Goal: Transaction & Acquisition: Purchase product/service

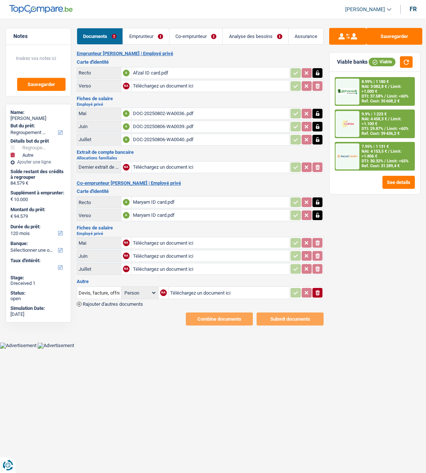
select select "refinancing"
select select "other"
select select "120"
click at [385, 410] on div "Sauvegarder Viable banks Viable 8.99% | 1 180 € NAI: 3 082,8 € / Limit: >1.000 …" at bounding box center [375, 243] width 102 height 431
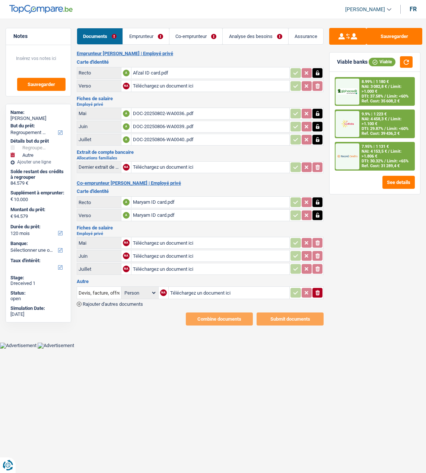
click at [147, 250] on input "Téléchargez un document ici" at bounding box center [210, 255] width 155 height 11
type input "C:\fakepath\Fiche de paie_Asmat June.pdf"
click at [155, 263] on input "Téléchargez un document ici" at bounding box center [210, 268] width 155 height 11
type input "C:\fakepath\Salary proof July.pdf"
click at [139, 35] on link "Emprunteur" at bounding box center [146, 36] width 46 height 16
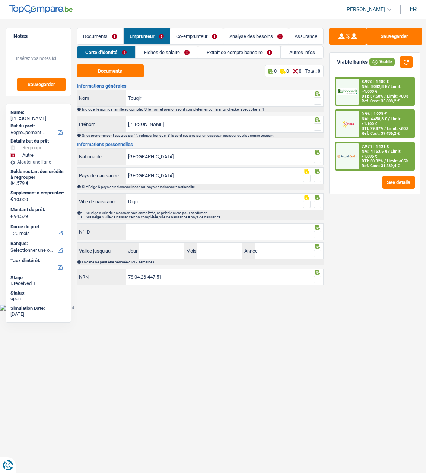
click at [178, 51] on link "Fiches de salaire" at bounding box center [167, 52] width 62 height 12
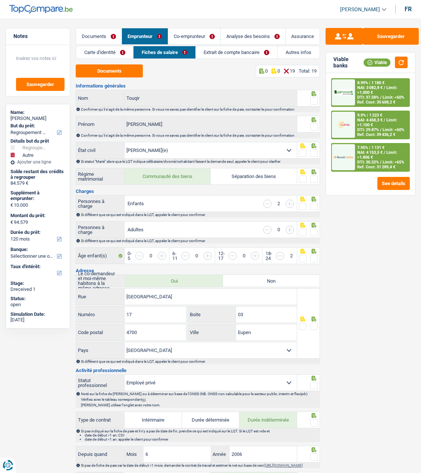
click at [232, 55] on link "Extrait de compte bancaire" at bounding box center [237, 52] width 82 height 12
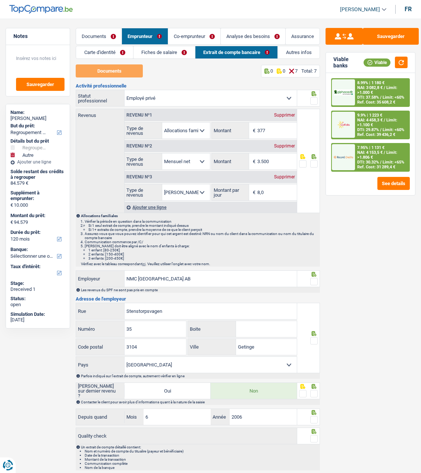
click at [106, 48] on link "Carte d'identité" at bounding box center [104, 52] width 57 height 12
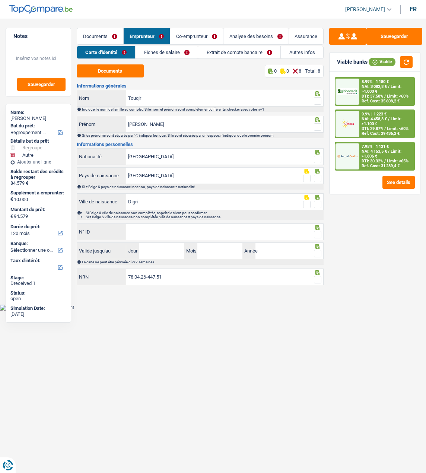
click at [203, 34] on link "Co-emprunteur" at bounding box center [196, 36] width 53 height 16
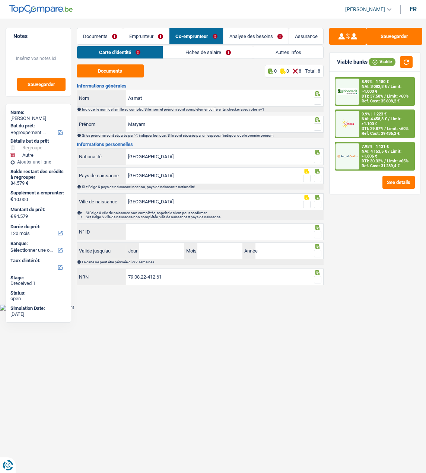
click at [215, 54] on link "Fiches de salaire" at bounding box center [208, 52] width 90 height 12
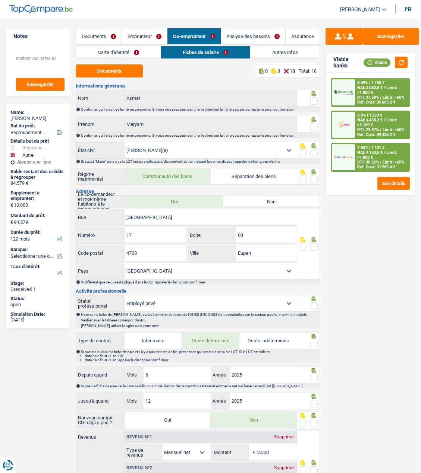
click at [139, 30] on link "Emprunteur" at bounding box center [144, 36] width 45 height 16
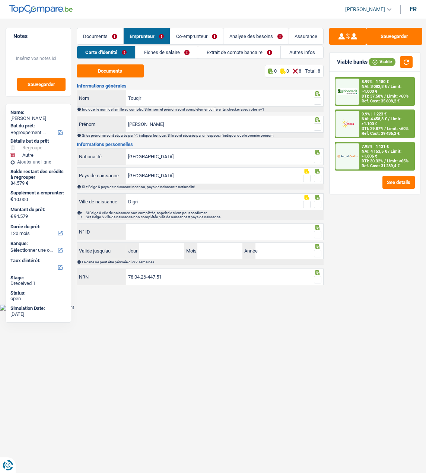
click at [176, 49] on link "Fiches de salaire" at bounding box center [167, 52] width 62 height 12
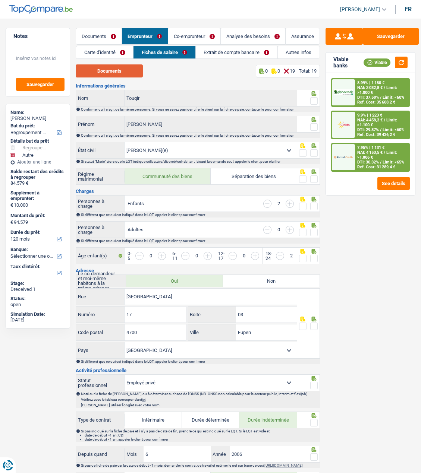
click at [127, 75] on button "Documents" at bounding box center [109, 70] width 67 height 13
click at [385, 37] on button "Sauvegarder" at bounding box center [390, 36] width 56 height 17
click at [318, 98] on div at bounding box center [308, 98] width 23 height 17
click at [314, 99] on span at bounding box center [313, 100] width 7 height 7
click at [0, 0] on input "radio" at bounding box center [0, 0] width 0 height 0
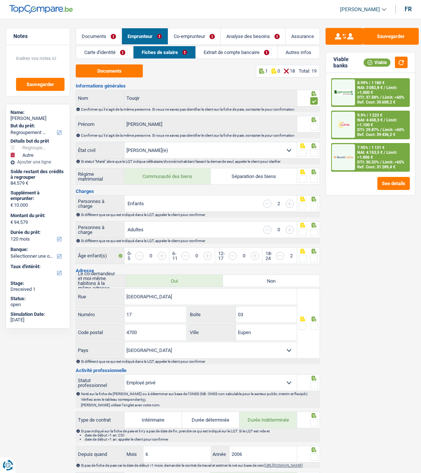
click at [315, 129] on span at bounding box center [313, 126] width 7 height 7
click at [0, 0] on input "radio" at bounding box center [0, 0] width 0 height 0
click at [105, 50] on link "Carte d'identité" at bounding box center [104, 52] width 57 height 12
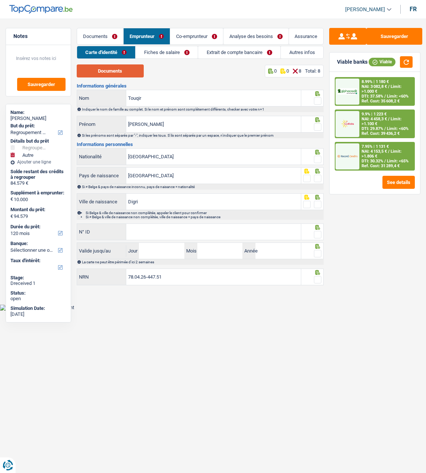
click at [115, 68] on button "Documents" at bounding box center [110, 70] width 67 height 13
click at [315, 98] on span at bounding box center [317, 100] width 7 height 7
click at [0, 0] on input "radio" at bounding box center [0, 0] width 0 height 0
click at [314, 120] on div at bounding box center [312, 120] width 19 height 6
click at [174, 127] on input "Afzal Ahmed" at bounding box center [213, 124] width 175 height 16
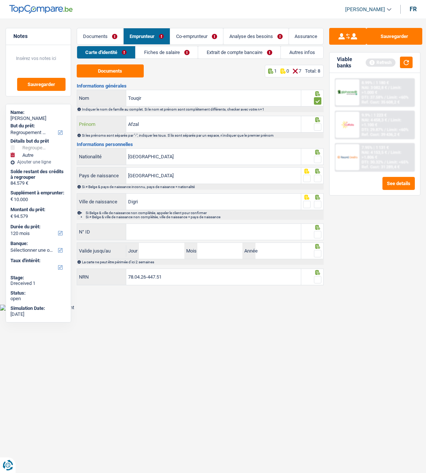
type input "Afzal"
click at [318, 126] on span at bounding box center [317, 126] width 7 height 7
click at [0, 0] on input "radio" at bounding box center [0, 0] width 0 height 0
click at [314, 158] on span at bounding box center [317, 159] width 7 height 7
click at [0, 0] on input "radio" at bounding box center [0, 0] width 0 height 0
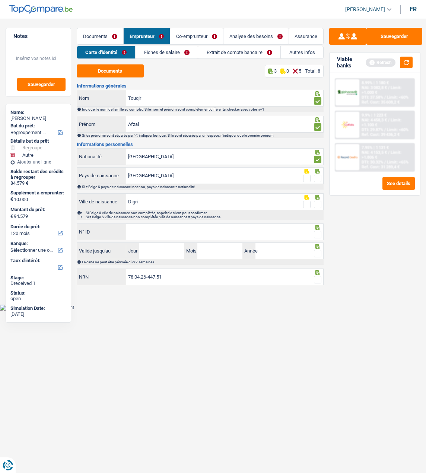
click at [316, 175] on span at bounding box center [317, 178] width 7 height 7
click at [0, 0] on input "radio" at bounding box center [0, 0] width 0 height 0
click at [319, 203] on span at bounding box center [317, 204] width 7 height 7
click at [0, 0] on input "radio" at bounding box center [0, 0] width 0 height 0
click at [157, 200] on input "Digri" at bounding box center [213, 202] width 175 height 16
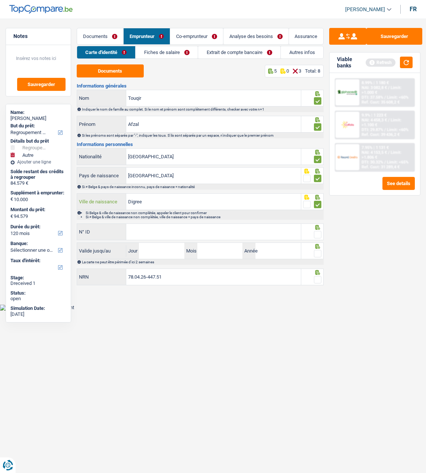
type input "Digree"
click at [165, 226] on input "N° ID" at bounding box center [213, 232] width 175 height 16
type input "592-8372310-30"
click at [318, 234] on span at bounding box center [317, 234] width 7 height 7
click at [0, 0] on input "radio" at bounding box center [0, 0] width 0 height 0
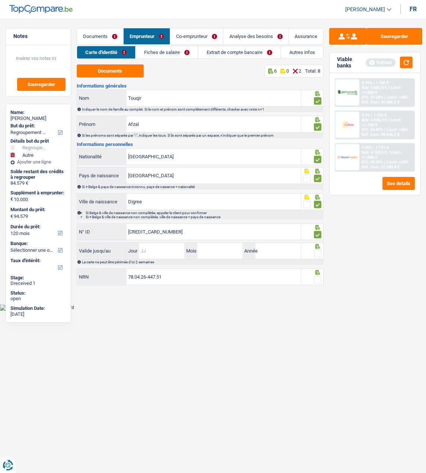
click at [170, 253] on input "Jour" at bounding box center [161, 251] width 45 height 16
type input "10"
type input "07"
type input "2028"
click at [317, 255] on span at bounding box center [317, 253] width 7 height 7
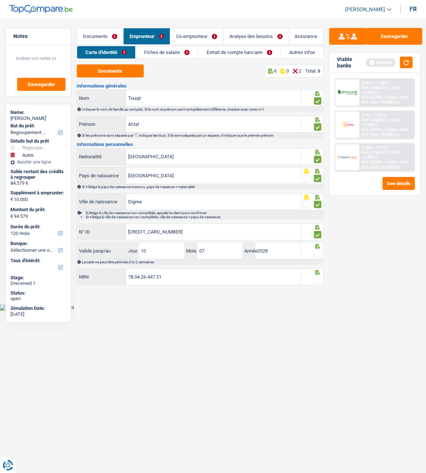
click at [0, 0] on input "radio" at bounding box center [0, 0] width 0 height 0
click at [317, 279] on span at bounding box center [317, 279] width 7 height 7
click at [0, 0] on input "radio" at bounding box center [0, 0] width 0 height 0
click at [174, 54] on link "Fiches de salaire" at bounding box center [167, 52] width 62 height 12
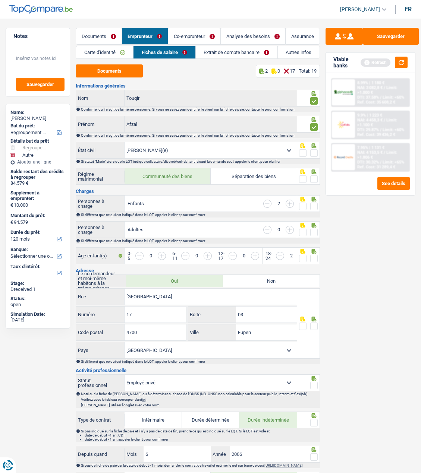
click at [315, 151] on span at bounding box center [313, 152] width 7 height 7
click at [0, 0] on input "radio" at bounding box center [0, 0] width 0 height 0
click at [315, 176] on span at bounding box center [313, 178] width 7 height 7
click at [0, 0] on input "radio" at bounding box center [0, 0] width 0 height 0
click at [291, 200] on input "button" at bounding box center [289, 204] width 8 height 8
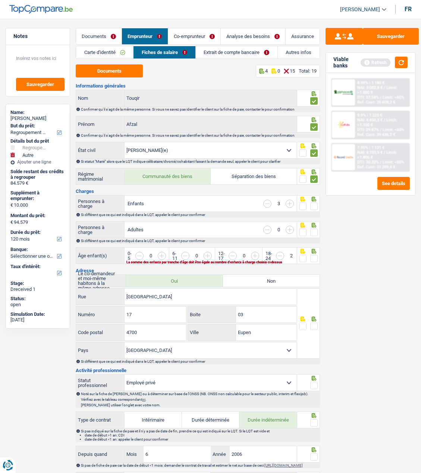
click at [291, 200] on input "button" at bounding box center [289, 204] width 8 height 8
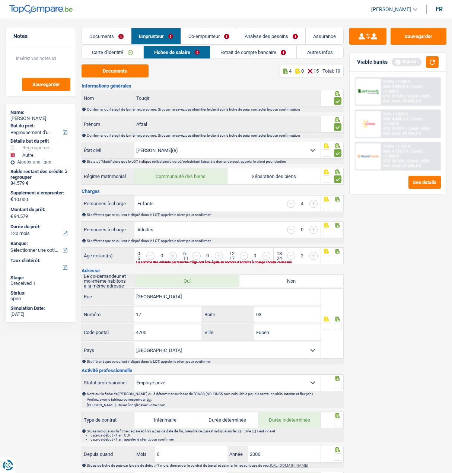
click at [311, 254] on input "button" at bounding box center [429, 260] width 239 height 16
click at [265, 252] on input "button" at bounding box center [381, 260] width 239 height 16
drag, startPoint x: 340, startPoint y: 203, endPoint x: 339, endPoint y: 213, distance: 10.5
click at [339, 204] on span at bounding box center [337, 206] width 7 height 7
click at [0, 0] on input "radio" at bounding box center [0, 0] width 0 height 0
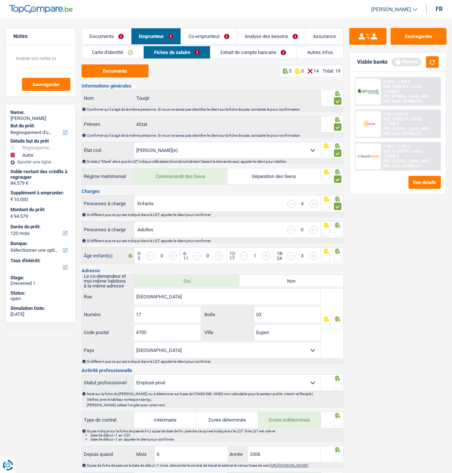
click at [340, 229] on span at bounding box center [337, 232] width 7 height 7
click at [0, 0] on input "radio" at bounding box center [0, 0] width 0 height 0
click at [339, 255] on span at bounding box center [337, 258] width 7 height 7
click at [0, 0] on input "radio" at bounding box center [0, 0] width 0 height 0
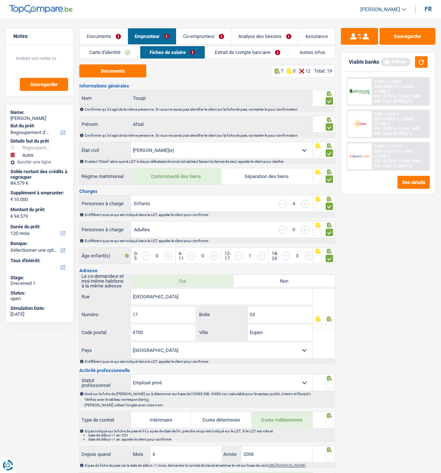
click at [278, 39] on link "Analyse des besoins" at bounding box center [264, 36] width 67 height 16
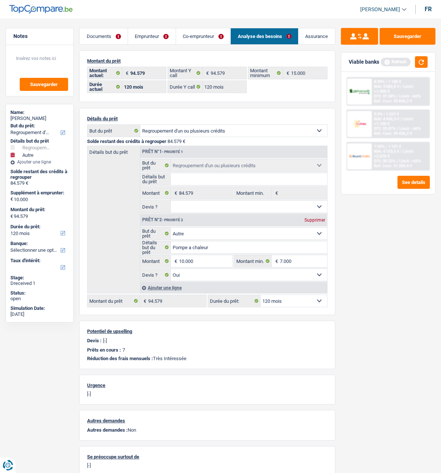
click at [152, 38] on link "Emprunteur" at bounding box center [152, 36] width 48 height 16
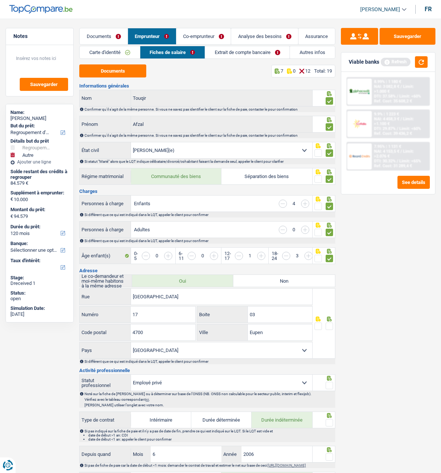
click at [318, 54] on link "Autres infos" at bounding box center [312, 52] width 45 height 12
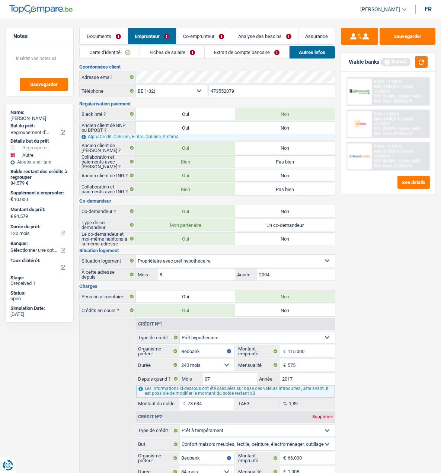
click at [161, 53] on link "Fiches de salaire" at bounding box center [172, 52] width 64 height 12
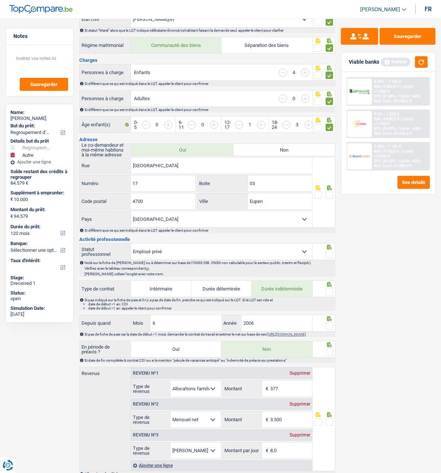
scroll to position [149, 0]
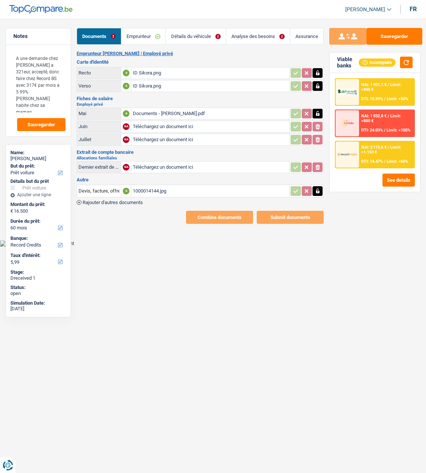
select select "car"
select select "60"
select select "record credits"
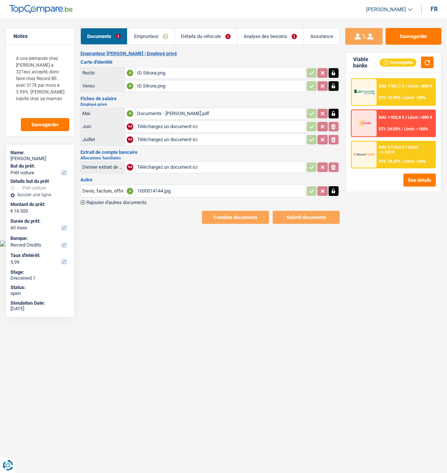
click at [154, 185] on div "1000014144.jpg" at bounding box center [220, 190] width 167 height 11
drag, startPoint x: 159, startPoint y: 33, endPoint x: 175, endPoint y: 32, distance: 16.1
click at [159, 33] on link "Emprunteur" at bounding box center [150, 36] width 47 height 16
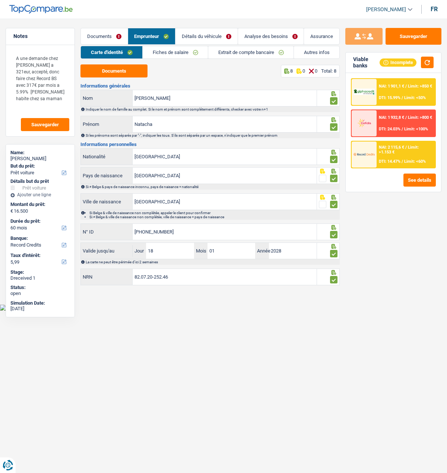
click at [218, 31] on link "Détails du véhicule" at bounding box center [206, 36] width 62 height 16
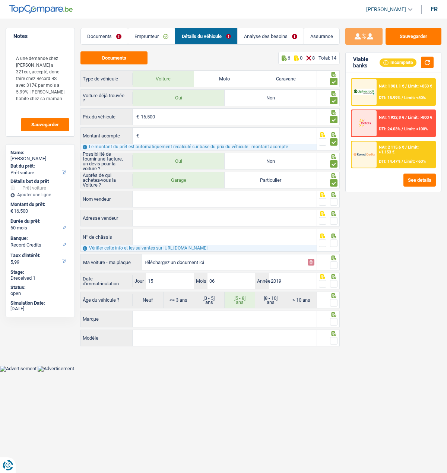
click at [211, 193] on input "Nom vendeur" at bounding box center [225, 199] width 184 height 16
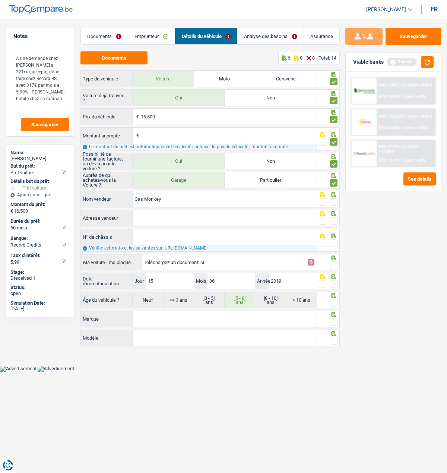
type input "Gas Monkey"
click at [335, 199] on span at bounding box center [333, 201] width 7 height 7
click at [0, 0] on input "radio" at bounding box center [0, 0] width 0 height 0
drag, startPoint x: 321, startPoint y: 220, endPoint x: 318, endPoint y: 236, distance: 16.0
click at [321, 219] on span at bounding box center [322, 220] width 7 height 7
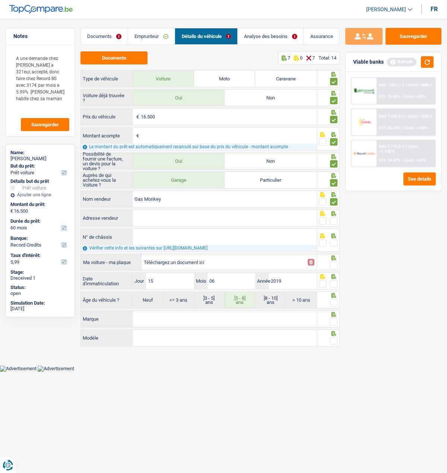
click at [0, 0] on input "radio" at bounding box center [0, 0] width 0 height 0
click at [321, 239] on span at bounding box center [322, 242] width 7 height 7
click at [0, 0] on input "radio" at bounding box center [0, 0] width 0 height 0
click at [334, 263] on span at bounding box center [333, 264] width 7 height 7
click at [0, 0] on input "radio" at bounding box center [0, 0] width 0 height 0
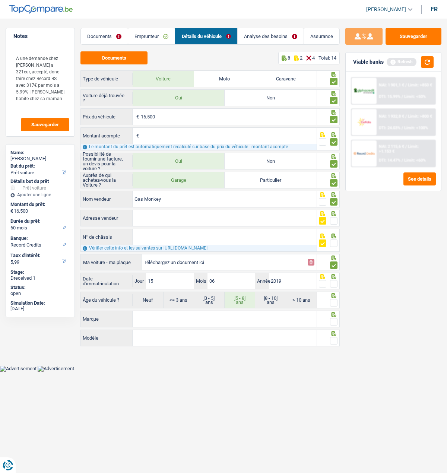
click at [333, 283] on span at bounding box center [333, 283] width 7 height 7
click at [0, 0] on input "radio" at bounding box center [0, 0] width 0 height 0
click at [334, 301] on span at bounding box center [333, 302] width 7 height 7
click at [0, 0] on input "radio" at bounding box center [0, 0] width 0 height 0
click at [333, 115] on icon at bounding box center [333, 112] width 5 height 5
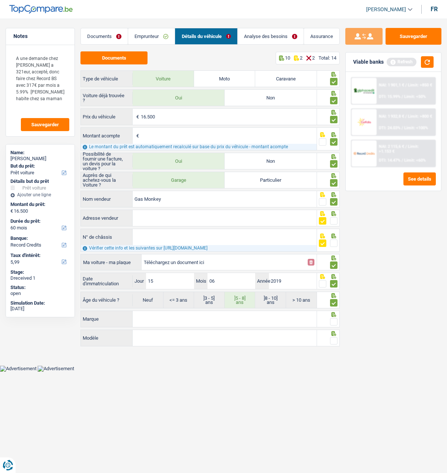
click at [333, 318] on span at bounding box center [333, 321] width 7 height 7
click at [0, 0] on input "radio" at bounding box center [0, 0] width 0 height 0
click at [336, 337] on span at bounding box center [333, 340] width 7 height 7
click at [0, 0] on input "radio" at bounding box center [0, 0] width 0 height 0
click at [425, 66] on button "button" at bounding box center [427, 62] width 13 height 12
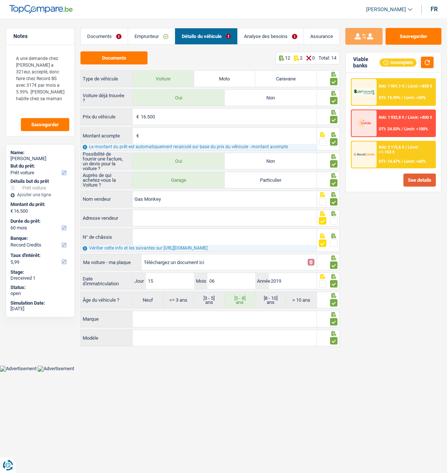
click at [426, 179] on button "See details" at bounding box center [419, 180] width 32 height 13
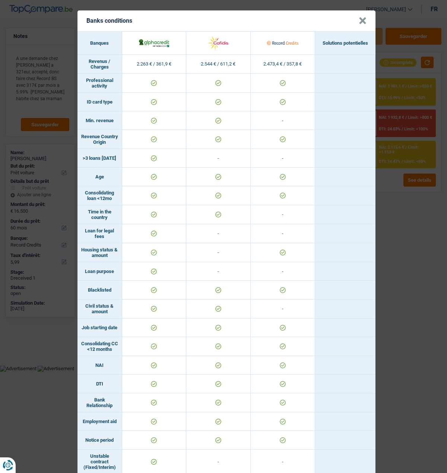
click at [414, 223] on div "Banks conditions × Banques Solutions potentielles Revenus / Charges 2.263 € / 3…" at bounding box center [223, 236] width 447 height 473
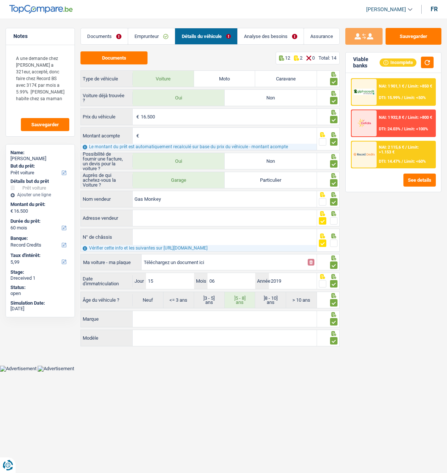
click at [263, 33] on link "Analyse des besoins" at bounding box center [271, 36] width 66 height 16
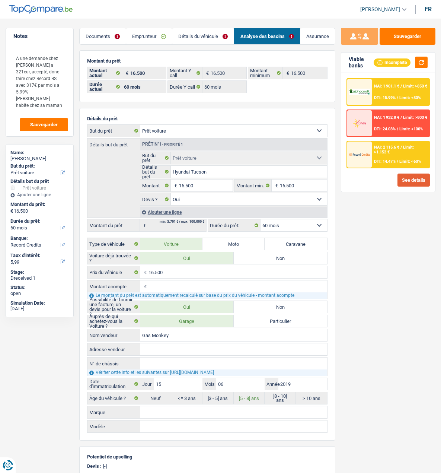
click at [413, 175] on button "See details" at bounding box center [414, 180] width 32 height 13
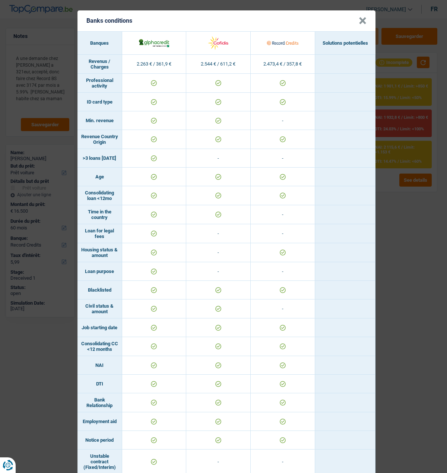
click at [361, 20] on button "×" at bounding box center [363, 20] width 8 height 7
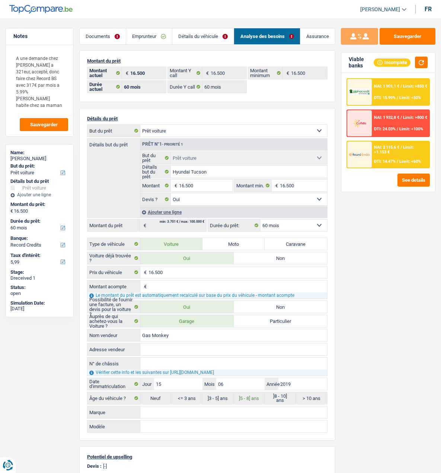
click at [156, 38] on link "Emprunteur" at bounding box center [149, 36] width 46 height 16
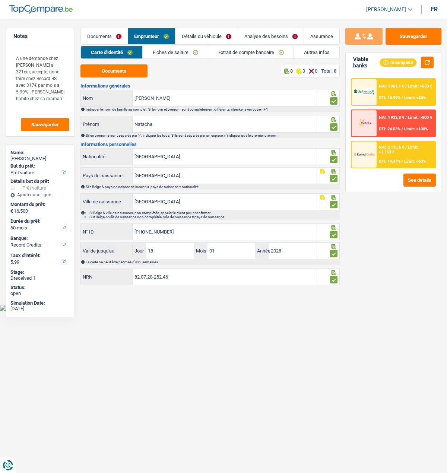
click at [309, 50] on link "Autres infos" at bounding box center [316, 52] width 45 height 12
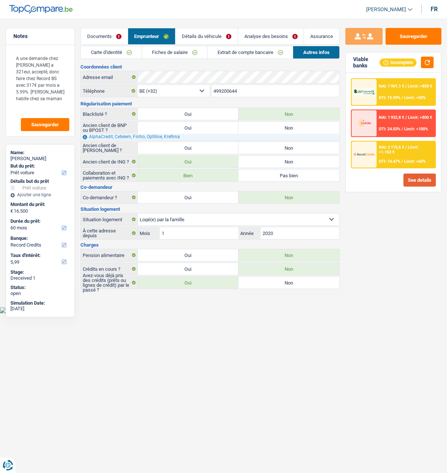
click at [426, 179] on button "See details" at bounding box center [419, 180] width 32 height 13
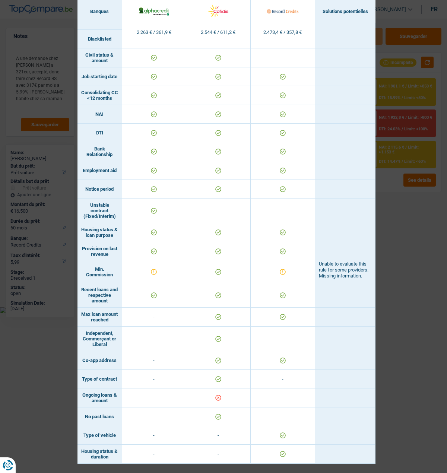
scroll to position [254, 0]
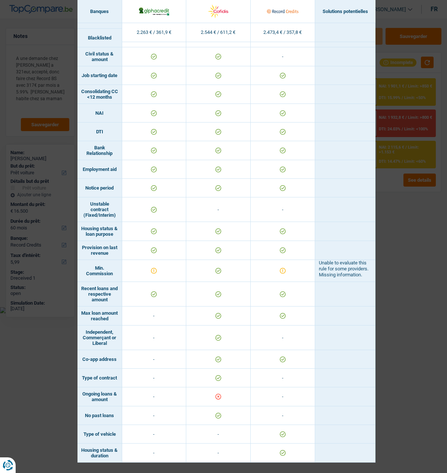
click at [397, 336] on div "Banks conditions × Banques Solutions potentielles Revenus / Charges 2.263 € / 3…" at bounding box center [223, 236] width 447 height 473
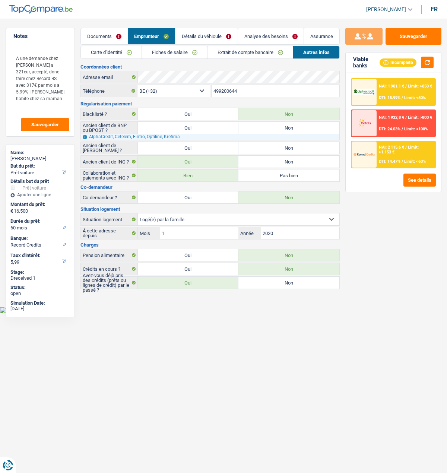
click at [271, 38] on link "Analyse des besoins" at bounding box center [271, 36] width 66 height 16
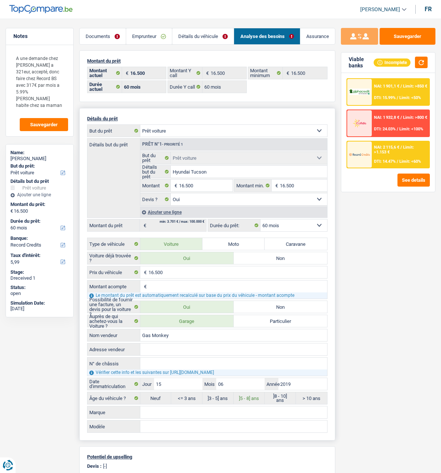
click at [315, 220] on select "12 mois 18 mois 24 mois 30 mois 36 mois 42 mois 48 mois 60 mois Sélectionner un…" at bounding box center [294, 225] width 67 height 12
select select "42"
click at [261, 219] on select "12 mois 18 mois 24 mois 30 mois 36 mois 42 mois 48 mois 60 mois Sélectionner un…" at bounding box center [294, 225] width 67 height 12
select select "42"
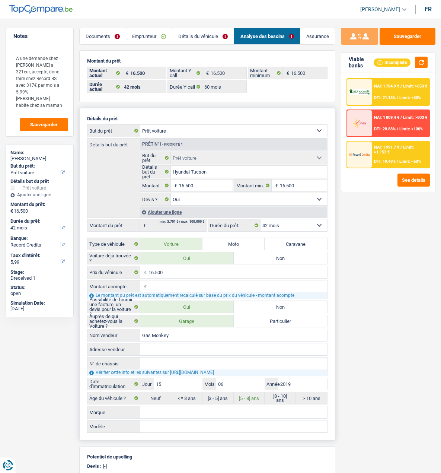
click at [289, 224] on select "12 mois 18 mois 24 mois 30 mois 36 mois 42 mois 48 mois 60 mois Sélectionner un…" at bounding box center [294, 225] width 67 height 12
select select "60"
click at [261, 219] on select "12 mois 18 mois 24 mois 30 mois 36 mois 42 mois 48 mois 60 mois Sélectionner un…" at bounding box center [294, 225] width 67 height 12
select select "60"
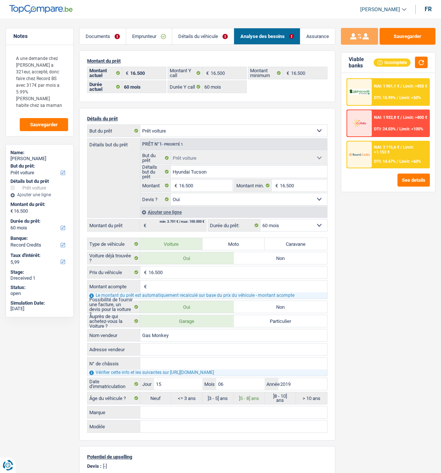
click at [219, 34] on link "Détails du véhicule" at bounding box center [202, 36] width 61 height 16
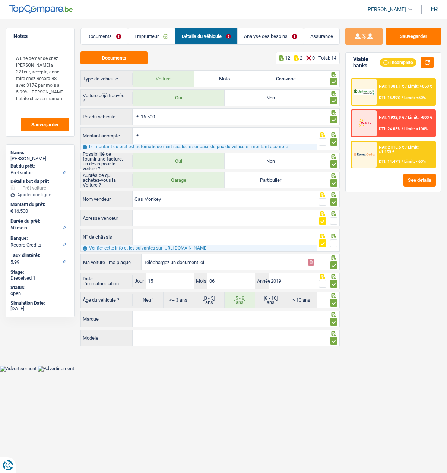
click at [180, 322] on input "Marque" at bounding box center [225, 319] width 184 height 16
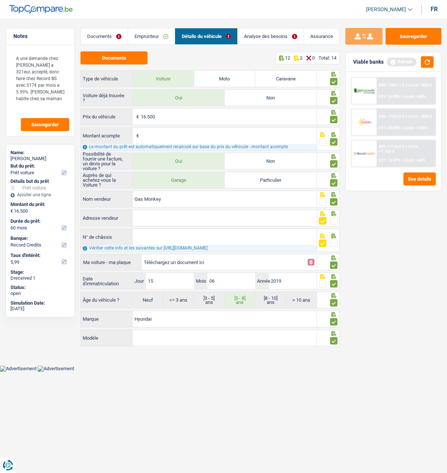
type input "Hyundai"
type input "Tucson"
click at [425, 62] on button "button" at bounding box center [427, 62] width 13 height 12
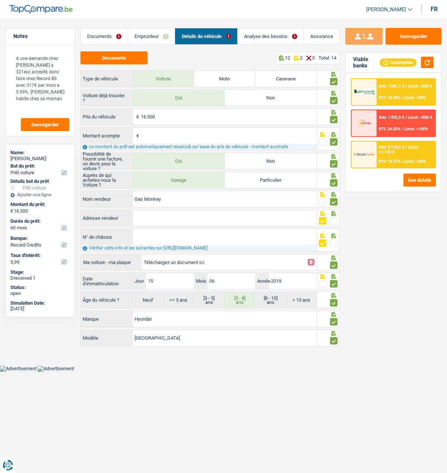
click at [388, 160] on span "DTI: 14.47%" at bounding box center [390, 161] width 22 height 5
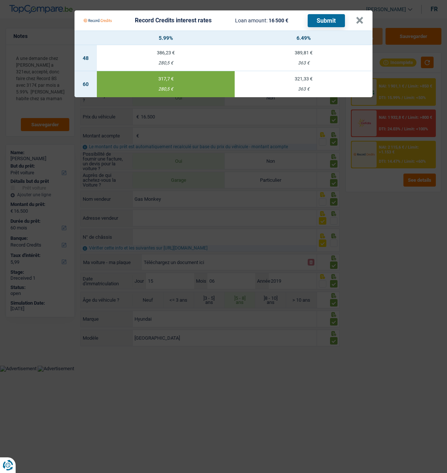
click at [300, 79] on td "321,33 € 363 €" at bounding box center [304, 84] width 138 height 26
type input "6,49"
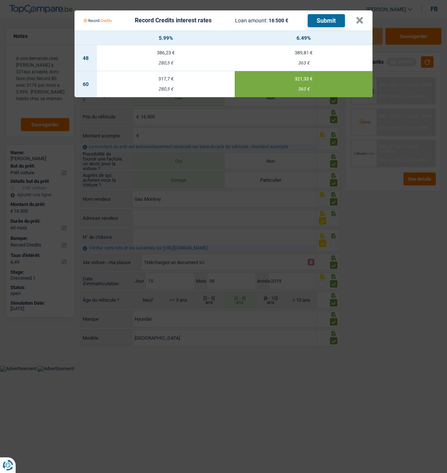
click at [326, 16] on button "Submit" at bounding box center [326, 20] width 37 height 13
click at [363, 17] on button "×" at bounding box center [360, 20] width 8 height 7
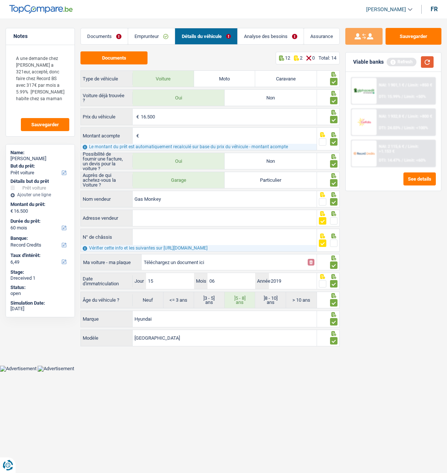
click at [422, 58] on button "button" at bounding box center [427, 62] width 13 height 12
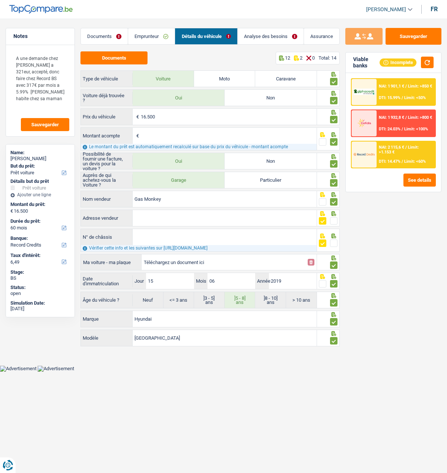
click at [393, 84] on span "NAI: 1 901,1 €" at bounding box center [391, 86] width 25 height 5
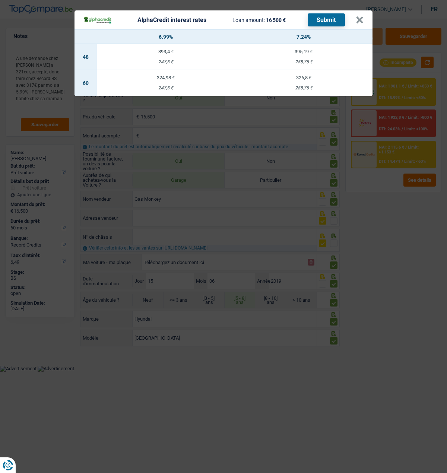
click at [171, 80] on td "324,98 € 247,5 €" at bounding box center [166, 83] width 138 height 26
select select "alphacredit"
type input "6,99"
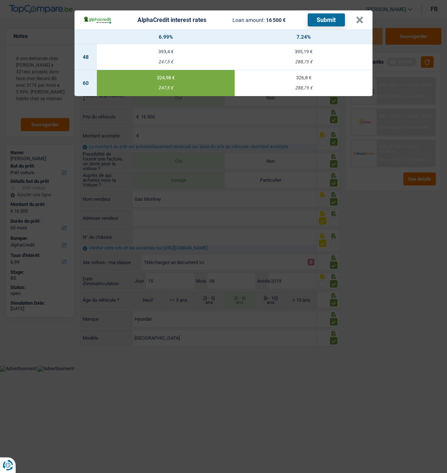
click at [325, 18] on button "Submit" at bounding box center [326, 19] width 37 height 13
click at [360, 16] on button "×" at bounding box center [360, 19] width 8 height 7
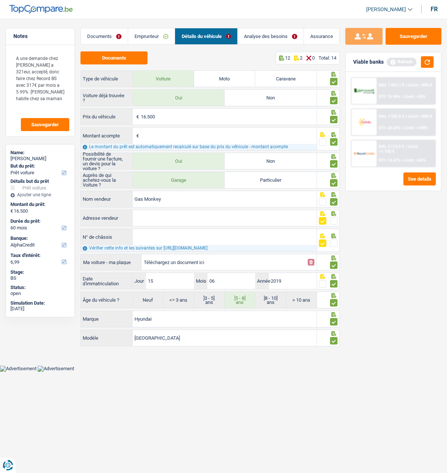
click at [106, 34] on link "Documents" at bounding box center [104, 36] width 47 height 16
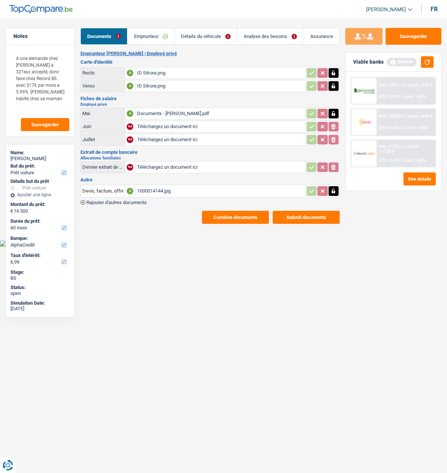
click at [95, 200] on span "Rajouter d'autres documents" at bounding box center [116, 202] width 60 height 5
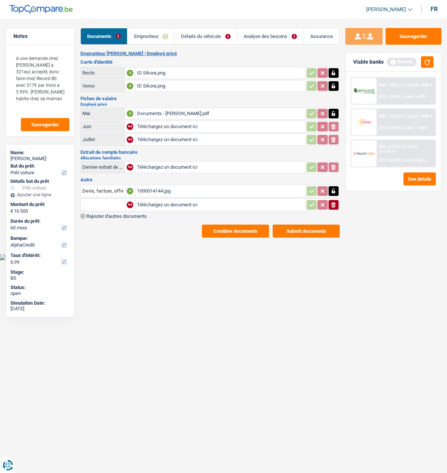
click at [103, 199] on input "text" at bounding box center [102, 205] width 41 height 12
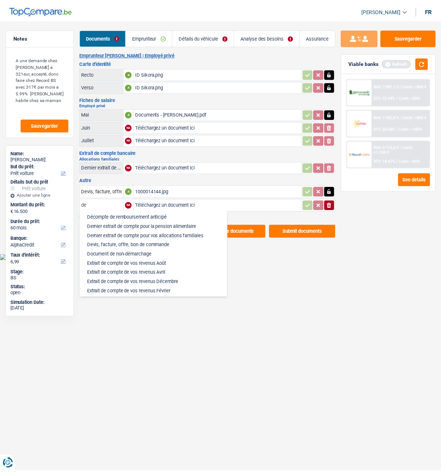
scroll to position [112, 0]
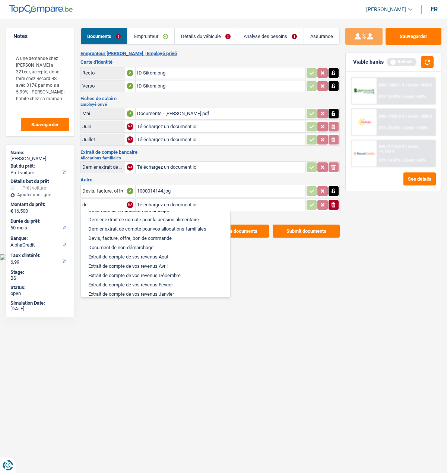
click at [129, 234] on li "Devis, facture, offre, bon de commande" at bounding box center [156, 238] width 142 height 9
type input "Devis, facture, offre, bon de commande"
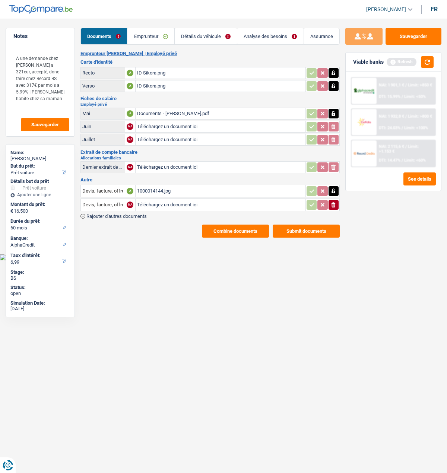
click at [156, 200] on input "Téléchargez un document ici" at bounding box center [220, 204] width 167 height 11
type input "C:\fakepath\BDC Sikora.jpeg"
click at [215, 37] on link "Détails du véhicule" at bounding box center [206, 36] width 62 height 16
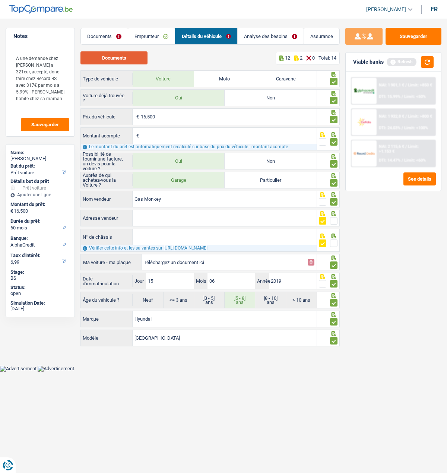
click at [124, 54] on button "Documents" at bounding box center [113, 57] width 67 height 13
click at [124, 57] on button "Documents" at bounding box center [113, 57] width 67 height 13
drag, startPoint x: 186, startPoint y: 212, endPoint x: 190, endPoint y: 213, distance: 3.9
click at [188, 213] on input "Adresse vendeur" at bounding box center [225, 218] width 184 height 16
drag, startPoint x: 333, startPoint y: 220, endPoint x: 312, endPoint y: 219, distance: 20.5
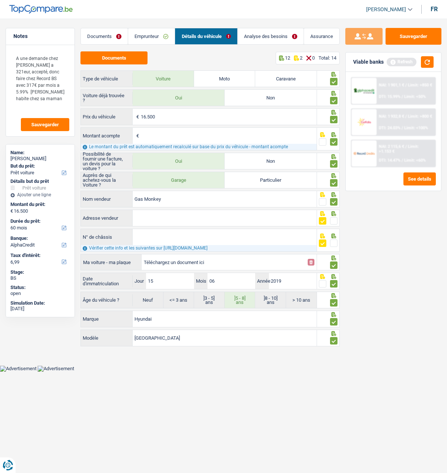
click at [333, 219] on span at bounding box center [333, 220] width 7 height 7
click at [0, 0] on input "radio" at bounding box center [0, 0] width 0 height 0
click at [231, 217] on input "Adresse vendeur" at bounding box center [225, 218] width 184 height 16
type input "Rue des Ormes; 155; 4800; Verviers; BE"
click at [165, 237] on input "N° de châssis" at bounding box center [225, 237] width 184 height 16
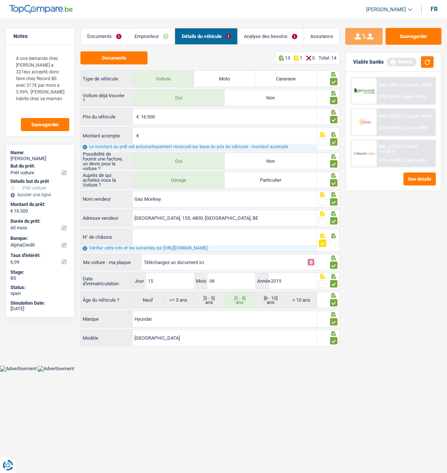
paste input "TMAJ3817ALJ975846"
type input "TMAJ3817ALJ975846"
click at [332, 241] on span at bounding box center [333, 242] width 7 height 7
click at [0, 0] on input "radio" at bounding box center [0, 0] width 0 height 0
click at [180, 134] on input "Montant acompte" at bounding box center [229, 136] width 176 height 16
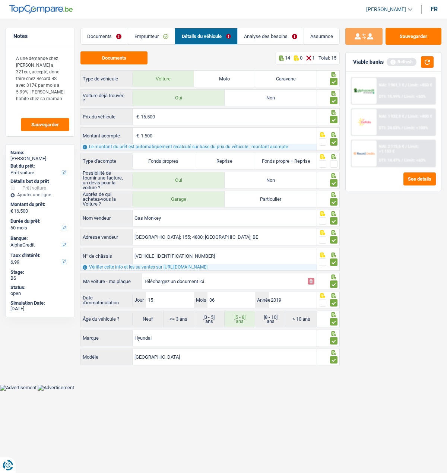
type input "1.500"
type input "15.000"
click at [158, 158] on label "Fonds propres" at bounding box center [163, 161] width 61 height 16
click at [158, 158] on input "Fonds propres" at bounding box center [163, 161] width 61 height 16
radio input "true"
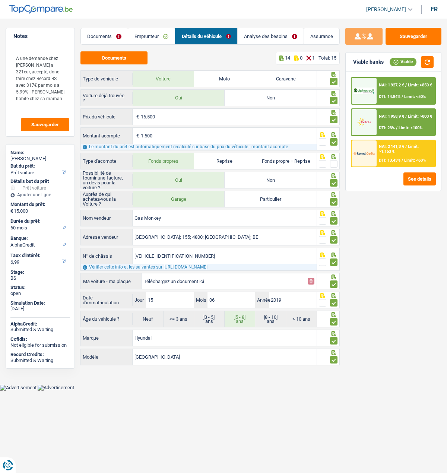
click at [333, 162] on span at bounding box center [333, 163] width 7 height 7
click at [0, 0] on input "radio" at bounding box center [0, 0] width 0 height 0
drag, startPoint x: 175, startPoint y: 300, endPoint x: 166, endPoint y: 301, distance: 9.0
click at [174, 301] on input "15" at bounding box center [170, 300] width 48 height 16
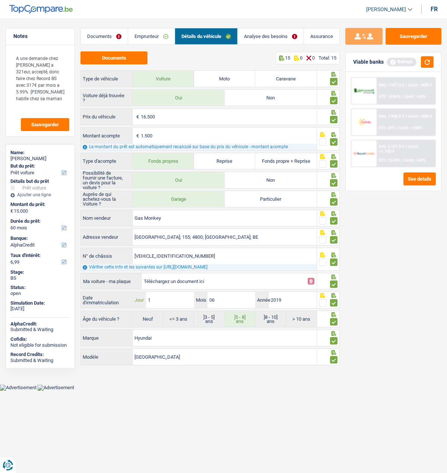
type input "17"
type input "09"
click at [425, 60] on button "button" at bounding box center [427, 62] width 13 height 12
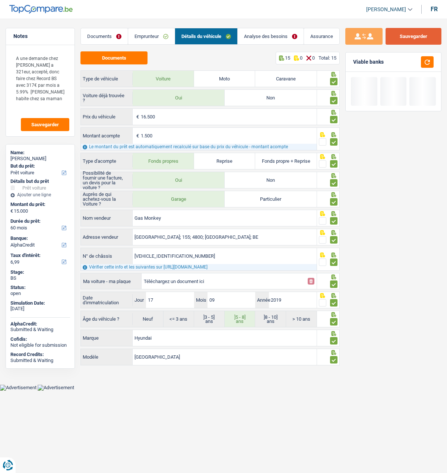
click at [412, 35] on button "Sauvegarder" at bounding box center [413, 36] width 56 height 17
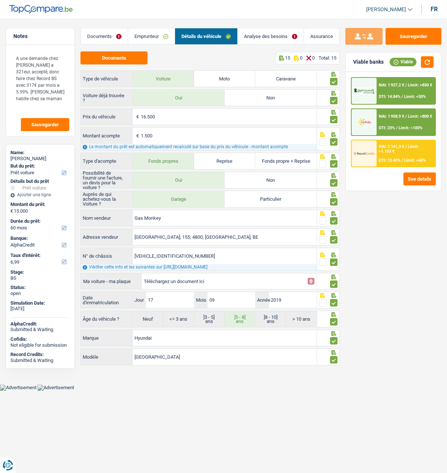
click at [91, 34] on link "Documents" at bounding box center [104, 36] width 47 height 16
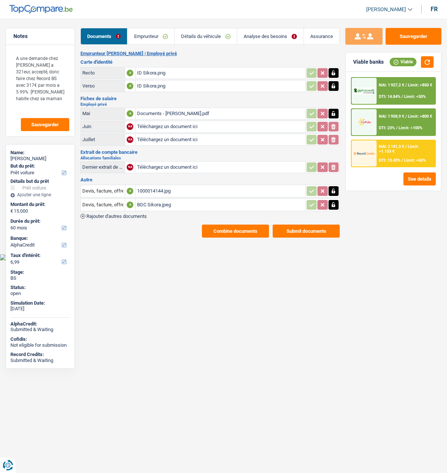
click at [243, 225] on button "Combine documents" at bounding box center [235, 231] width 67 height 13
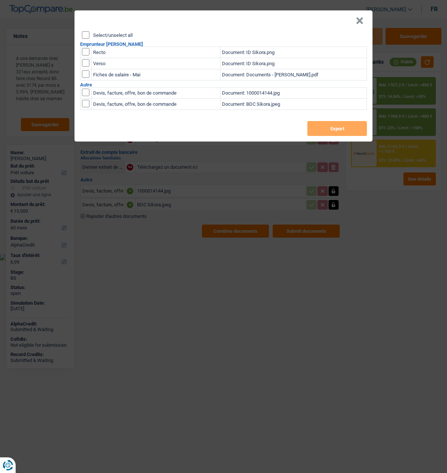
click at [87, 31] on input "Select/unselect all" at bounding box center [85, 34] width 7 height 7
checkbox input "true"
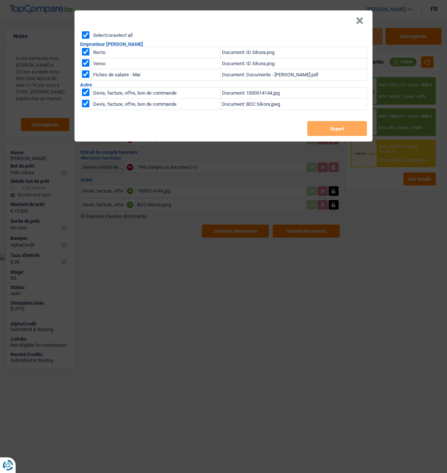
checkbox input "true"
click at [355, 130] on button "Export" at bounding box center [337, 128] width 60 height 15
click at [363, 17] on button "×" at bounding box center [360, 20] width 8 height 7
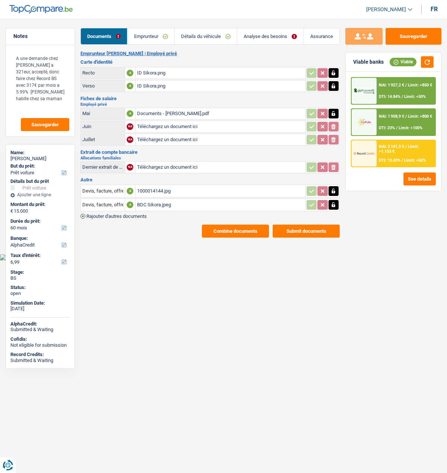
click at [394, 156] on div "NAI: 2 141,3 € / Limit: >1.153 € DTI: 13.43% / Limit: <60%" at bounding box center [406, 153] width 58 height 26
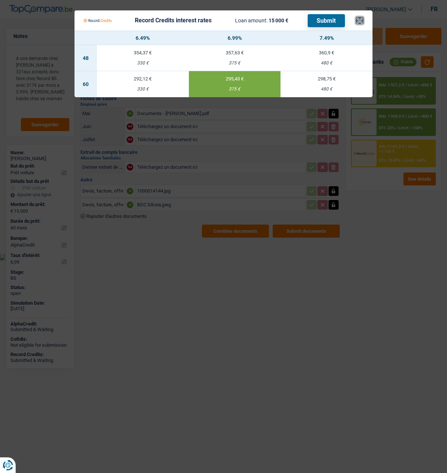
click at [359, 17] on button "×" at bounding box center [360, 20] width 8 height 7
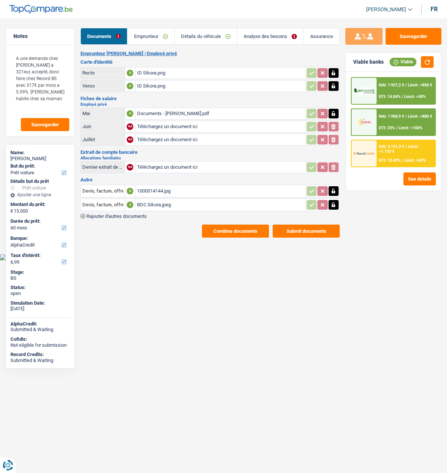
click at [387, 152] on div "NAI: 2 141,3 € / Limit: >1.153 € DTI: 13.43% / Limit: <60%" at bounding box center [406, 153] width 58 height 26
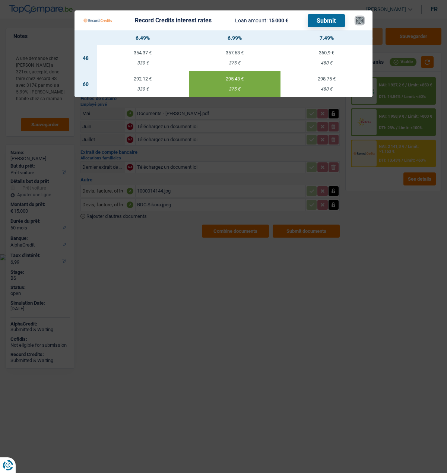
click at [362, 17] on button "×" at bounding box center [360, 20] width 8 height 7
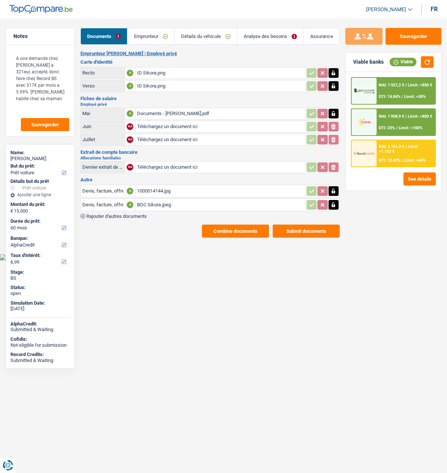
click at [286, 37] on link "Analyse des besoins" at bounding box center [270, 36] width 66 height 16
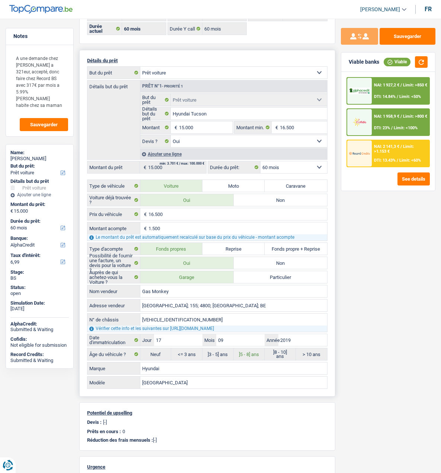
scroll to position [0, 0]
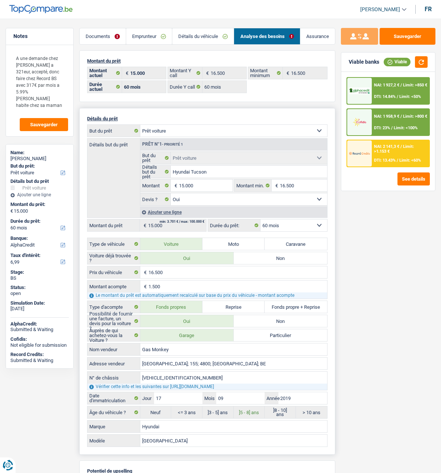
click at [301, 222] on select "12 mois 18 mois 24 mois 30 mois 36 mois 42 mois 48 mois 60 mois Sélectionner un…" at bounding box center [294, 225] width 67 height 12
select select "48"
click at [261, 219] on select "12 mois 18 mois 24 mois 30 mois 36 mois 42 mois 48 mois 60 mois Sélectionner un…" at bounding box center [294, 225] width 67 height 12
select select "48"
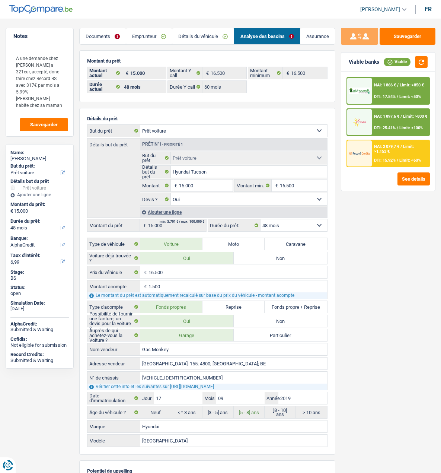
click at [383, 148] on span "NAI: 2 079,7 €" at bounding box center [386, 146] width 25 height 5
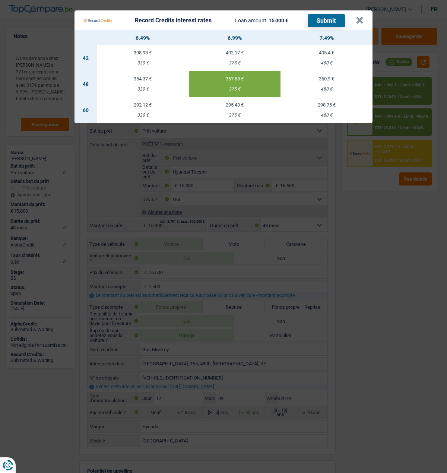
click at [131, 106] on td "292,12 € 330 €" at bounding box center [143, 110] width 92 height 26
select select "60"
select select "record credits"
type input "6,49"
select select "60"
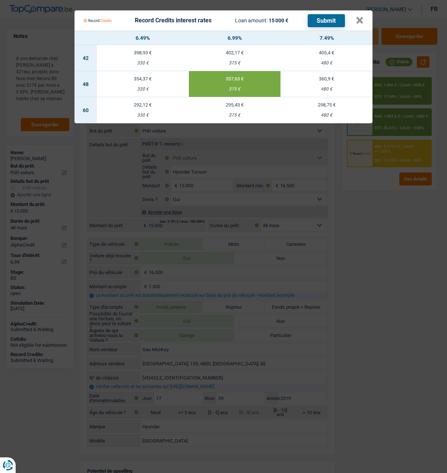
select select "60"
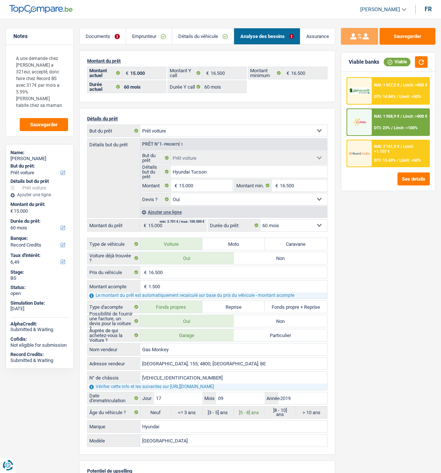
click at [384, 122] on div "NAI: 1 958,9 € / Limit: >800 € DTI: 23% / Limit: <100%" at bounding box center [400, 122] width 57 height 26
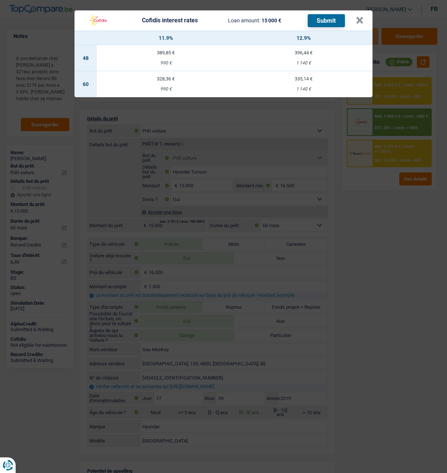
click at [164, 77] on td "328,36 € 990 €" at bounding box center [166, 84] width 138 height 26
select select "cofidis"
type input "11,90"
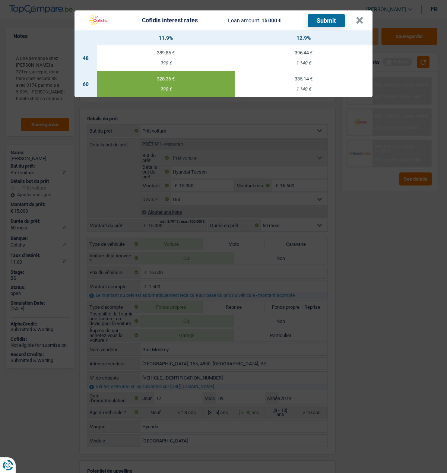
click at [334, 14] on button "Submit" at bounding box center [326, 20] width 37 height 13
click at [362, 19] on button "×" at bounding box center [360, 20] width 8 height 7
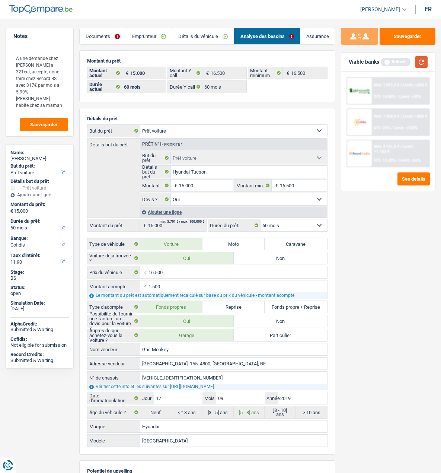
click at [419, 60] on button "button" at bounding box center [421, 62] width 13 height 12
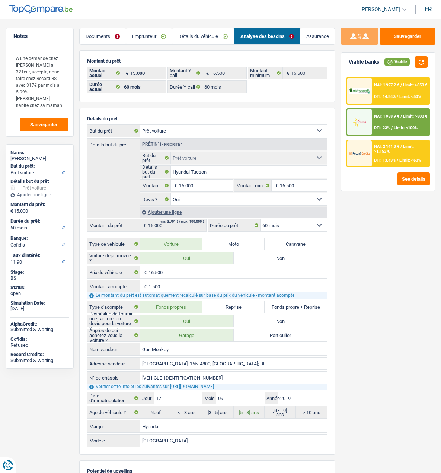
click at [390, 149] on span "NAI: 2 141,3 €" at bounding box center [386, 146] width 25 height 5
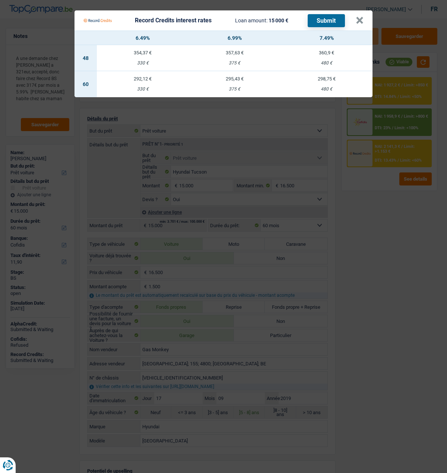
click at [146, 76] on div "292,12 €" at bounding box center [143, 78] width 92 height 5
select select "record credits"
type input "6,49"
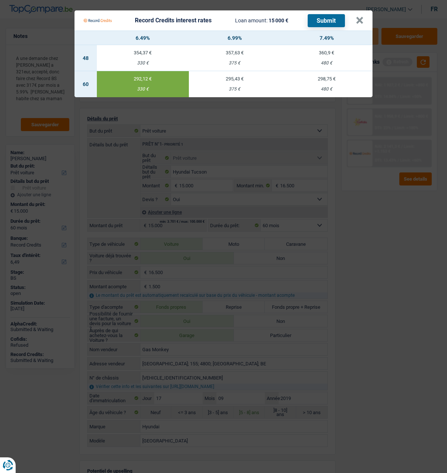
click at [336, 19] on button "Submit" at bounding box center [326, 20] width 37 height 13
click at [359, 17] on button "×" at bounding box center [360, 20] width 8 height 7
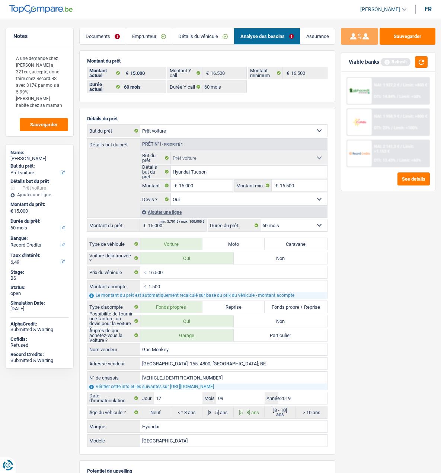
click at [140, 32] on link "Emprunteur" at bounding box center [149, 36] width 46 height 16
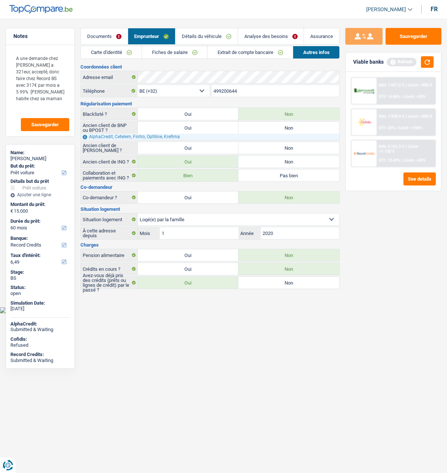
click at [239, 48] on link "Extrait de compte bancaire" at bounding box center [249, 52] width 85 height 12
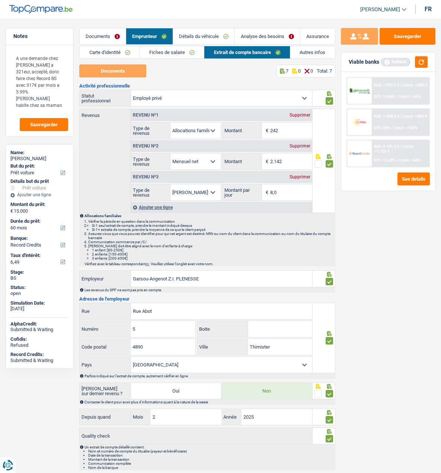
click at [111, 34] on link "Documents" at bounding box center [103, 36] width 46 height 16
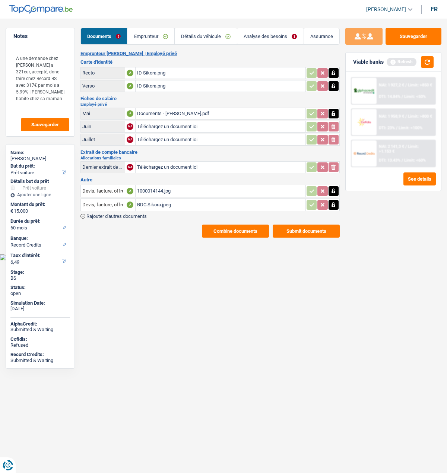
click at [155, 38] on link "Emprunteur" at bounding box center [150, 36] width 47 height 16
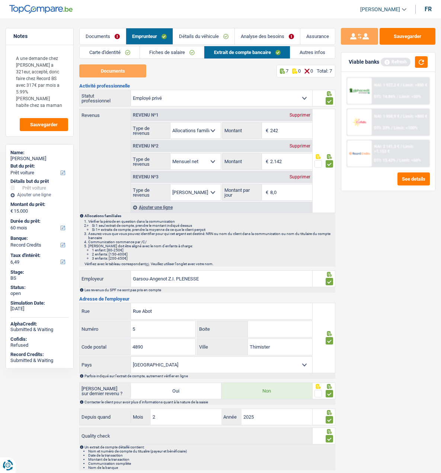
click at [153, 53] on link "Fiches de salaire" at bounding box center [172, 52] width 64 height 12
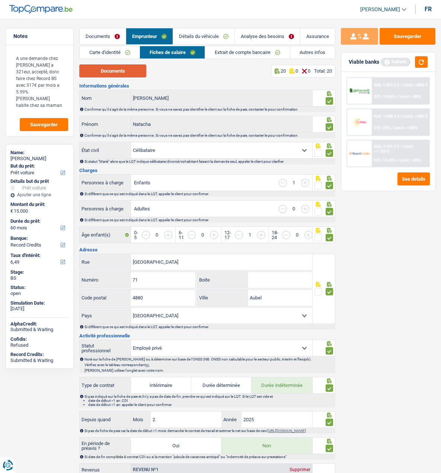
click at [130, 74] on button "Documents" at bounding box center [112, 70] width 67 height 13
click at [423, 60] on button "button" at bounding box center [421, 62] width 13 height 12
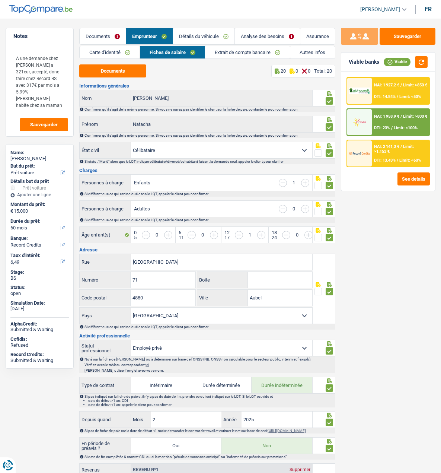
click at [265, 33] on link "Analyse des besoins" at bounding box center [267, 36] width 65 height 16
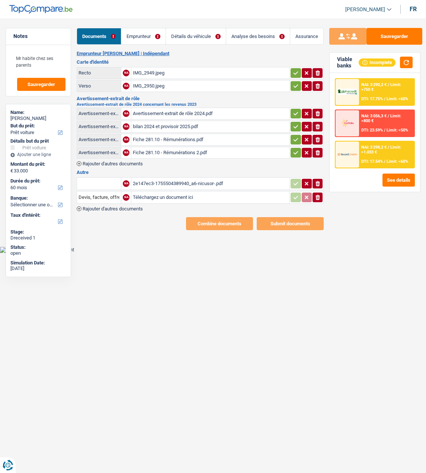
select select "car"
select select "60"
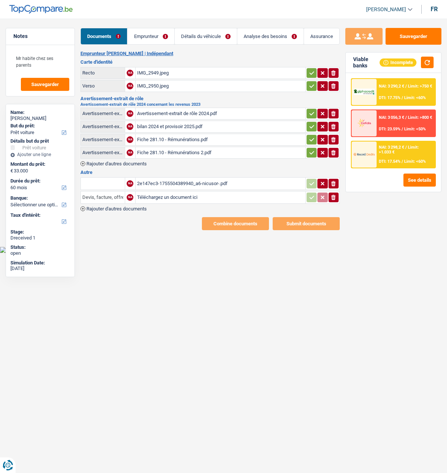
click at [111, 195] on input "Devis, facture, offre, bon de commande" at bounding box center [102, 197] width 41 height 12
click at [116, 194] on input "Devis, facturefi, offre, bon de commande" at bounding box center [102, 197] width 41 height 12
click at [116, 193] on input "offre, bon de commande" at bounding box center [102, 197] width 41 height 12
click at [115, 207] on li "Devis, facture, offre, bon de commande" at bounding box center [130, 211] width 91 height 9
type input "Devis, facture, offre, bon de commande"
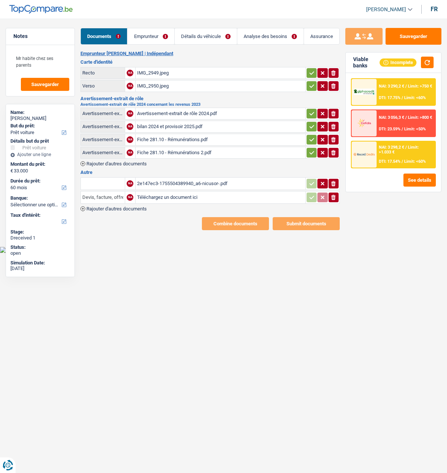
click at [108, 196] on input "Devis, facture, offre, bon de commande" at bounding box center [102, 197] width 41 height 12
click at [105, 185] on input "text" at bounding box center [102, 184] width 41 height 12
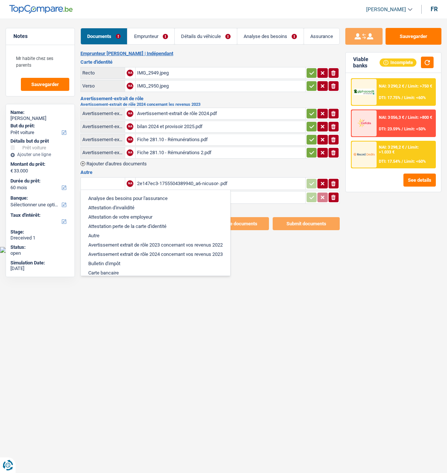
drag, startPoint x: 208, startPoint y: 264, endPoint x: 168, endPoint y: 248, distance: 42.3
click at [204, 253] on html "Vous avez le contrôle de vos données Nous utilisons des cookies, tout comme nos…" at bounding box center [223, 126] width 447 height 253
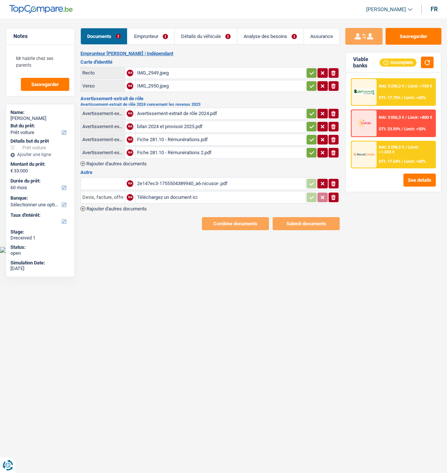
click at [98, 191] on input "Devis, facture, offre, bon de commande" at bounding box center [102, 197] width 41 height 12
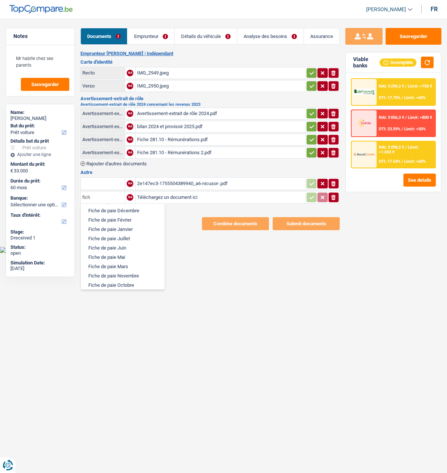
scroll to position [37, 0]
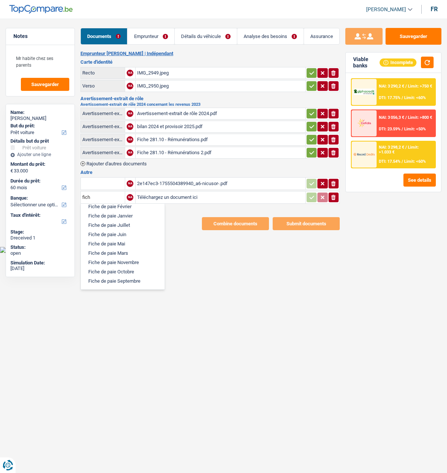
click at [126, 220] on li "Fiche de paie Juillet" at bounding box center [123, 224] width 76 height 9
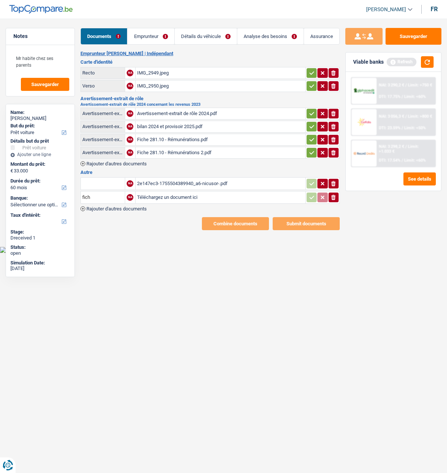
type input "Fiche de paie Juillet"
click at [158, 195] on input "Téléchargez un document ici" at bounding box center [220, 197] width 167 height 11
type input "C:\fakepath\Fiche de paye.pdf"
click at [191, 182] on div "2e147ec3-1755504389940_a6-nicusor-.pdf" at bounding box center [220, 183] width 167 height 11
click at [118, 184] on input "text" at bounding box center [102, 184] width 41 height 12
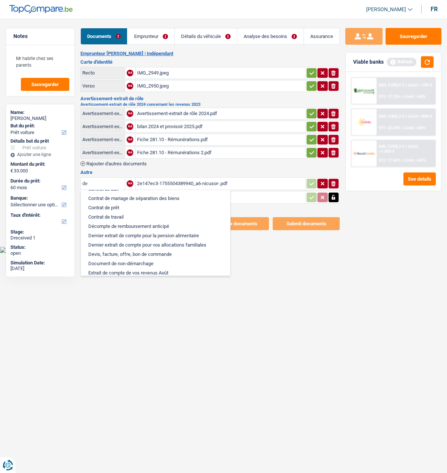
scroll to position [112, 0]
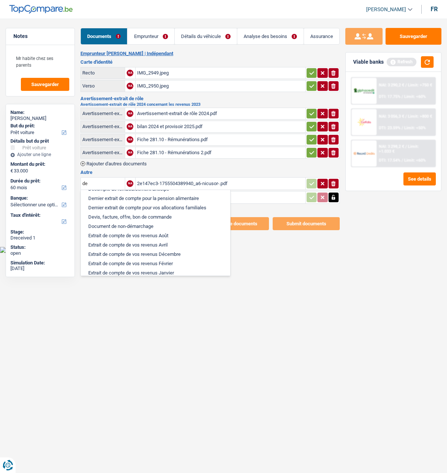
click at [116, 212] on li "Devis, facture, offre, bon de commande" at bounding box center [156, 216] width 142 height 9
type input "Devis, facture, offre, bon de commande"
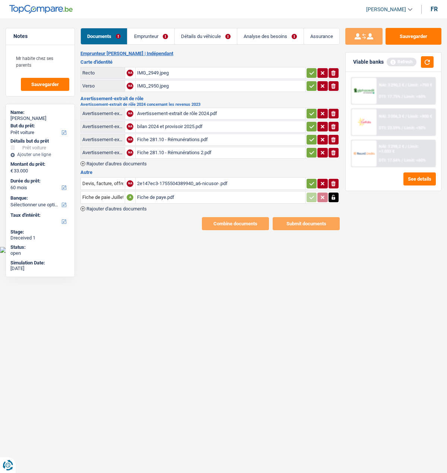
click at [312, 180] on icon "button" at bounding box center [312, 183] width 6 height 7
click at [307, 148] on button "button" at bounding box center [312, 153] width 10 height 10
click at [309, 138] on icon "button" at bounding box center [311, 139] width 5 height 3
click at [311, 123] on icon "button" at bounding box center [312, 126] width 6 height 7
click at [307, 109] on button "button" at bounding box center [312, 114] width 10 height 10
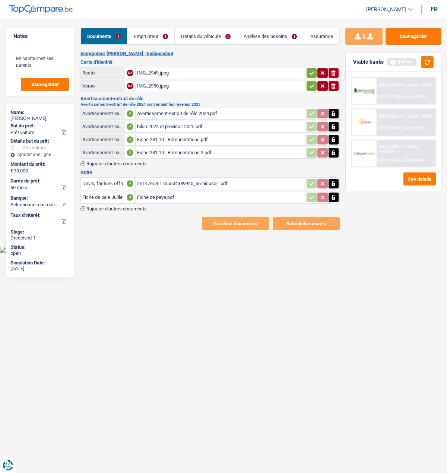
click at [309, 82] on icon "button" at bounding box center [312, 85] width 6 height 7
click at [309, 72] on icon "button" at bounding box center [312, 72] width 6 height 7
click at [398, 34] on button "Sauvegarder" at bounding box center [413, 36] width 56 height 17
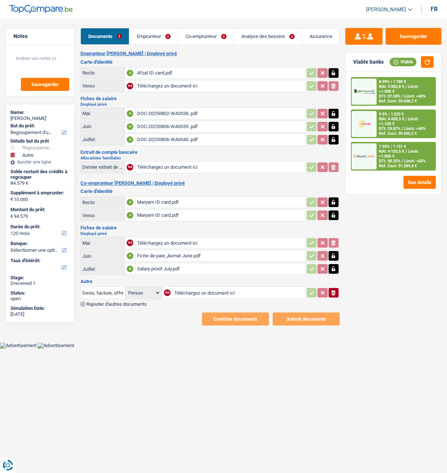
select select "refinancing"
select select "other"
select select "120"
click at [160, 36] on link "Emprunteur" at bounding box center [153, 36] width 48 height 16
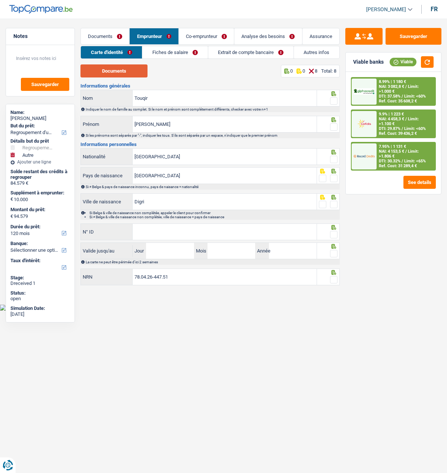
click at [111, 68] on button "Documents" at bounding box center [113, 70] width 67 height 13
click at [177, 52] on link "Fiches de salaire" at bounding box center [174, 52] width 65 height 12
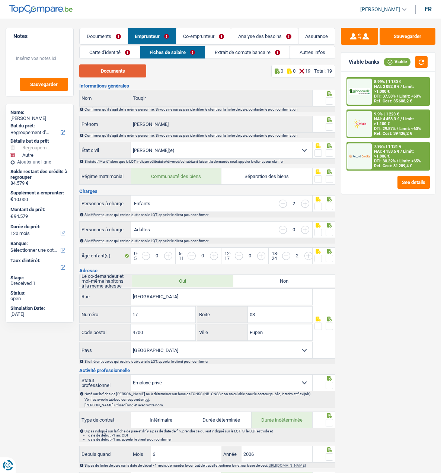
click at [110, 70] on button "Documents" at bounding box center [112, 70] width 67 height 13
click at [257, 47] on link "Extrait de compte bancaire" at bounding box center [247, 52] width 85 height 12
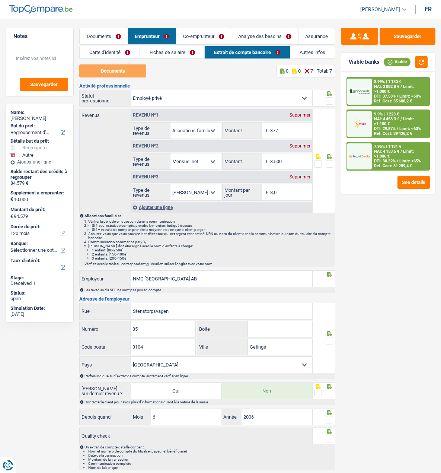
click at [108, 37] on link "Documents" at bounding box center [104, 36] width 48 height 16
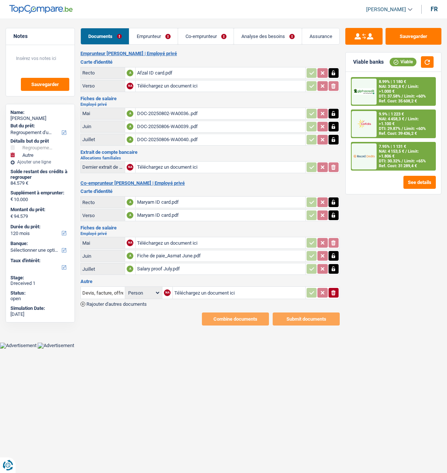
click at [164, 37] on link "Emprunteur" at bounding box center [153, 36] width 48 height 16
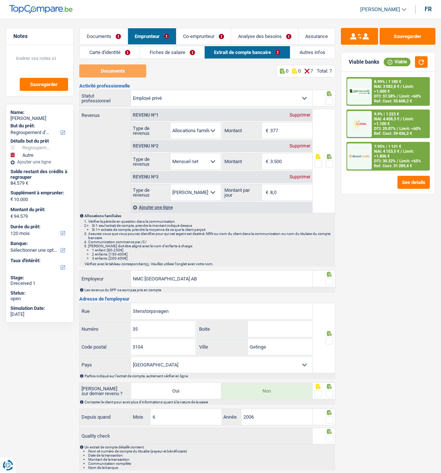
click at [109, 37] on link "Documents" at bounding box center [104, 36] width 48 height 16
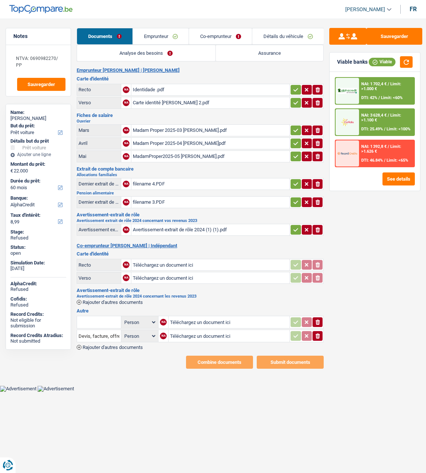
select select "car"
select select "60"
click at [380, 122] on div "NAI: 3 628,4 € / Limit: >1.100 € DTI: 25.49% / Limit: <100%" at bounding box center [386, 122] width 55 height 26
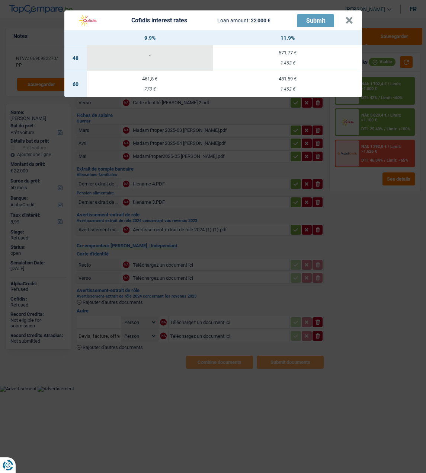
click at [151, 77] on div "461,8 €" at bounding box center [150, 78] width 127 height 5
select select "cofidis"
type input "9,90"
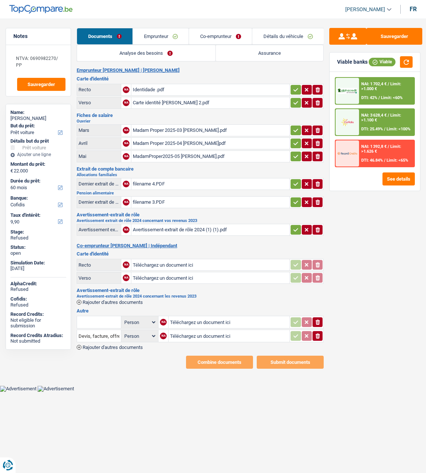
click at [214, 38] on link "Co-emprunteur" at bounding box center [220, 36] width 63 height 16
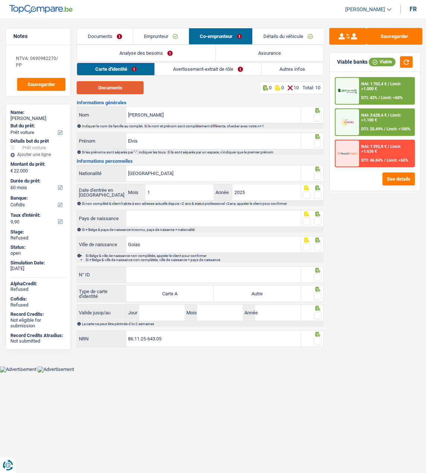
click at [124, 86] on button "Documents" at bounding box center [110, 87] width 67 height 13
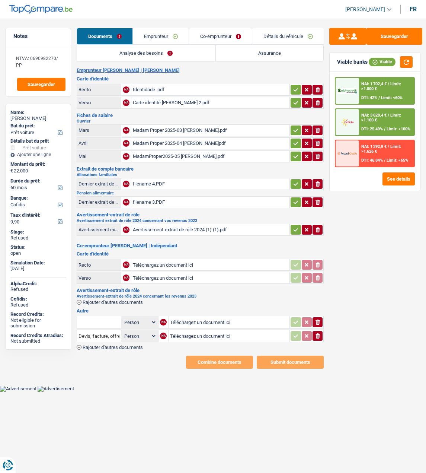
select select "car"
select select "60"
select select "cofidis"
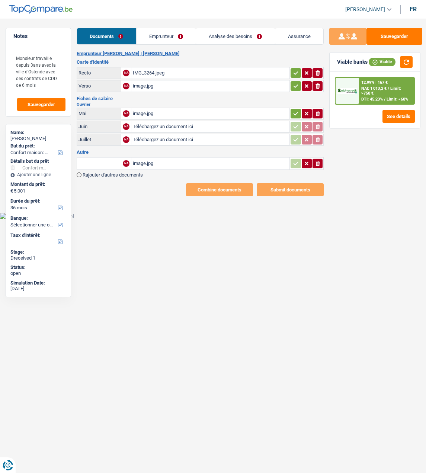
select select "household"
select select "36"
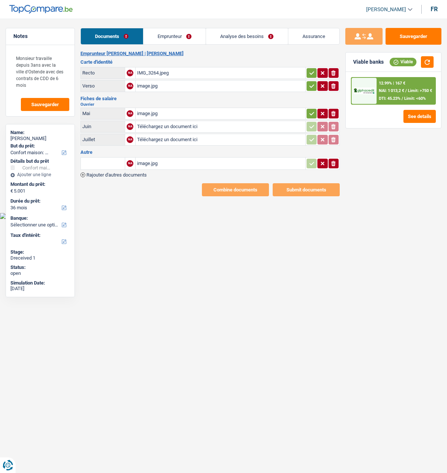
click at [172, 37] on link "Emprunteur" at bounding box center [174, 36] width 63 height 16
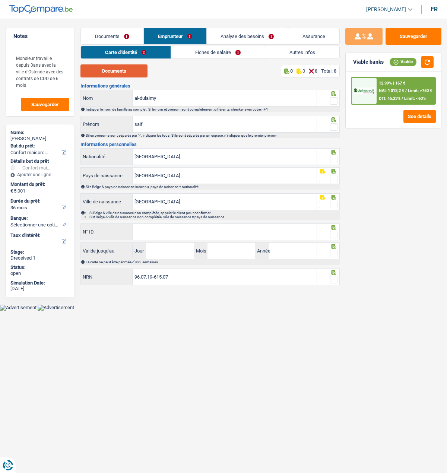
click at [138, 71] on button "Documents" at bounding box center [113, 70] width 67 height 13
click at [335, 101] on span at bounding box center [333, 100] width 7 height 7
click at [0, 0] on input "radio" at bounding box center [0, 0] width 0 height 0
click at [331, 124] on span at bounding box center [333, 126] width 7 height 7
click at [0, 0] on input "radio" at bounding box center [0, 0] width 0 height 0
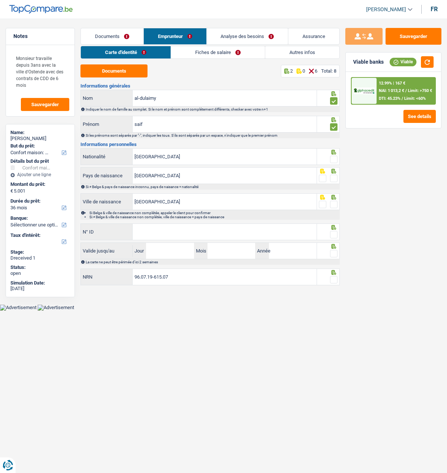
click at [331, 153] on icon at bounding box center [333, 152] width 7 height 5
click at [333, 158] on span at bounding box center [333, 159] width 7 height 7
click at [0, 0] on input "radio" at bounding box center [0, 0] width 0 height 0
click at [333, 175] on span at bounding box center [333, 178] width 7 height 7
click at [0, 0] on input "radio" at bounding box center [0, 0] width 0 height 0
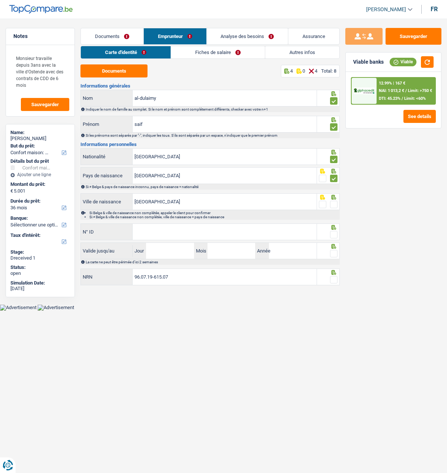
click at [332, 201] on span at bounding box center [333, 204] width 7 height 7
click at [0, 0] on input "radio" at bounding box center [0, 0] width 0 height 0
click at [259, 229] on input "N° ID" at bounding box center [225, 232] width 184 height 16
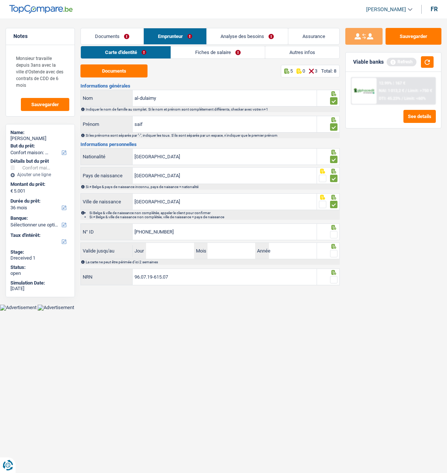
type input "595-3801559-50"
click at [331, 231] on span at bounding box center [333, 234] width 7 height 7
click at [0, 0] on input "radio" at bounding box center [0, 0] width 0 height 0
click at [159, 256] on input "Jour" at bounding box center [170, 251] width 48 height 16
type input "31"
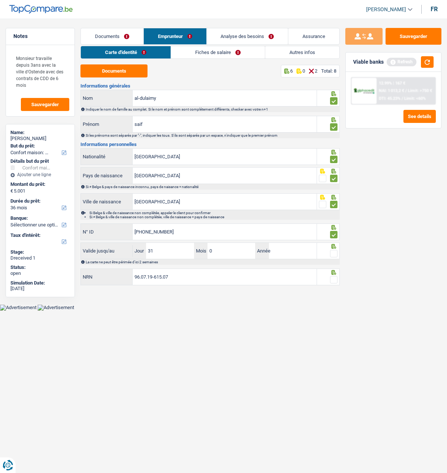
type input "03"
type input "2035"
click at [331, 252] on span at bounding box center [333, 253] width 7 height 7
click at [0, 0] on input "radio" at bounding box center [0, 0] width 0 height 0
click at [334, 276] on span at bounding box center [333, 279] width 7 height 7
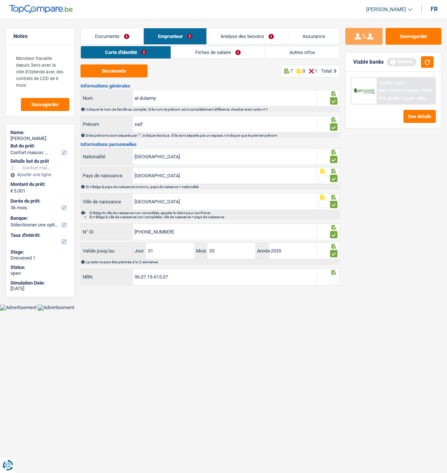
click at [0, 0] on input "radio" at bounding box center [0, 0] width 0 height 0
click at [208, 49] on link "Fiches de salaire" at bounding box center [218, 52] width 94 height 12
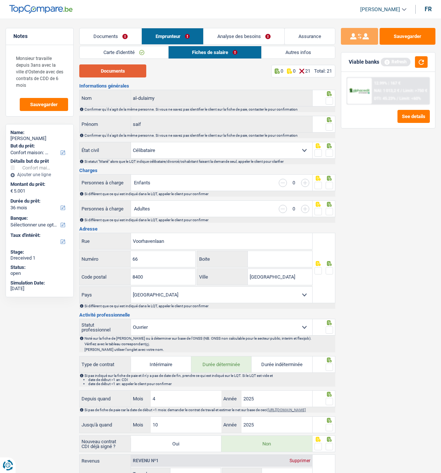
click at [135, 72] on button "Documents" at bounding box center [112, 70] width 67 height 13
click at [117, 39] on link "Documents" at bounding box center [111, 36] width 62 height 16
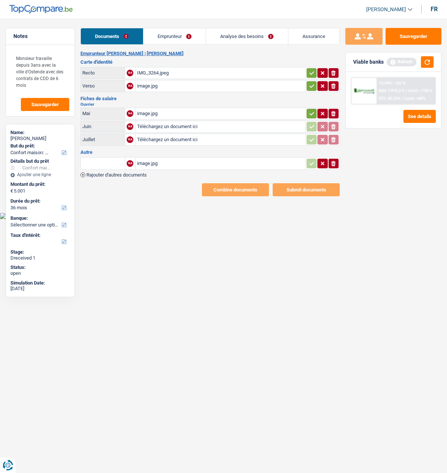
click at [111, 161] on input "text" at bounding box center [102, 164] width 41 height 12
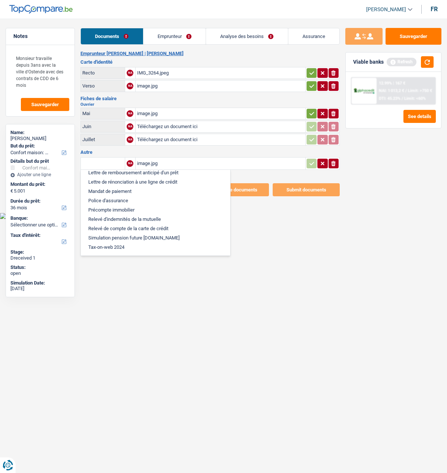
scroll to position [483, 0]
click at [124, 215] on li "Relevé d'indemnités de la mutuelle" at bounding box center [156, 219] width 142 height 9
type input "Relevé d'indemnités de la mutuelle"
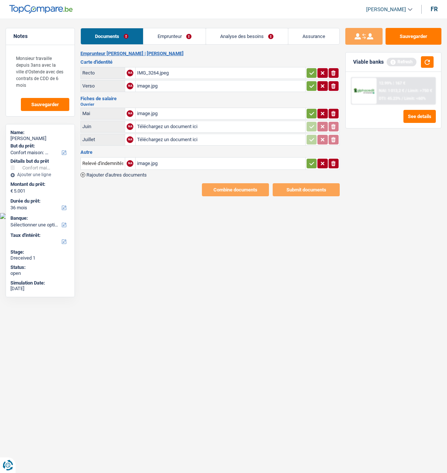
click at [92, 172] on span "Rajouter d'autres documents" at bounding box center [116, 174] width 60 height 5
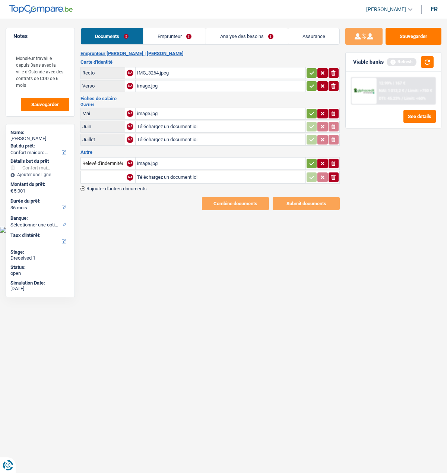
click at [102, 173] on input "text" at bounding box center [102, 177] width 41 height 12
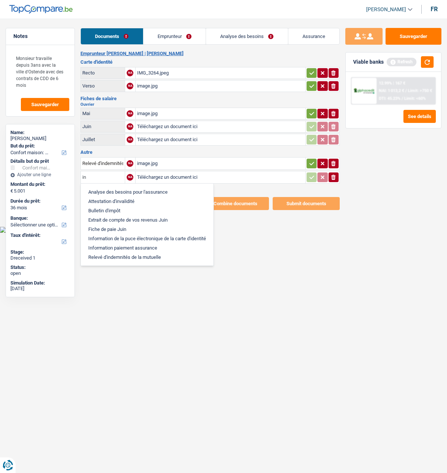
scroll to position [18, 0]
click at [133, 253] on li "Relevé d'indemnités de la mutuelle" at bounding box center [147, 257] width 125 height 9
type input "Relevé d'indemnités de la mutuelle"
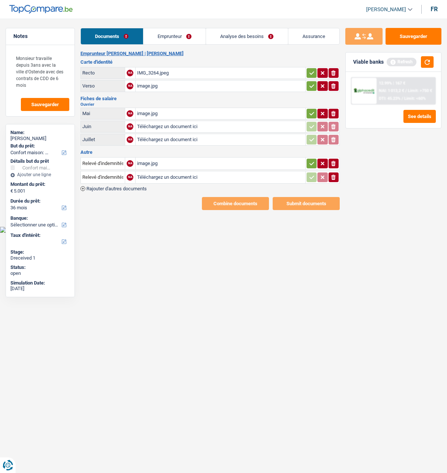
click at [165, 161] on div "image.jpg" at bounding box center [220, 163] width 167 height 11
click at [313, 160] on icon "button" at bounding box center [312, 163] width 6 height 7
click at [336, 160] on icon "button" at bounding box center [333, 163] width 6 height 7
click at [336, 160] on icon "ionicons-v5-e" at bounding box center [333, 163] width 6 height 7
click at [105, 182] on div "Relevé d'indemnités de la mutuelle NA Téléchargez un document ici ionicons-v5-e…" at bounding box center [209, 173] width 259 height 35
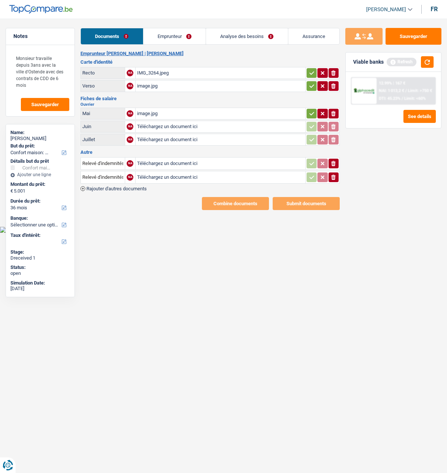
click at [106, 186] on span "Rajouter d'autres documents" at bounding box center [116, 188] width 60 height 5
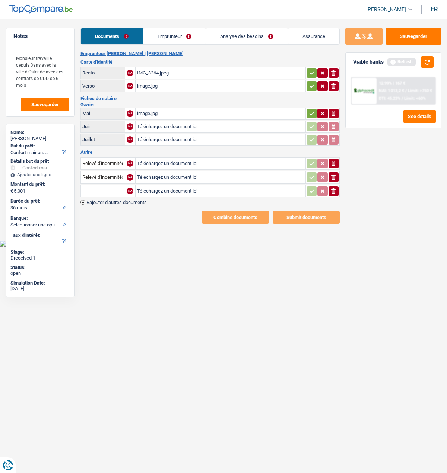
click at [95, 185] on input "text" at bounding box center [102, 191] width 41 height 12
click at [152, 201] on li "Relevé d'indemnités de la mutuelle" at bounding box center [125, 205] width 80 height 9
type input "Relevé d'indemnités de la mutuelle"
click at [204, 161] on input "Téléchargez un document ici" at bounding box center [220, 163] width 167 height 11
type input "C:\fakepath\Indemn05.pdf"
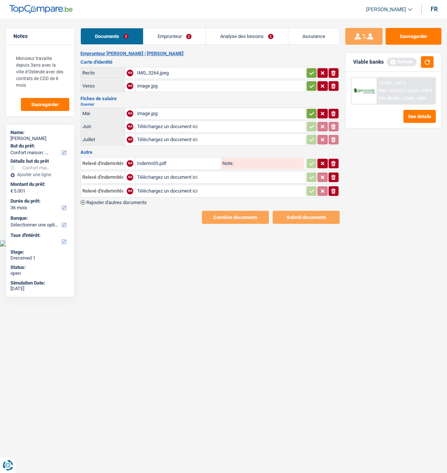
click at [160, 172] on input "Téléchargez un document ici" at bounding box center [220, 177] width 167 height 11
type input "C:\fakepath\Indemn06.pdf"
click at [168, 187] on input "Téléchargez un document ici" at bounding box center [220, 190] width 167 height 11
type input "C:\fakepath\Indemn07.pdf"
click at [152, 158] on div "Indemn05.pdf" at bounding box center [178, 163] width 82 height 11
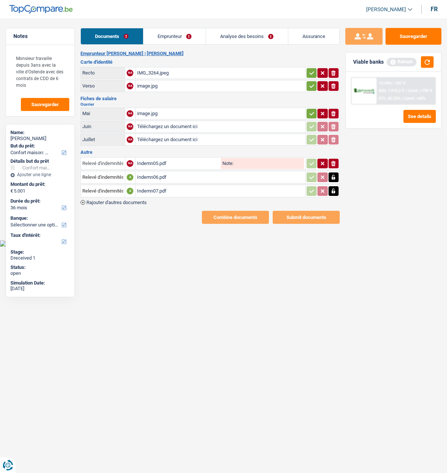
click at [98, 159] on input "Relevé d'indemnités de la mutuelle" at bounding box center [102, 164] width 41 height 12
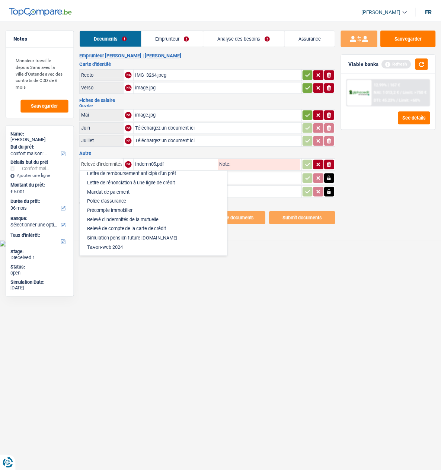
scroll to position [483, 0]
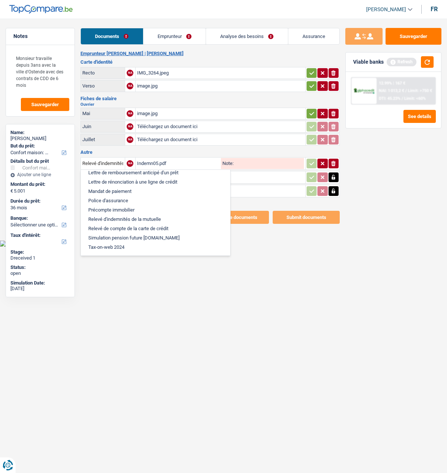
click at [136, 215] on li "Relevé d'indemnités de la mutuelle" at bounding box center [156, 219] width 142 height 9
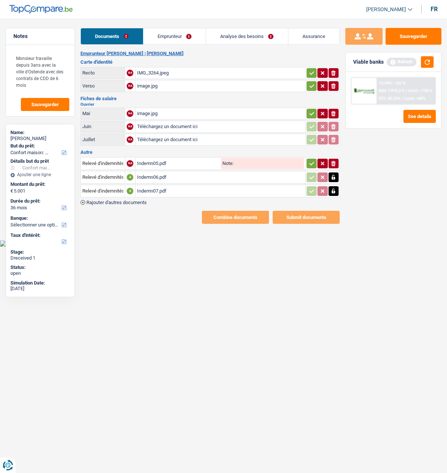
click at [309, 161] on icon "button" at bounding box center [312, 163] width 6 height 7
click at [307, 109] on button "button" at bounding box center [312, 114] width 10 height 10
click at [309, 82] on icon "button" at bounding box center [312, 85] width 6 height 7
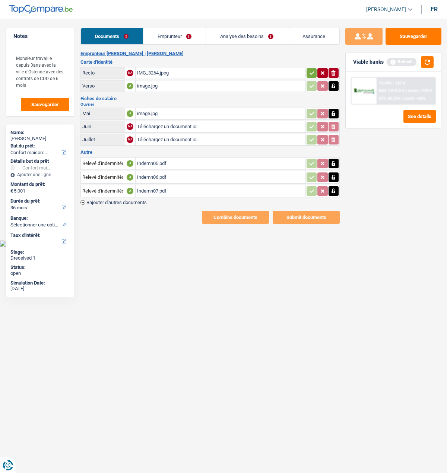
click at [311, 73] on icon "button" at bounding box center [312, 72] width 6 height 7
click at [180, 36] on link "Emprunteur" at bounding box center [174, 36] width 62 height 16
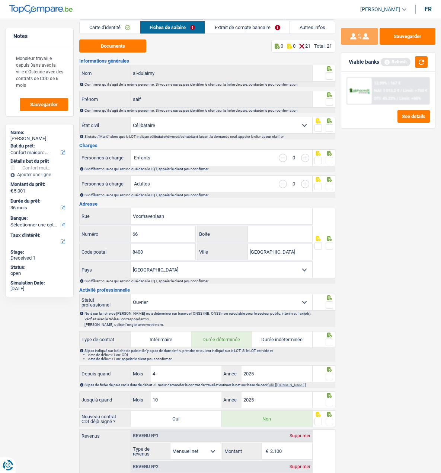
scroll to position [0, 0]
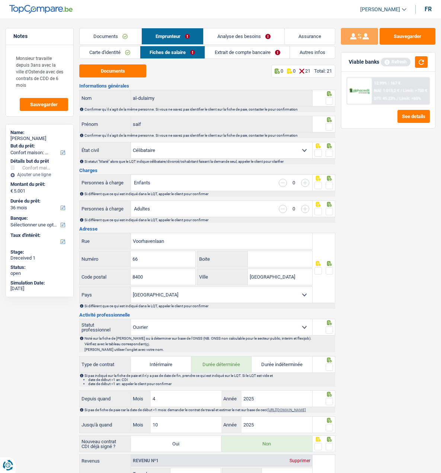
click at [242, 53] on link "Extrait de compte bancaire" at bounding box center [247, 52] width 85 height 12
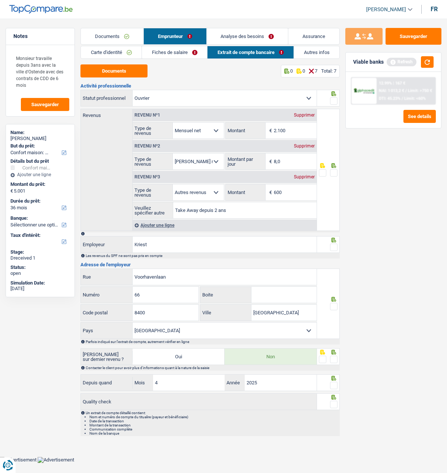
click at [157, 50] on link "Fiches de salaire" at bounding box center [174, 52] width 65 height 12
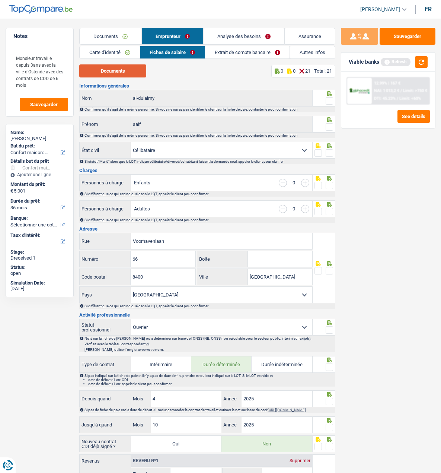
click at [112, 72] on button "Documents" at bounding box center [112, 70] width 67 height 13
click at [121, 41] on link "Documents" at bounding box center [111, 36] width 62 height 16
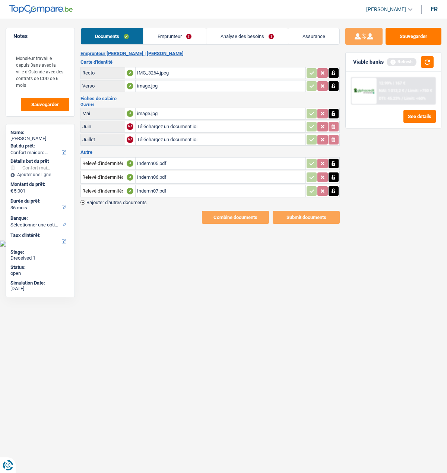
click at [155, 111] on div "image.jpg" at bounding box center [220, 113] width 167 height 11
click at [337, 109] on button "button" at bounding box center [334, 114] width 10 height 10
click at [332, 112] on icon "button" at bounding box center [333, 113] width 4 height 5
click at [200, 108] on input "Téléchargez un document ici" at bounding box center [220, 113] width 167 height 11
type input "C:\fakepath\FP05.jpg"
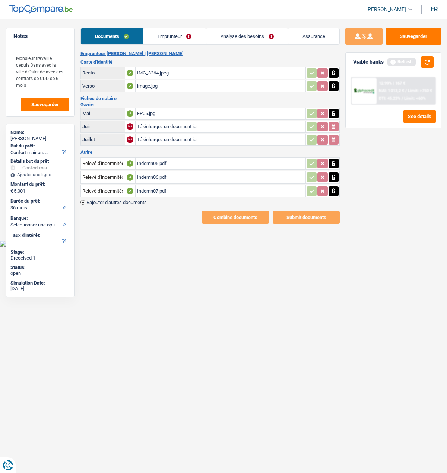
click at [161, 121] on input "Téléchargez un document ici" at bounding box center [220, 126] width 167 height 11
type input "C:\fakepath\FP06 Saif.jpg"
click at [146, 138] on input "Téléchargez un document ici" at bounding box center [220, 139] width 167 height 11
type input "C:\fakepath\FP07 Saif (2).jpg"
click at [111, 200] on span "Rajouter d'autres documents" at bounding box center [116, 202] width 60 height 5
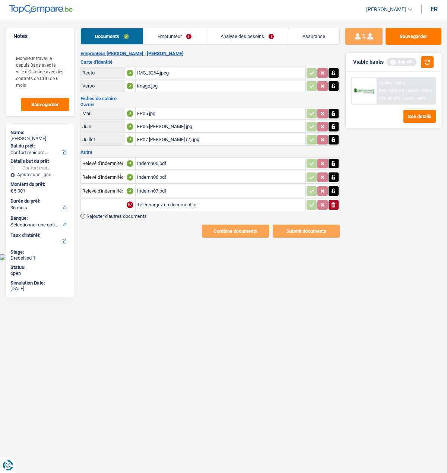
click at [108, 199] on input "text" at bounding box center [102, 205] width 41 height 12
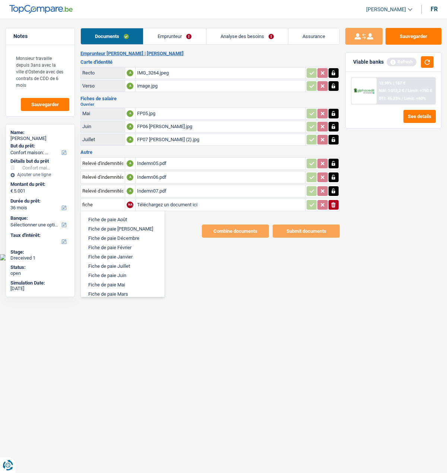
click at [116, 261] on li "Fiche de paie Juillet" at bounding box center [123, 265] width 76 height 9
type input "Fiche de paie Juillet"
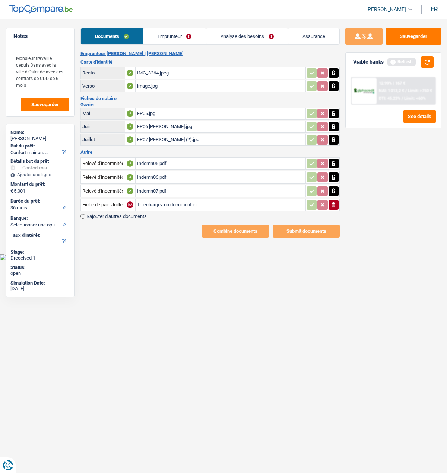
click at [166, 202] on input "Téléchargez un document ici" at bounding box center [220, 204] width 167 height 11
type input "C:\fakepath\FP07 Saif.jpg"
click at [413, 38] on button "Sauvegarder" at bounding box center [413, 36] width 56 height 17
click at [179, 38] on link "Emprunteur" at bounding box center [174, 36] width 62 height 16
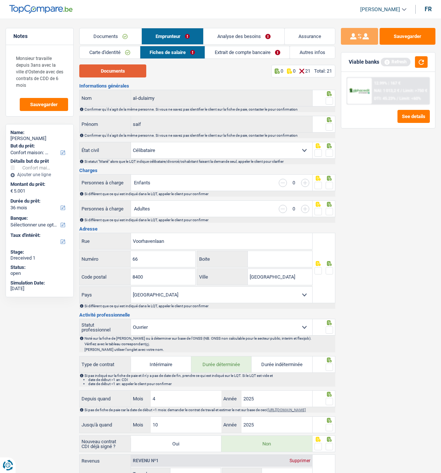
click at [134, 72] on button "Documents" at bounding box center [112, 70] width 67 height 13
click at [329, 101] on span at bounding box center [329, 100] width 7 height 7
click at [0, 0] on input "radio" at bounding box center [0, 0] width 0 height 0
click at [328, 123] on span at bounding box center [329, 126] width 7 height 7
click at [0, 0] on input "radio" at bounding box center [0, 0] width 0 height 0
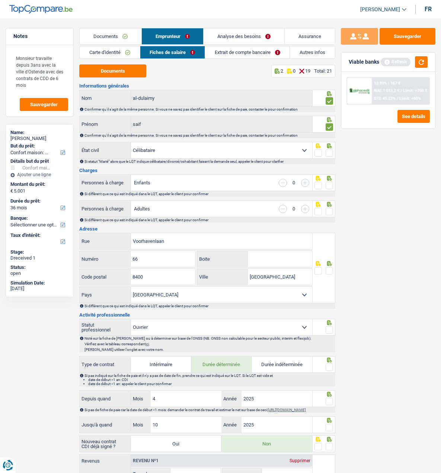
click at [333, 151] on span at bounding box center [329, 152] width 7 height 7
click at [0, 0] on input "radio" at bounding box center [0, 0] width 0 height 0
click at [329, 184] on span at bounding box center [329, 185] width 7 height 7
click at [0, 0] on input "radio" at bounding box center [0, 0] width 0 height 0
click at [329, 215] on div at bounding box center [324, 208] width 23 height 17
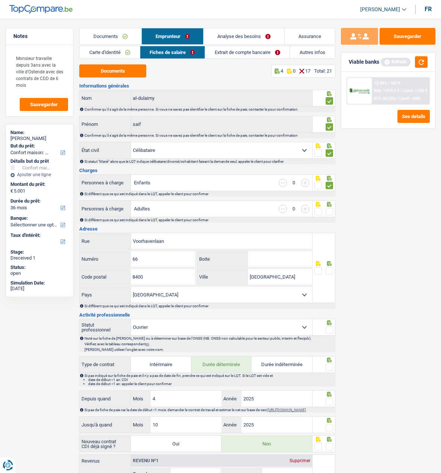
click at [330, 210] on span at bounding box center [329, 211] width 7 height 7
click at [0, 0] on input "radio" at bounding box center [0, 0] width 0 height 0
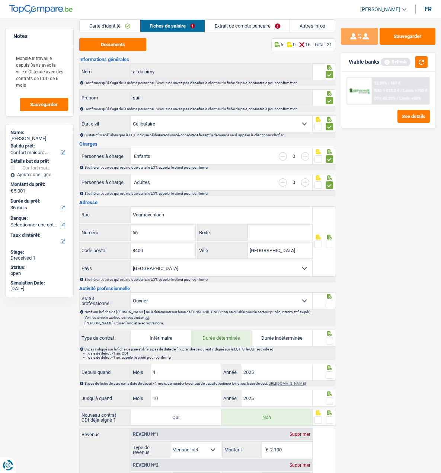
scroll to position [112, 0]
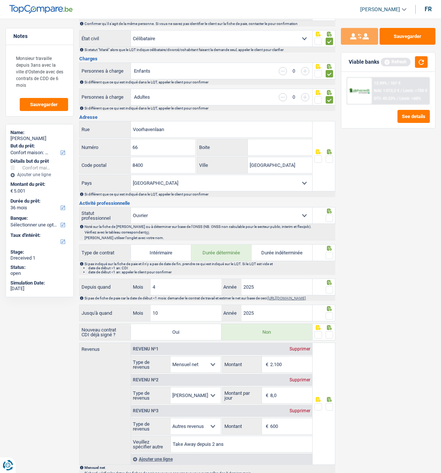
click at [266, 149] on input "Boite" at bounding box center [280, 147] width 64 height 16
type input "0101"
click at [331, 159] on span at bounding box center [329, 158] width 7 height 7
click at [0, 0] on input "radio" at bounding box center [0, 0] width 0 height 0
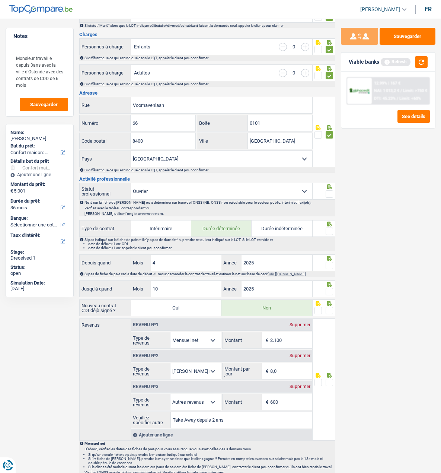
scroll to position [186, 0]
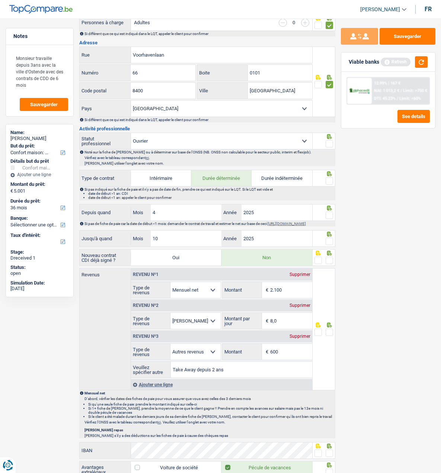
click at [331, 142] on span at bounding box center [329, 143] width 7 height 7
click at [0, 0] on input "radio" at bounding box center [0, 0] width 0 height 0
click at [327, 180] on span at bounding box center [329, 180] width 7 height 7
click at [0, 0] on input "radio" at bounding box center [0, 0] width 0 height 0
click at [329, 215] on span at bounding box center [329, 215] width 7 height 7
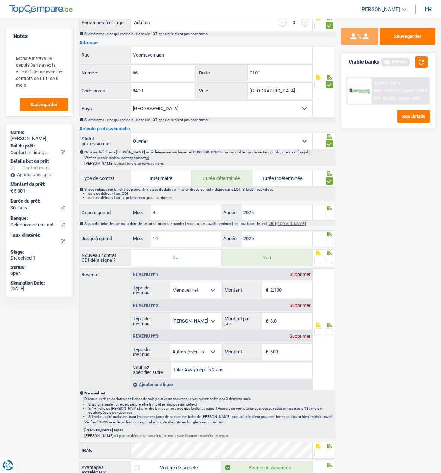
click at [0, 0] on input "radio" at bounding box center [0, 0] width 0 height 0
click at [168, 245] on input "10" at bounding box center [186, 239] width 71 height 16
type input "1"
type input "8"
click at [330, 243] on span at bounding box center [329, 241] width 7 height 7
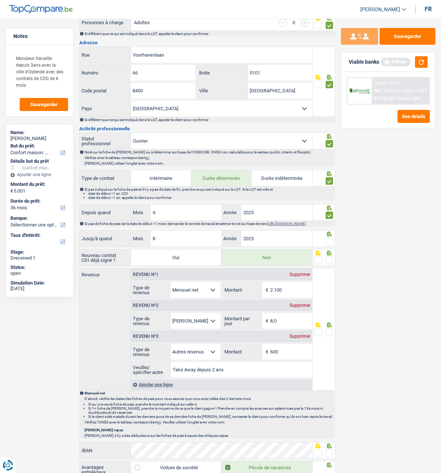
click at [0, 0] on input "radio" at bounding box center [0, 0] width 0 height 0
click at [328, 264] on span at bounding box center [329, 260] width 7 height 7
click at [0, 0] on input "radio" at bounding box center [0, 0] width 0 height 0
click at [179, 240] on input "8" at bounding box center [186, 239] width 71 height 16
type input "9"
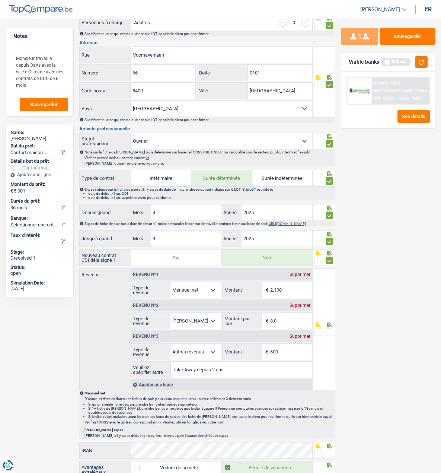
click at [321, 263] on span at bounding box center [318, 260] width 7 height 7
click at [0, 0] on input "radio" at bounding box center [0, 0] width 0 height 0
click at [328, 264] on span at bounding box center [329, 260] width 7 height 7
click at [0, 0] on input "radio" at bounding box center [0, 0] width 0 height 0
click at [190, 242] on input "9" at bounding box center [186, 239] width 71 height 16
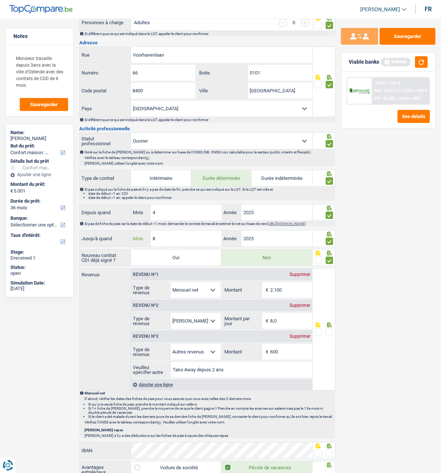
type input "8"
click at [336, 338] on div "Sauvegarder Viable banks Refresh 12.99% | 167 € NAI: 1 013,2 € / Limit: >750 € …" at bounding box center [389, 243] width 106 height 431
click at [171, 241] on input "8" at bounding box center [186, 239] width 71 height 16
type input "9"
click at [299, 296] on input "2.100" at bounding box center [291, 290] width 42 height 16
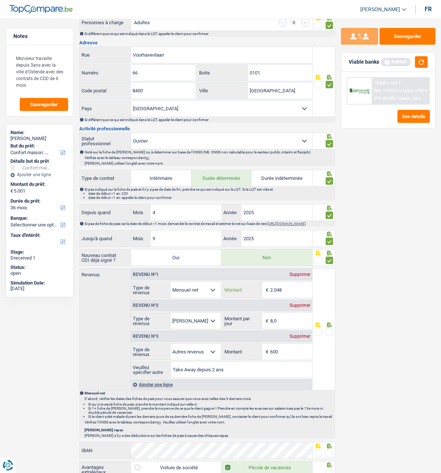
type input "2.048"
click at [333, 336] on span at bounding box center [329, 332] width 7 height 7
click at [0, 0] on input "radio" at bounding box center [0, 0] width 0 height 0
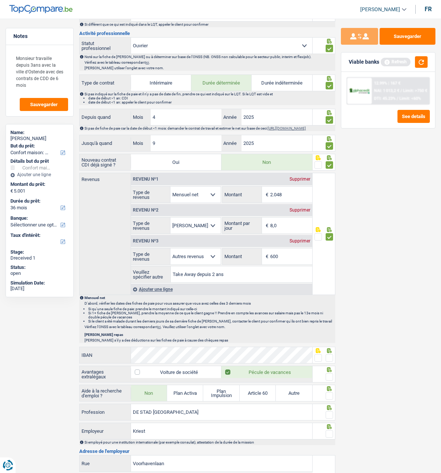
scroll to position [298, 0]
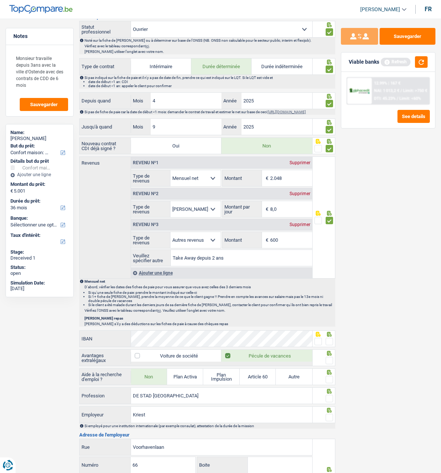
click at [306, 227] on div "Supprimer" at bounding box center [300, 224] width 25 height 4
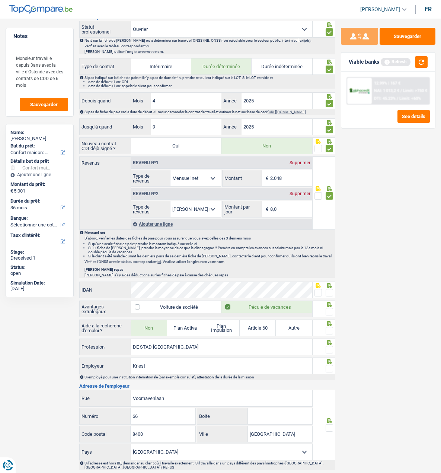
click at [327, 294] on span at bounding box center [329, 292] width 7 height 7
click at [0, 0] on input "radio" at bounding box center [0, 0] width 0 height 0
click at [330, 314] on span at bounding box center [329, 311] width 7 height 7
click at [0, 0] on input "radio" at bounding box center [0, 0] width 0 height 0
click at [329, 334] on span at bounding box center [329, 330] width 7 height 7
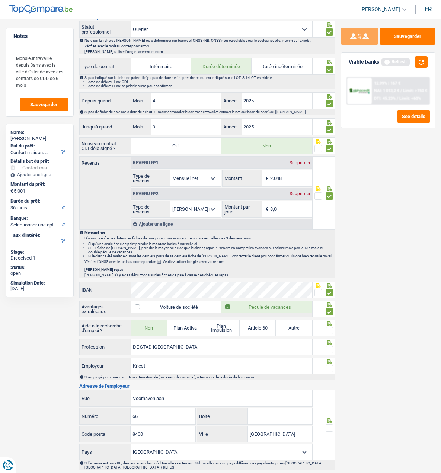
click at [0, 0] on input "radio" at bounding box center [0, 0] width 0 height 0
drag, startPoint x: 331, startPoint y: 352, endPoint x: 331, endPoint y: 356, distance: 4.1
click at [331, 353] on span at bounding box center [329, 349] width 7 height 7
click at [0, 0] on input "radio" at bounding box center [0, 0] width 0 height 0
click at [327, 372] on span at bounding box center [329, 368] width 7 height 7
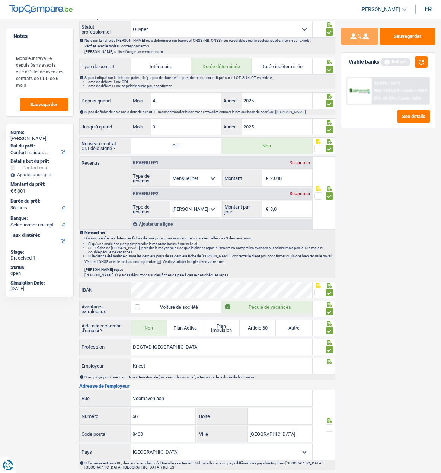
click at [0, 0] on input "radio" at bounding box center [0, 0] width 0 height 0
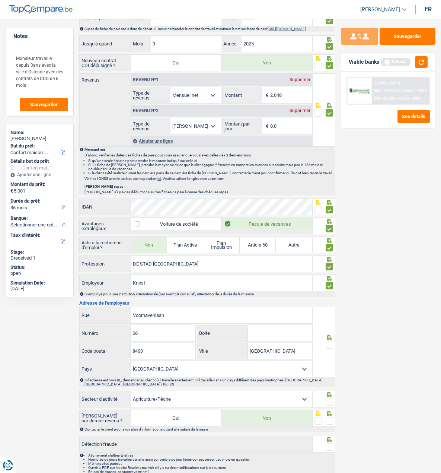
scroll to position [411, 0]
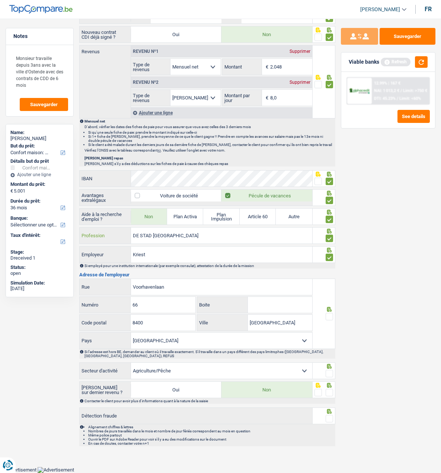
drag, startPoint x: 185, startPoint y: 239, endPoint x: 77, endPoint y: 236, distance: 107.3
click at [77, 236] on div "Notes Monsieur travaille depuis 3ans avec la ville d'Ostende avec des contrats …" at bounding box center [220, 34] width 441 height 831
click at [213, 233] on input "DE STAD Oostende" at bounding box center [221, 236] width 181 height 16
drag, startPoint x: 209, startPoint y: 237, endPoint x: 90, endPoint y: 232, distance: 118.9
click at [90, 232] on div "DE STAD Oostende Profession" at bounding box center [196, 236] width 232 height 16
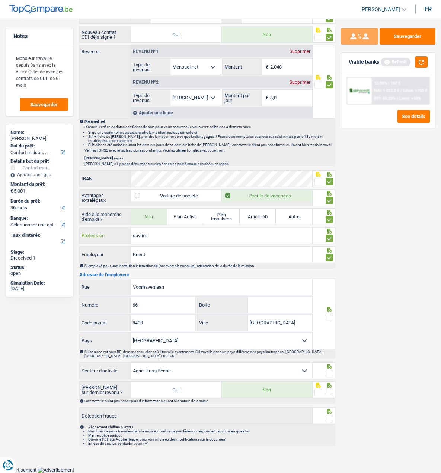
type input "ouvrier"
click at [168, 260] on input "Kriest" at bounding box center [221, 255] width 181 height 16
type input "K"
drag, startPoint x: 137, startPoint y: 254, endPoint x: 97, endPoint y: 258, distance: 40.5
click at [97, 258] on div "de stad oostende Employeur" at bounding box center [196, 255] width 232 height 16
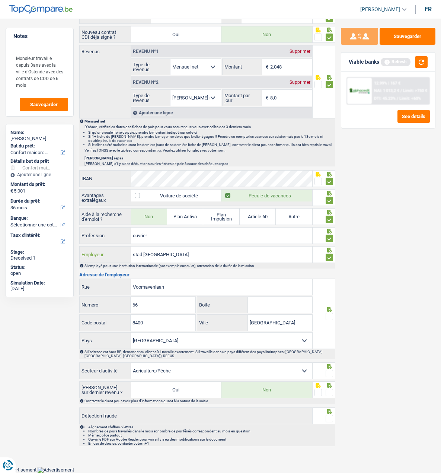
type input "stad oostend"
drag, startPoint x: 196, startPoint y: 289, endPoint x: 106, endPoint y: 297, distance: 90.5
click at [106, 297] on div "Voorhavenlaan Rue 66 Numéro Boite 8400 Code postal Oostende Ville Belgique Fran…" at bounding box center [195, 314] width 233 height 70
drag, startPoint x: 171, startPoint y: 290, endPoint x: 39, endPoint y: 290, distance: 131.1
click at [39, 290] on div "Notes Monsieur travaille depuis 3ans avec la ville d'Ostende avec des contrats …" at bounding box center [220, 34] width 441 height 831
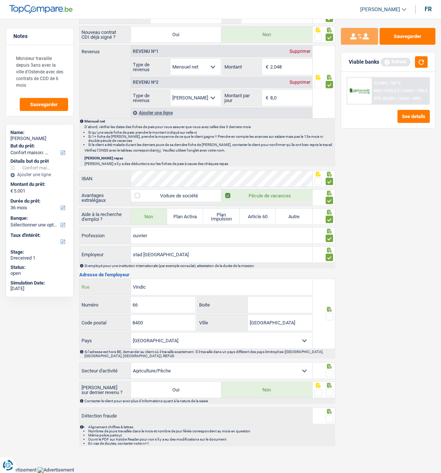
paste input "tivelaan 1"
type input "Vindictivelaan"
drag, startPoint x: 168, startPoint y: 310, endPoint x: 34, endPoint y: 291, distance: 135.5
click at [34, 291] on div "Notes Monsieur travaille depuis 3ans avec la ville d'Ostende avec des contrats …" at bounding box center [220, 34] width 441 height 831
type input "1"
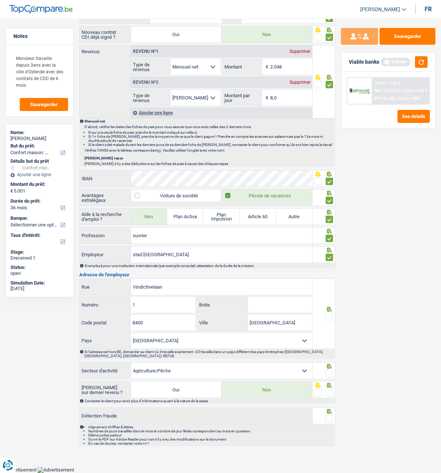
drag, startPoint x: 329, startPoint y: 314, endPoint x: 329, endPoint y: 323, distance: 8.6
click at [329, 315] on span at bounding box center [329, 316] width 7 height 7
click at [0, 0] on input "radio" at bounding box center [0, 0] width 0 height 0
click at [331, 375] on span at bounding box center [329, 373] width 7 height 7
click at [0, 0] on input "radio" at bounding box center [0, 0] width 0 height 0
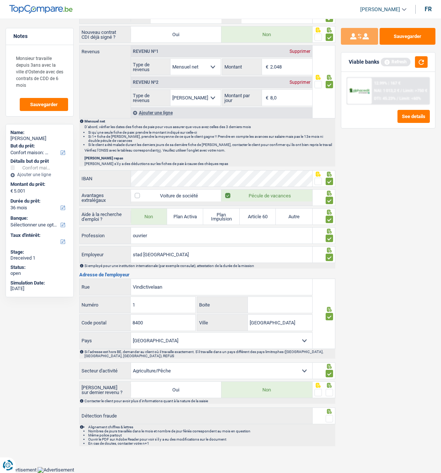
click at [303, 372] on select "Agriculture/Pêche Industrie Horeca Courier/Fitness/Taxi Construction Banques/As…" at bounding box center [221, 371] width 181 height 16
select select "stateUniversityEu"
click at [131, 364] on select "Agriculture/Pêche Industrie Horeca Courier/Fitness/Taxi Construction Banques/As…" at bounding box center [221, 371] width 181 height 16
click at [331, 392] on span at bounding box center [329, 392] width 7 height 7
click at [0, 0] on input "radio" at bounding box center [0, 0] width 0 height 0
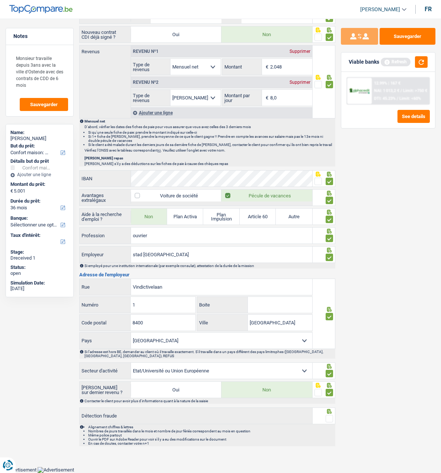
click at [331, 419] on span at bounding box center [329, 418] width 7 height 7
click at [0, 0] on input "radio" at bounding box center [0, 0] width 0 height 0
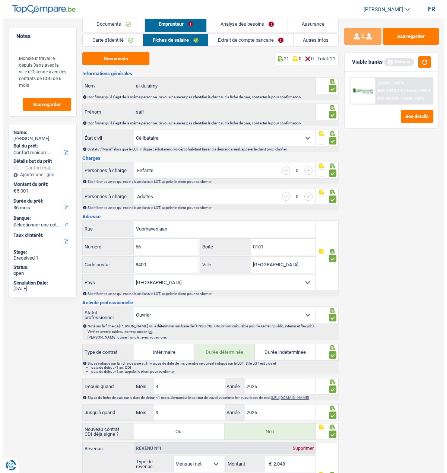
scroll to position [0, 0]
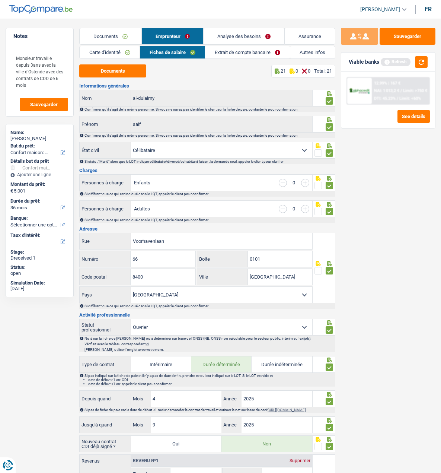
click at [280, 52] on link "Extrait de compte bancaire" at bounding box center [247, 52] width 85 height 12
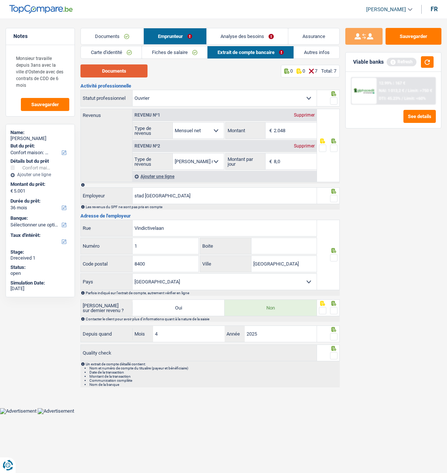
click at [124, 70] on button "Documents" at bounding box center [113, 70] width 67 height 13
click at [115, 35] on link "Documents" at bounding box center [112, 36] width 63 height 16
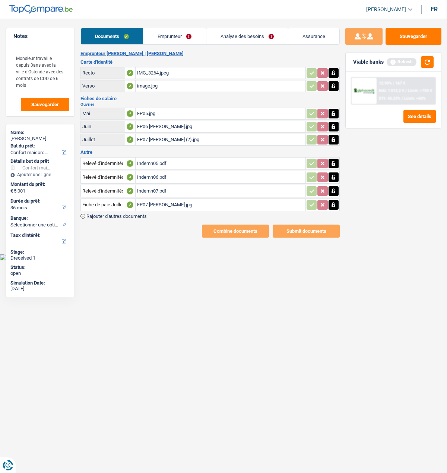
click at [159, 161] on div "Indemn05.pdf" at bounding box center [220, 163] width 167 height 11
click at [333, 160] on icon "button" at bounding box center [333, 163] width 6 height 7
drag, startPoint x: 336, startPoint y: 172, endPoint x: 334, endPoint y: 187, distance: 15.7
click at [336, 174] on icon "button" at bounding box center [333, 177] width 6 height 7
click at [337, 186] on button "button" at bounding box center [334, 191] width 10 height 10
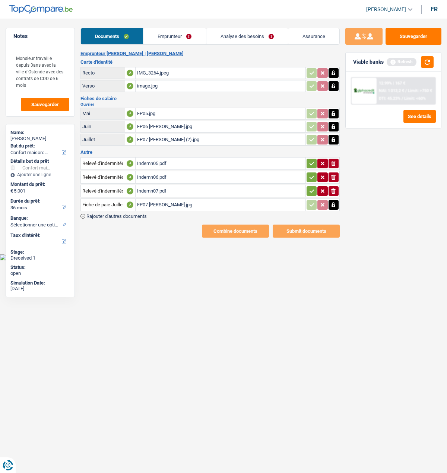
click at [336, 200] on button "button" at bounding box center [334, 205] width 10 height 10
drag, startPoint x: 335, startPoint y: 161, endPoint x: 332, endPoint y: 175, distance: 14.4
click at [333, 168] on table "Relevé d'indemnités de la mutuelle A Indemn05.pdf ionicons-v5-e Relevé d'indemn…" at bounding box center [209, 184] width 259 height 56
drag, startPoint x: 331, startPoint y: 158, endPoint x: 332, endPoint y: 168, distance: 9.3
click at [332, 161] on icon "ionicons-v5-e" at bounding box center [333, 163] width 6 height 7
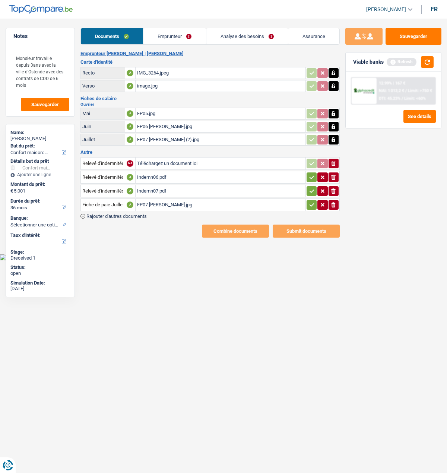
click at [332, 174] on icon "ionicons-v5-e" at bounding box center [333, 177] width 6 height 7
click at [333, 180] on table "Relevé d'indemnités de la mutuelle NA Téléchargez un document ici ionicons-v5-e…" at bounding box center [209, 184] width 259 height 56
click at [333, 188] on icon "button" at bounding box center [333, 190] width 4 height 5
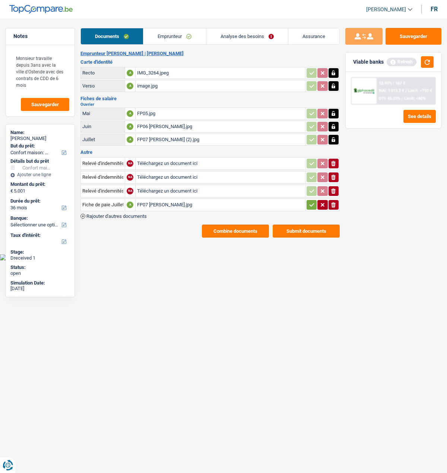
click at [335, 204] on icon "ionicons-v5-e" at bounding box center [333, 204] width 6 height 7
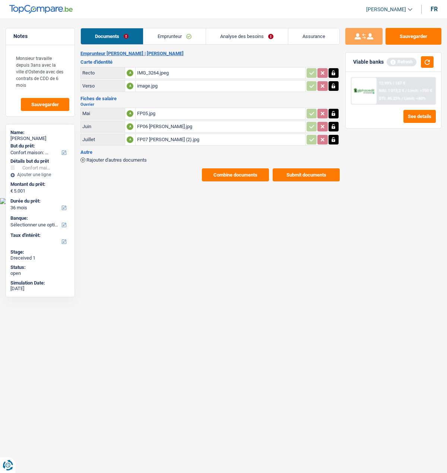
click at [191, 34] on link "Emprunteur" at bounding box center [174, 36] width 63 height 16
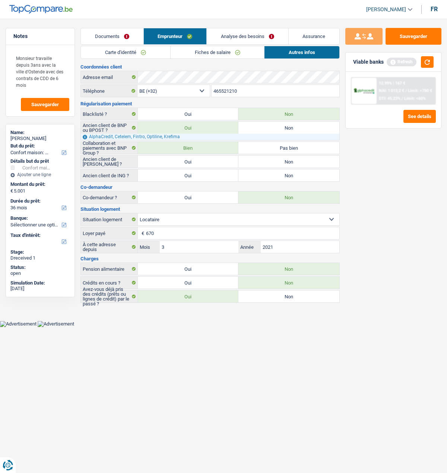
click at [209, 50] on link "Fiches de salaire" at bounding box center [218, 52] width 94 height 12
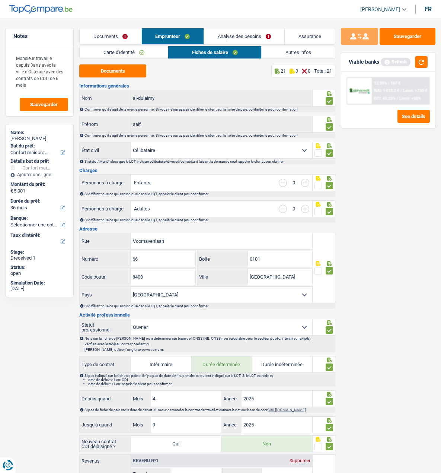
click at [283, 51] on link "Autres infos" at bounding box center [298, 52] width 73 height 12
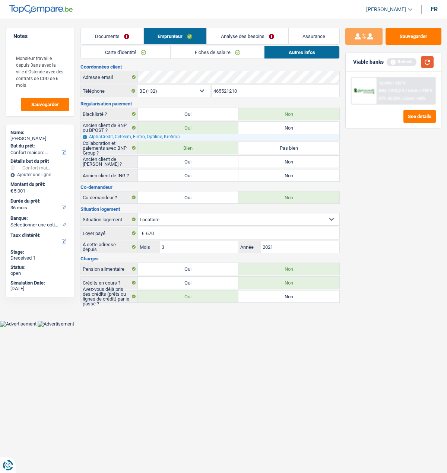
click at [426, 60] on button "button" at bounding box center [427, 62] width 13 height 12
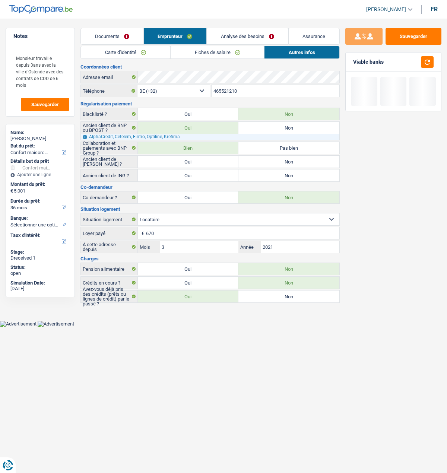
click at [242, 37] on link "Analyse des besoins" at bounding box center [248, 36] width 82 height 16
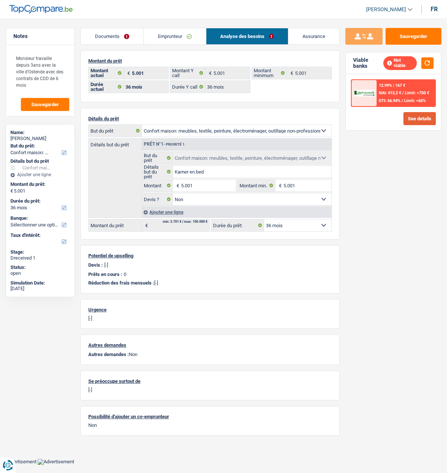
click at [412, 119] on button "See details" at bounding box center [419, 118] width 32 height 13
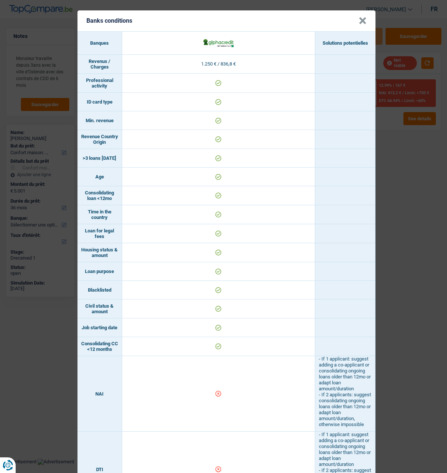
click at [366, 15] on header "Banks conditions ×" at bounding box center [226, 20] width 298 height 21
click at [360, 18] on button "×" at bounding box center [363, 20] width 8 height 7
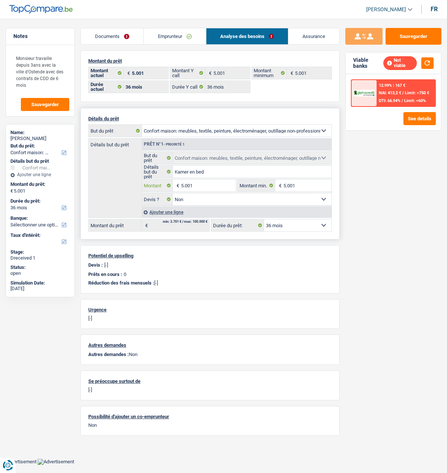
click at [203, 183] on input "5.001" at bounding box center [208, 186] width 55 height 12
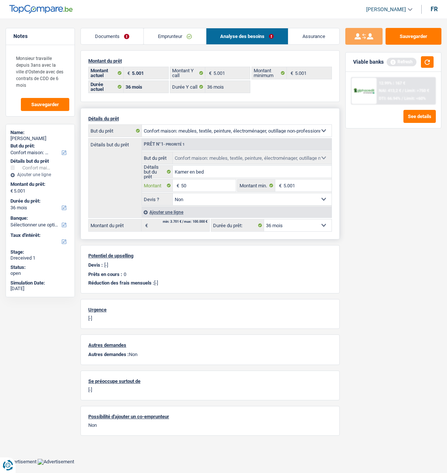
type input "5"
type input "6.000"
select select "42"
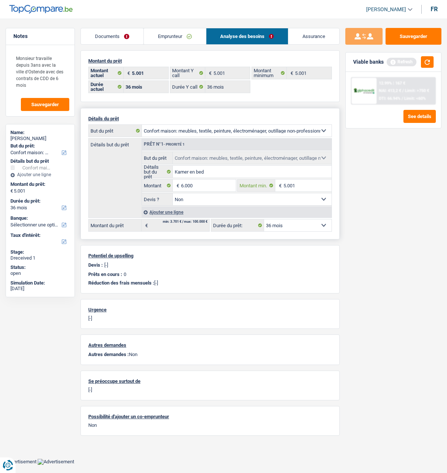
type input "6.000"
select select "42"
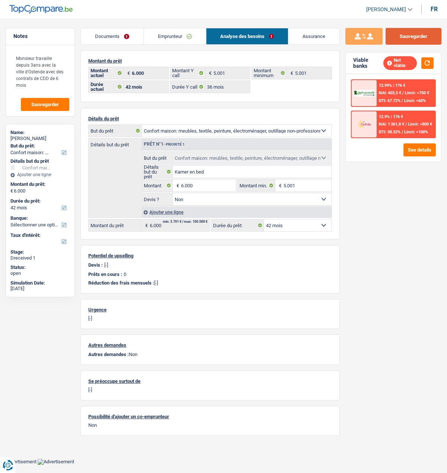
drag, startPoint x: 417, startPoint y: 31, endPoint x: 412, endPoint y: 33, distance: 5.1
click at [417, 31] on button "Sauvegarder" at bounding box center [413, 36] width 56 height 17
click at [421, 148] on button "See details" at bounding box center [419, 149] width 32 height 13
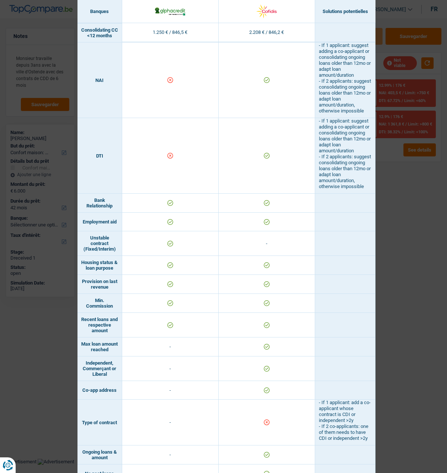
scroll to position [348, 0]
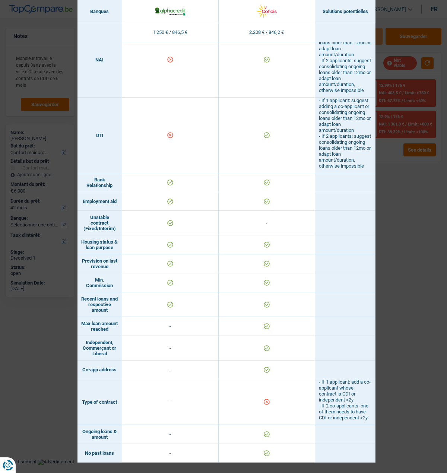
click at [399, 212] on div "Banks conditions × Banques Solutions potentielles Revenus / Charges 1.250 € / 8…" at bounding box center [223, 236] width 447 height 473
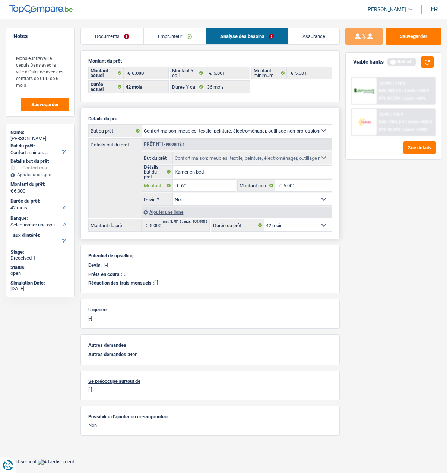
type input "6"
type input "8.500"
select select "48"
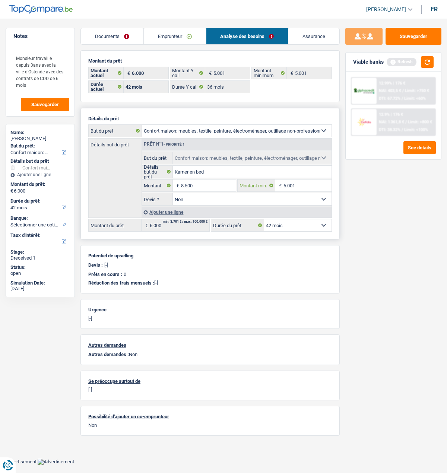
type input "8.500"
select select "48"
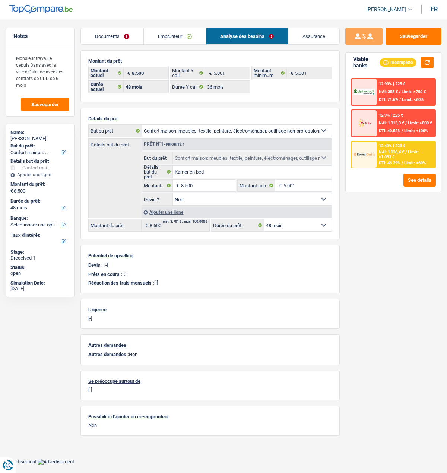
click at [420, 158] on div "12.49% | 223 € NAI: 1 036,4 € / Limit: >1.033 € DTI: 46.29% / Limit: <60%" at bounding box center [406, 155] width 58 height 26
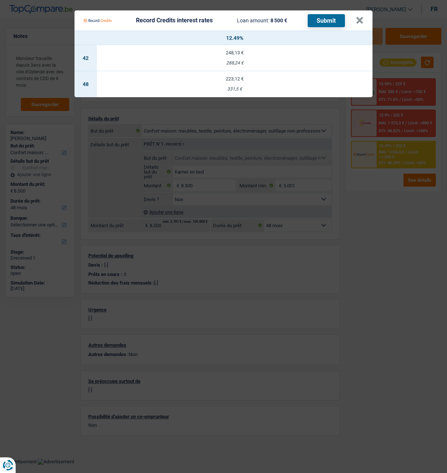
click at [228, 87] on div "331,5 €" at bounding box center [235, 89] width 276 height 5
select select "record credits"
type input "12,49"
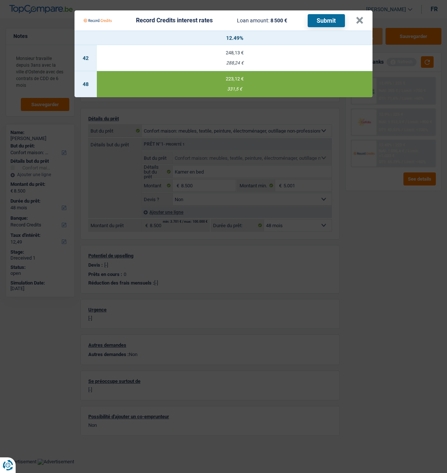
click at [319, 16] on button "Submit" at bounding box center [326, 20] width 37 height 13
click at [361, 22] on button "×" at bounding box center [360, 20] width 8 height 7
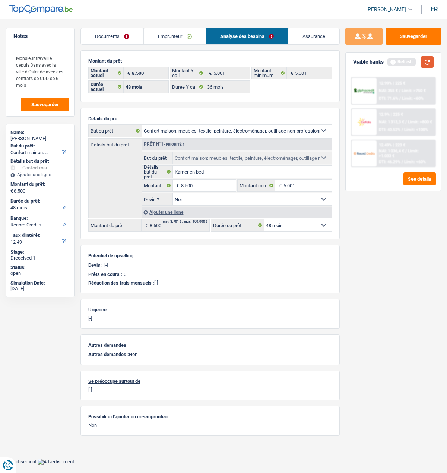
click at [426, 60] on button "button" at bounding box center [427, 62] width 13 height 12
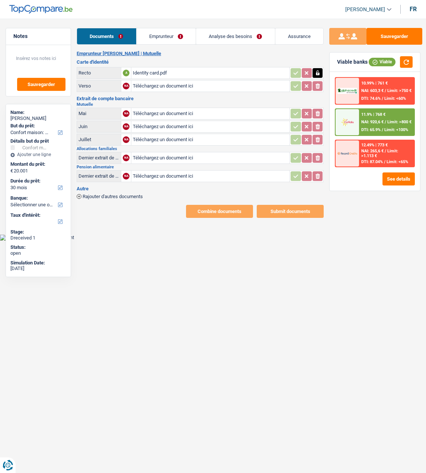
select select "household"
select select "30"
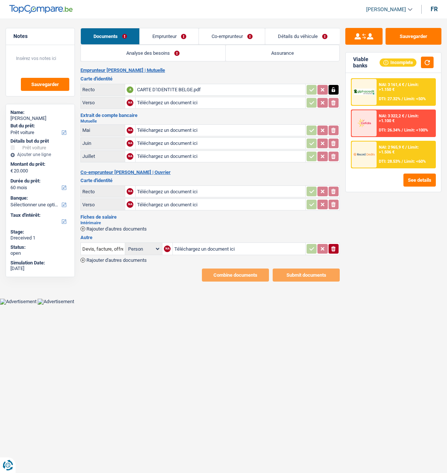
select select "car"
select select "60"
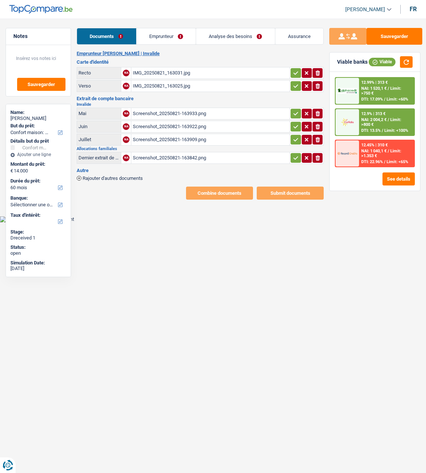
select select "household"
select select "60"
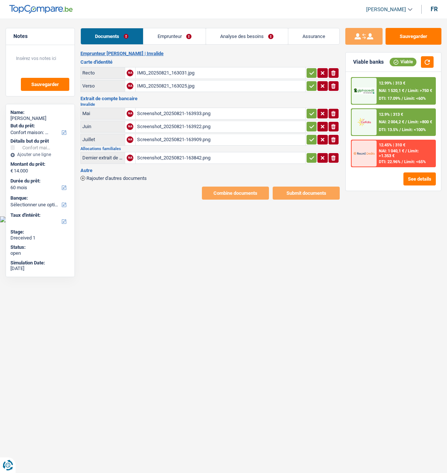
click at [185, 109] on div "Screenshot_20250821-163933.png" at bounding box center [220, 113] width 167 height 11
click at [177, 122] on div "Screenshot_20250821-163922.png" at bounding box center [220, 126] width 167 height 11
click at [177, 139] on div "Screenshot_20250821-163909.png" at bounding box center [220, 139] width 167 height 11
click at [169, 121] on div "Screenshot_20250821-163922.png" at bounding box center [220, 126] width 167 height 11
click at [173, 108] on div "Screenshot_20250821-163933.png" at bounding box center [220, 113] width 167 height 11
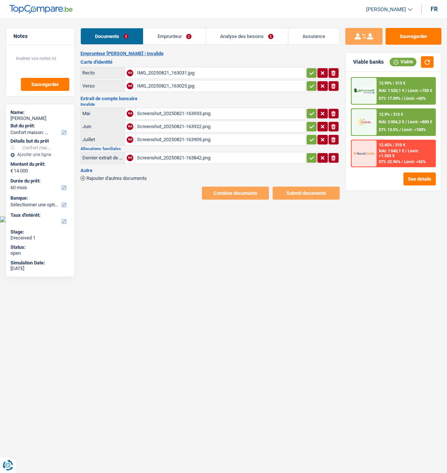
click at [171, 153] on div "Screenshot_20250821-163842.png" at bounding box center [220, 157] width 167 height 11
click at [180, 35] on link "Emprunteur" at bounding box center [174, 36] width 63 height 16
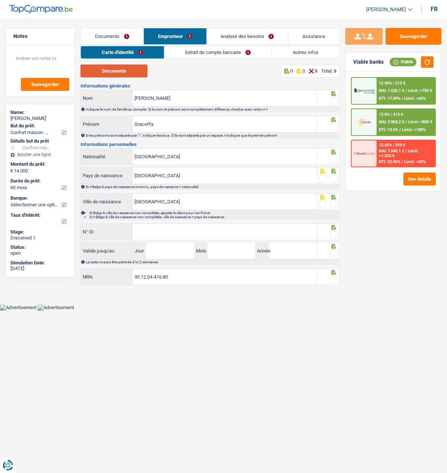
click at [127, 70] on button "Documents" at bounding box center [113, 70] width 67 height 13
click at [332, 97] on span at bounding box center [333, 100] width 7 height 7
click at [0, 0] on input "radio" at bounding box center [0, 0] width 0 height 0
drag, startPoint x: 223, startPoint y: 100, endPoint x: 96, endPoint y: 97, distance: 127.1
click at [96, 97] on div "[PERSON_NAME]" at bounding box center [199, 98] width 236 height 16
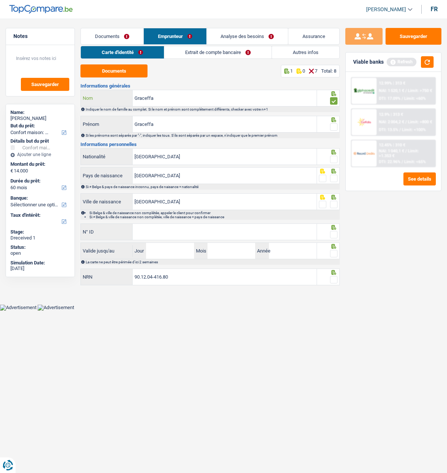
type input "Graceffa"
drag, startPoint x: 184, startPoint y: 127, endPoint x: 74, endPoint y: 119, distance: 110.5
click at [74, 119] on div "Notes Sauvegarder Name: [PERSON_NAME] But du prêt: Confort maison: meubles, tex…" at bounding box center [223, 158] width 447 height 260
type input "[PERSON_NAME]"
click at [333, 126] on span at bounding box center [333, 126] width 7 height 7
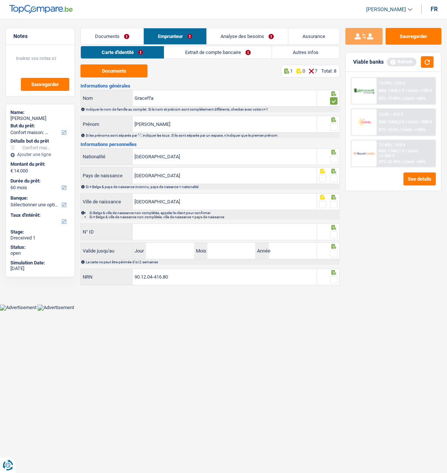
click at [0, 0] on input "radio" at bounding box center [0, 0] width 0 height 0
click at [331, 157] on span at bounding box center [333, 159] width 7 height 7
click at [0, 0] on input "radio" at bounding box center [0, 0] width 0 height 0
click at [334, 175] on span at bounding box center [333, 178] width 7 height 7
click at [0, 0] on input "radio" at bounding box center [0, 0] width 0 height 0
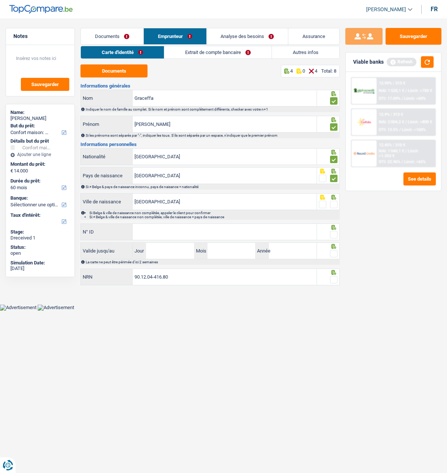
click at [330, 201] on span at bounding box center [333, 204] width 7 height 7
click at [0, 0] on input "radio" at bounding box center [0, 0] width 0 height 0
click at [247, 226] on input "N° ID" at bounding box center [225, 232] width 184 height 16
type input "[PHONE_NUMBER]"
click at [331, 232] on span at bounding box center [333, 234] width 7 height 7
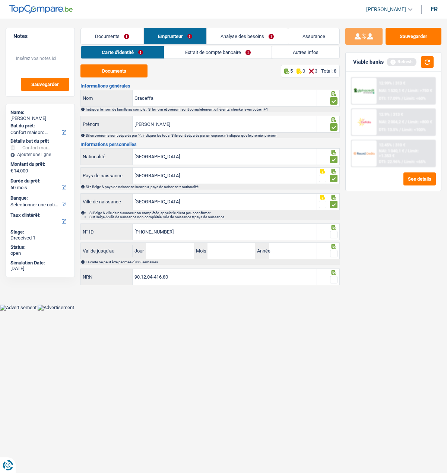
click at [0, 0] on input "radio" at bounding box center [0, 0] width 0 height 0
click at [171, 252] on input "Jour" at bounding box center [170, 251] width 48 height 16
type input "28"
type input "01"
type input "2035"
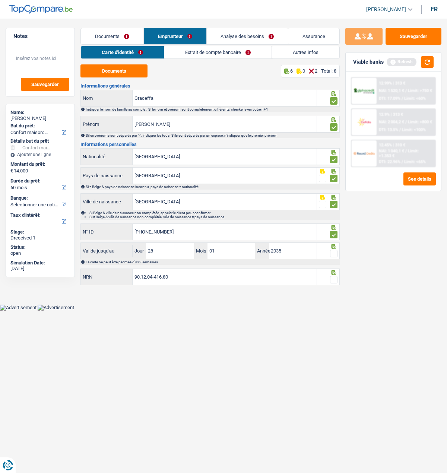
click at [331, 251] on span at bounding box center [333, 253] width 7 height 7
click at [0, 0] on input "radio" at bounding box center [0, 0] width 0 height 0
click at [331, 278] on span at bounding box center [333, 279] width 7 height 7
click at [0, 0] on input "radio" at bounding box center [0, 0] width 0 height 0
click at [208, 49] on link "Extrait de compte bancaire" at bounding box center [218, 52] width 107 height 12
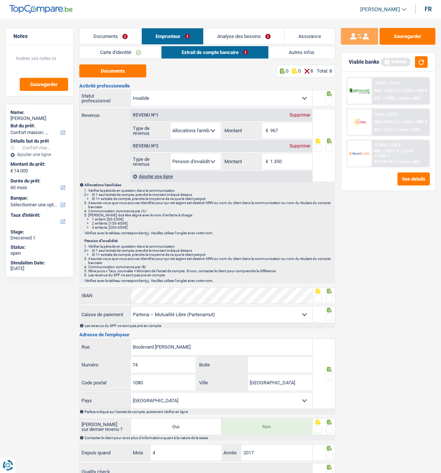
click at [330, 100] on span at bounding box center [329, 100] width 7 height 7
click at [0, 0] on input "radio" at bounding box center [0, 0] width 0 height 0
click at [325, 146] on fieldset at bounding box center [324, 148] width 19 height 9
click at [328, 149] on span at bounding box center [329, 148] width 7 height 7
click at [0, 0] on input "radio" at bounding box center [0, 0] width 0 height 0
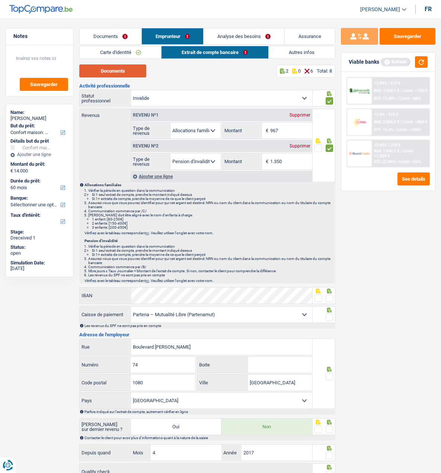
click at [118, 75] on button "Documents" at bounding box center [112, 70] width 67 height 13
click at [295, 161] on input "1.350" at bounding box center [291, 161] width 42 height 16
type input "1.331"
click at [290, 127] on input "967" at bounding box center [291, 131] width 42 height 16
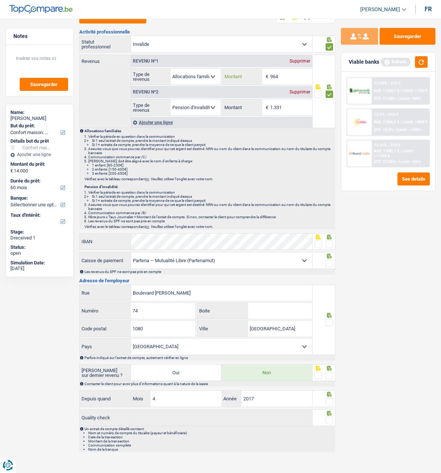
scroll to position [58, 0]
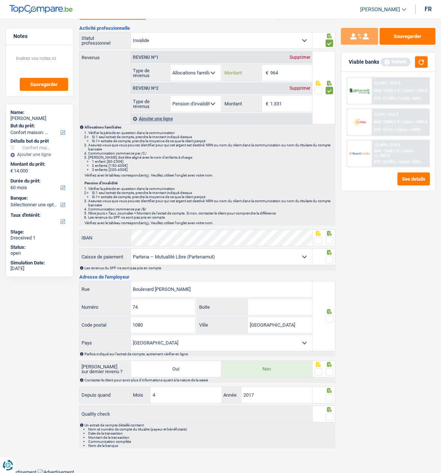
type input "964"
click at [77, 240] on div "Notes Sauvegarder Name: Melissa Graceffa But du prêt: Confort maison: meubles, …" at bounding box center [220, 211] width 441 height 482
click at [329, 240] on span at bounding box center [329, 240] width 7 height 7
click at [0, 0] on input "radio" at bounding box center [0, 0] width 0 height 0
click at [330, 258] on span at bounding box center [329, 259] width 7 height 7
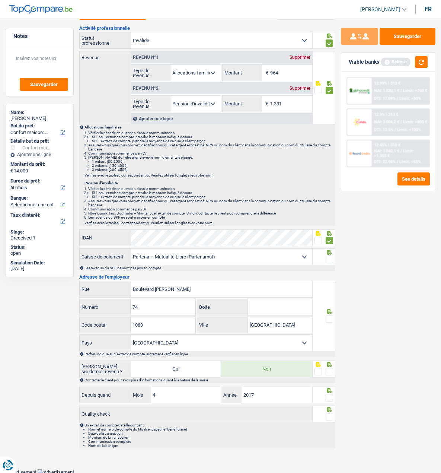
click at [0, 0] on input "radio" at bounding box center [0, 0] width 0 height 0
click at [330, 317] on span at bounding box center [329, 318] width 7 height 7
click at [0, 0] on input "radio" at bounding box center [0, 0] width 0 height 0
click at [331, 368] on span at bounding box center [329, 371] width 7 height 7
click at [0, 0] on input "radio" at bounding box center [0, 0] width 0 height 0
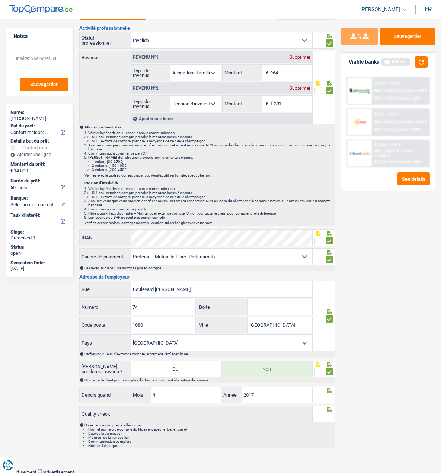
drag, startPoint x: 327, startPoint y: 394, endPoint x: 328, endPoint y: 400, distance: 5.6
click at [327, 397] on span at bounding box center [329, 397] width 7 height 7
click at [0, 0] on input "radio" at bounding box center [0, 0] width 0 height 0
click at [332, 419] on span at bounding box center [329, 416] width 7 height 7
click at [0, 0] on input "radio" at bounding box center [0, 0] width 0 height 0
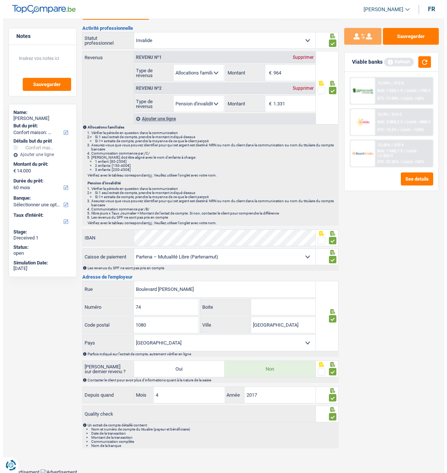
scroll to position [0, 0]
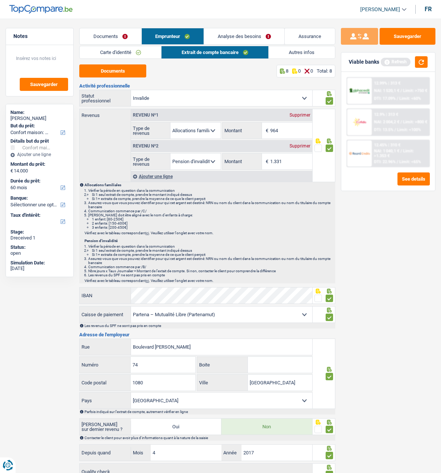
click at [315, 53] on link "Autres infos" at bounding box center [302, 52] width 66 height 12
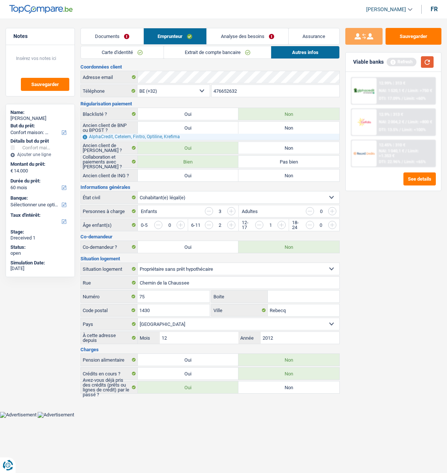
click at [423, 59] on button "button" at bounding box center [427, 62] width 13 height 12
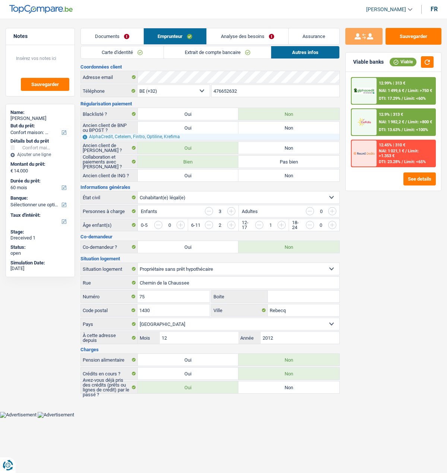
click at [262, 35] on link "Analyse des besoins" at bounding box center [248, 36] width 82 height 16
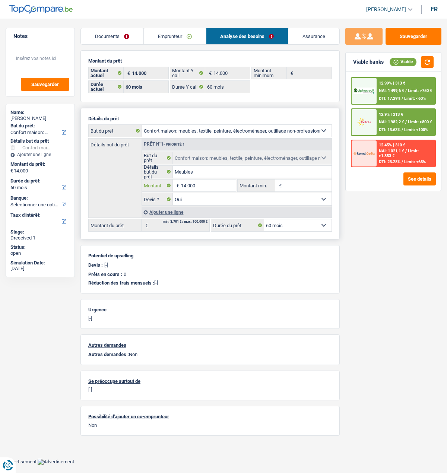
click at [189, 183] on input "14.000" at bounding box center [208, 186] width 55 height 12
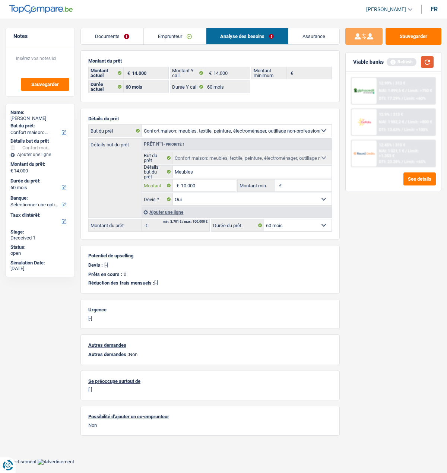
type input "10.000"
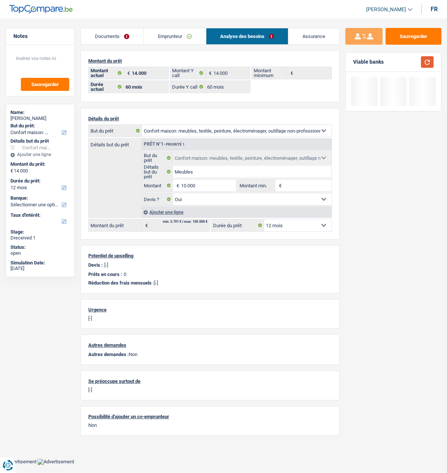
type input "10.000"
select select "48"
type input "10.000"
select select "48"
type input "10.000"
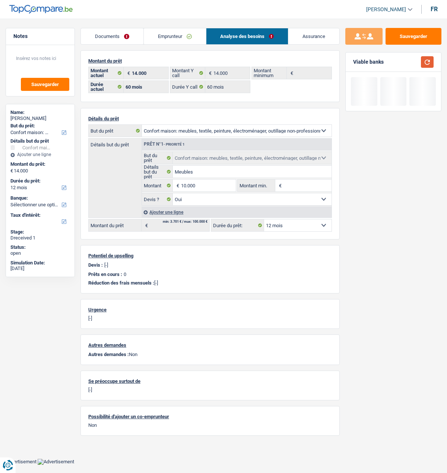
select select "48"
click at [426, 61] on button "button" at bounding box center [427, 62] width 13 height 12
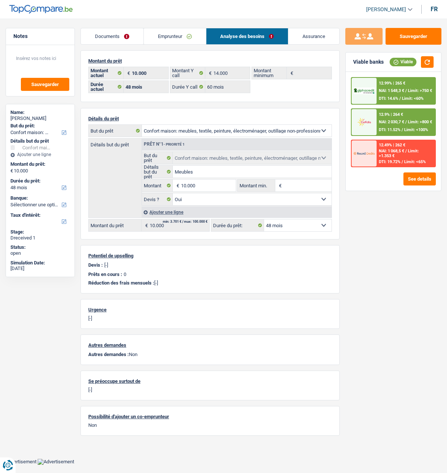
click at [414, 128] on span "Limit: <100%" at bounding box center [416, 129] width 24 height 5
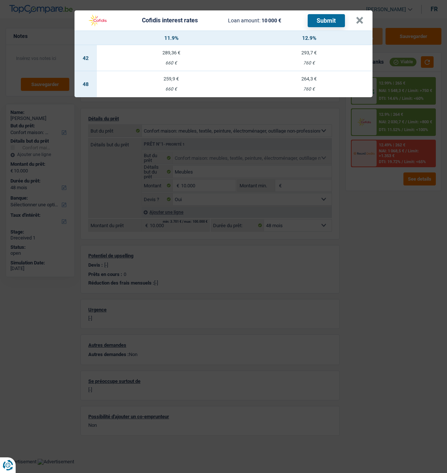
click at [170, 81] on td "259,9 € 660 €" at bounding box center [171, 84] width 149 height 26
select select "cofidis"
type input "11,90"
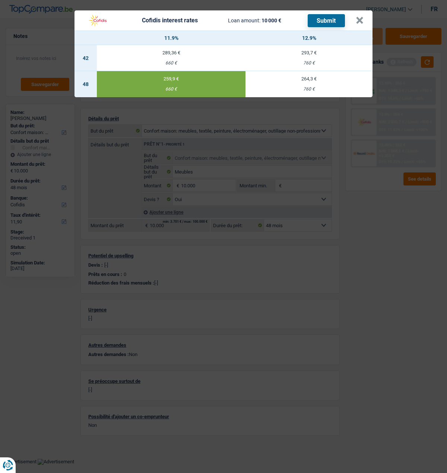
click at [324, 19] on button "Submit" at bounding box center [326, 20] width 37 height 13
click at [359, 17] on button "×" at bounding box center [360, 20] width 8 height 7
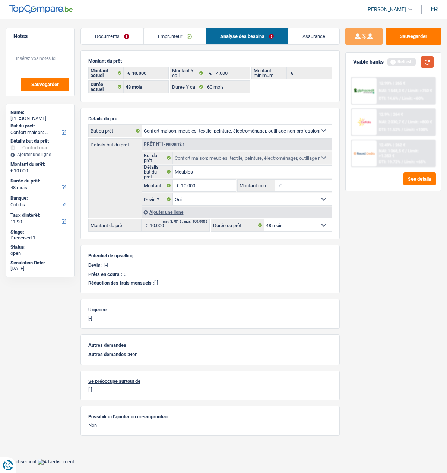
click at [426, 62] on button "button" at bounding box center [427, 62] width 13 height 12
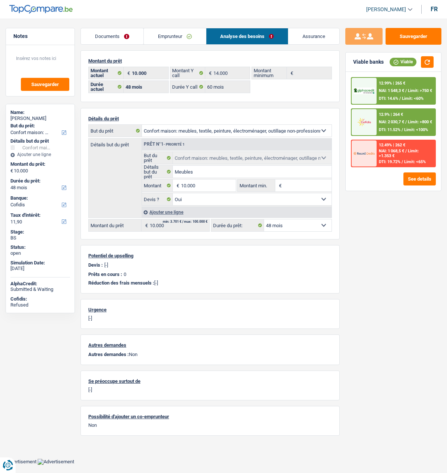
click at [393, 94] on div "12.99% | 265 € NAI: 1 548,3 € / Limit: >750 € DTI: 14.6% / Limit: <60%" at bounding box center [406, 91] width 58 height 26
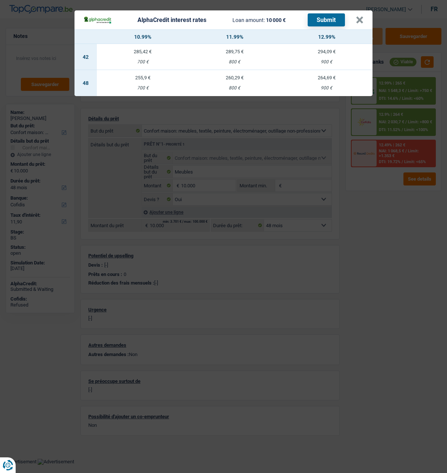
click at [149, 81] on td "255,9 € 700 €" at bounding box center [143, 83] width 92 height 26
select select "alphacredit"
type input "10,99"
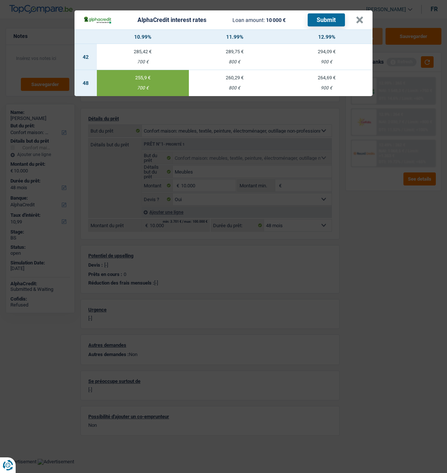
click at [334, 19] on button "Submit" at bounding box center [326, 19] width 37 height 13
click at [364, 17] on button "×" at bounding box center [360, 19] width 8 height 7
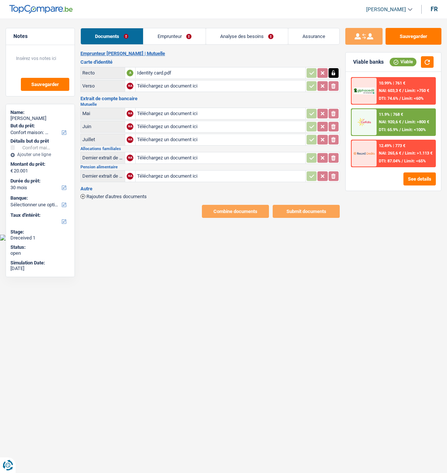
select select "household"
select select "30"
click at [153, 155] on input "Téléchargez un document ici" at bounding box center [220, 157] width 167 height 11
type input "C:\fakepath\Allocations familiales.pdf"
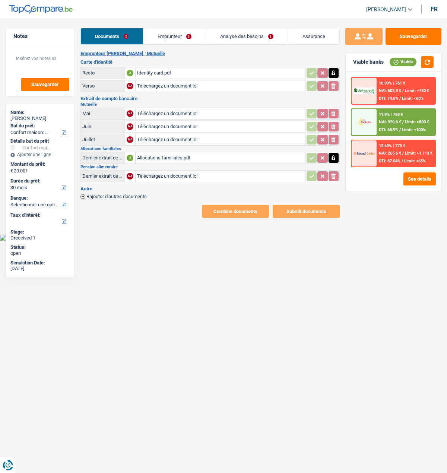
click at [164, 176] on input "Téléchargez un document ici" at bounding box center [220, 176] width 167 height 11
type input "C:\fakepath\Pension alimentaire [DATE].pdf"
click at [181, 111] on input "Téléchargez un document ici" at bounding box center [220, 113] width 167 height 11
type input "C:\fakepath\Indemnités mai-juin-juillet.pdf"
click at [427, 39] on button "Sauvegarder" at bounding box center [413, 36] width 56 height 17
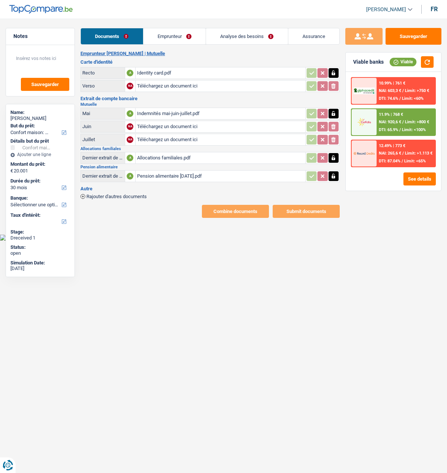
click at [168, 35] on link "Emprunteur" at bounding box center [174, 36] width 63 height 16
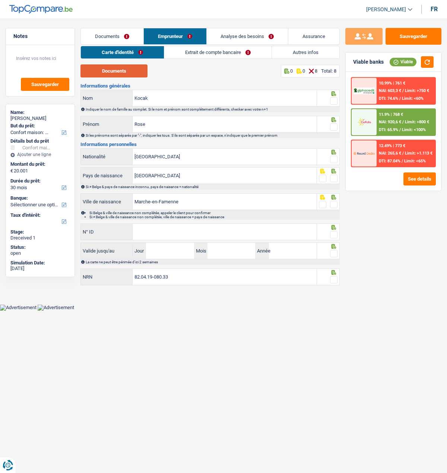
click at [118, 72] on button "Documents" at bounding box center [113, 70] width 67 height 13
click at [329, 99] on fieldset at bounding box center [328, 100] width 19 height 9
click at [336, 98] on span at bounding box center [333, 100] width 7 height 7
click at [0, 0] on input "radio" at bounding box center [0, 0] width 0 height 0
drag, startPoint x: 331, startPoint y: 125, endPoint x: 287, endPoint y: 148, distance: 49.6
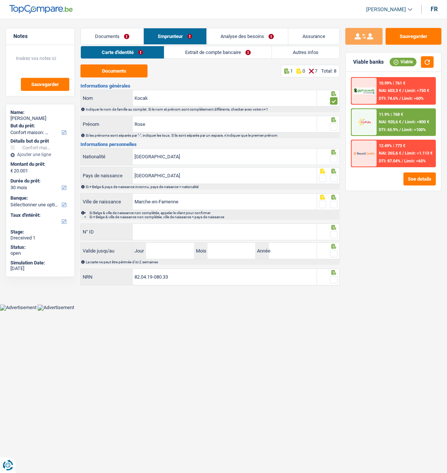
click at [329, 127] on fieldset at bounding box center [328, 127] width 19 height 9
drag, startPoint x: 333, startPoint y: 126, endPoint x: 340, endPoint y: 159, distance: 34.5
click at [333, 127] on span at bounding box center [333, 126] width 7 height 7
click at [0, 0] on input "radio" at bounding box center [0, 0] width 0 height 0
drag, startPoint x: 336, startPoint y: 158, endPoint x: 334, endPoint y: 162, distance: 4.7
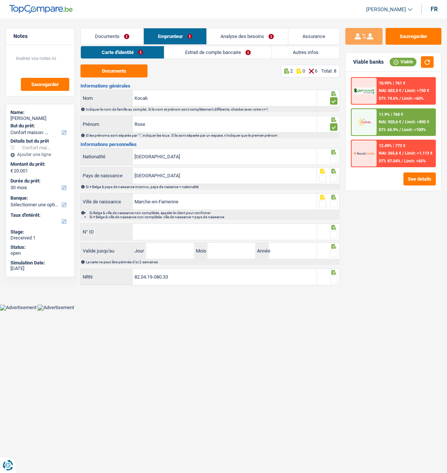
click at [335, 158] on span at bounding box center [333, 159] width 7 height 7
click at [0, 0] on input "radio" at bounding box center [0, 0] width 0 height 0
click at [334, 176] on span at bounding box center [333, 178] width 7 height 7
click at [0, 0] on input "radio" at bounding box center [0, 0] width 0 height 0
click at [329, 203] on fieldset at bounding box center [328, 204] width 19 height 9
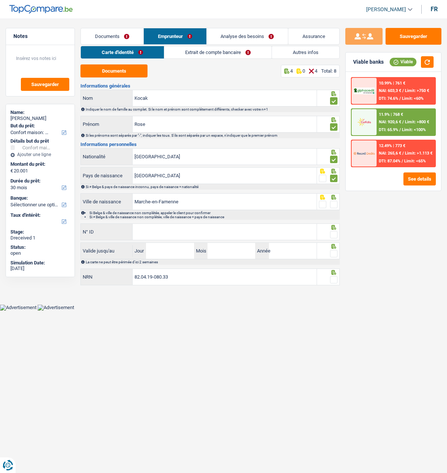
click at [332, 202] on span at bounding box center [333, 204] width 7 height 7
click at [0, 0] on input "radio" at bounding box center [0, 0] width 0 height 0
click at [209, 229] on input "N° ID" at bounding box center [225, 232] width 184 height 16
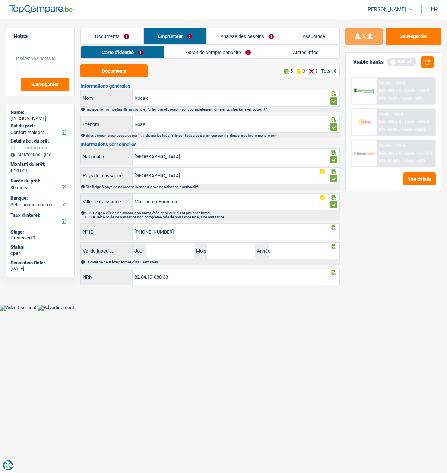
type input "[PHONE_NUMBER]"
drag, startPoint x: 334, startPoint y: 230, endPoint x: 329, endPoint y: 234, distance: 6.3
click at [333, 232] on span at bounding box center [333, 234] width 7 height 7
click at [0, 0] on input "radio" at bounding box center [0, 0] width 0 height 0
click at [178, 248] on input "Jour" at bounding box center [170, 251] width 48 height 16
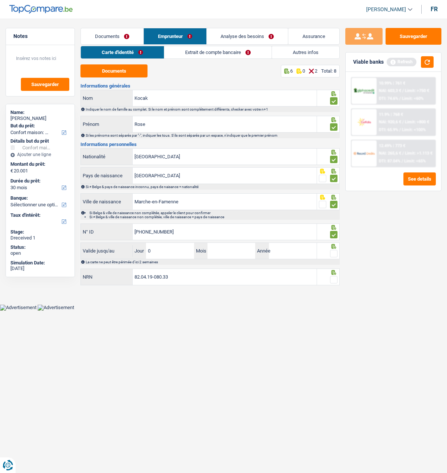
type input "07"
type input "09"
type input "2025"
click at [333, 252] on span at bounding box center [333, 253] width 7 height 7
click at [0, 0] on input "radio" at bounding box center [0, 0] width 0 height 0
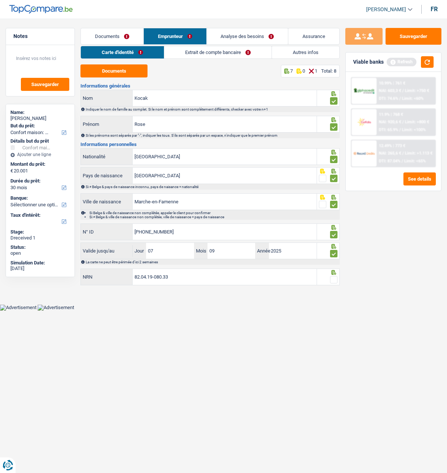
click at [335, 281] on span at bounding box center [333, 279] width 7 height 7
click at [0, 0] on input "radio" at bounding box center [0, 0] width 0 height 0
click at [209, 52] on link "Extrait de compte bancaire" at bounding box center [218, 52] width 107 height 12
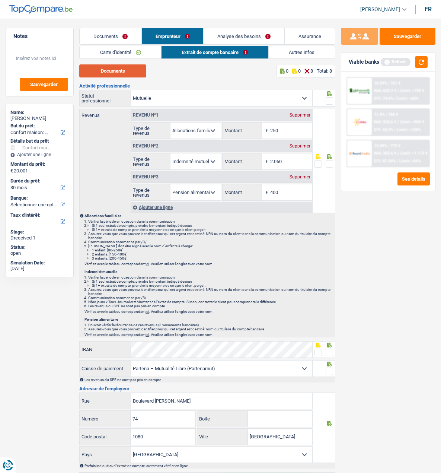
click at [114, 70] on button "Documents" at bounding box center [112, 70] width 67 height 13
click at [127, 72] on button "Documents" at bounding box center [112, 70] width 67 height 13
click at [297, 164] on input "2.050" at bounding box center [291, 161] width 42 height 16
type input "2.073"
click at [328, 161] on span at bounding box center [329, 163] width 7 height 7
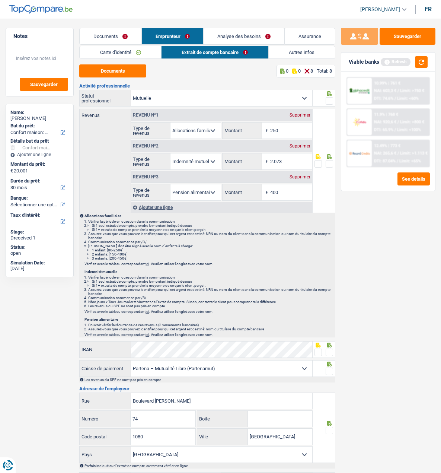
click at [0, 0] on input "radio" at bounding box center [0, 0] width 0 height 0
click at [332, 99] on span at bounding box center [329, 100] width 7 height 7
click at [0, 0] on input "radio" at bounding box center [0, 0] width 0 height 0
click at [285, 129] on input "250" at bounding box center [291, 131] width 42 height 16
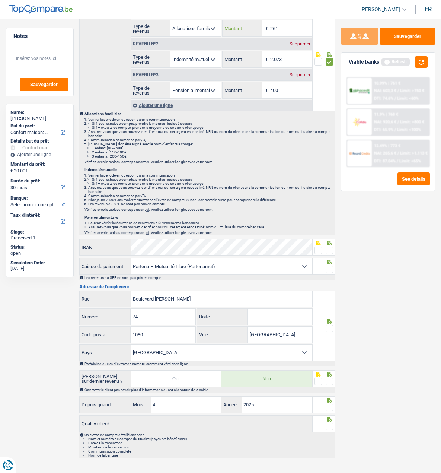
scroll to position [112, 0]
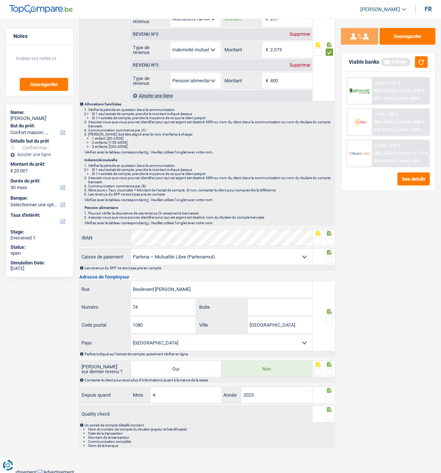
type input "261"
click at [328, 238] on span at bounding box center [329, 240] width 7 height 7
click at [0, 0] on input "radio" at bounding box center [0, 0] width 0 height 0
click at [329, 259] on span at bounding box center [329, 259] width 7 height 7
click at [0, 0] on input "radio" at bounding box center [0, 0] width 0 height 0
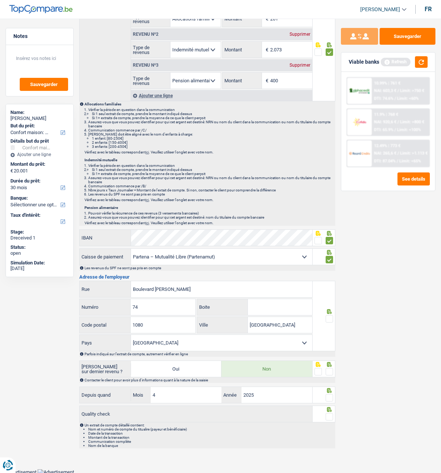
drag, startPoint x: 331, startPoint y: 318, endPoint x: 330, endPoint y: 326, distance: 7.9
click at [330, 318] on span at bounding box center [329, 318] width 7 height 7
click at [0, 0] on input "radio" at bounding box center [0, 0] width 0 height 0
click at [329, 369] on span at bounding box center [329, 371] width 7 height 7
click at [0, 0] on input "radio" at bounding box center [0, 0] width 0 height 0
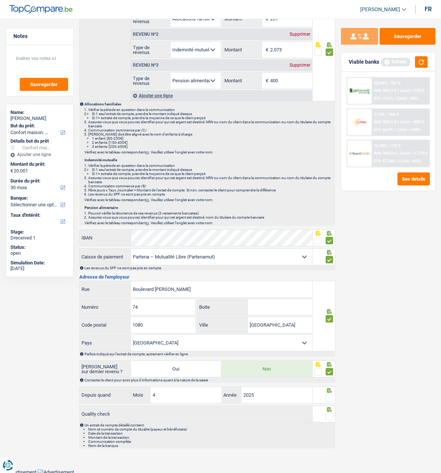
drag, startPoint x: 329, startPoint y: 396, endPoint x: 327, endPoint y: 406, distance: 9.9
click at [329, 397] on span at bounding box center [329, 397] width 7 height 7
click at [0, 0] on input "radio" at bounding box center [0, 0] width 0 height 0
click at [330, 422] on div "Un extrait de compte détaillé contient: Nom et numéro de compte du titualire (p…" at bounding box center [207, 435] width 256 height 26
click at [329, 414] on span at bounding box center [329, 416] width 7 height 7
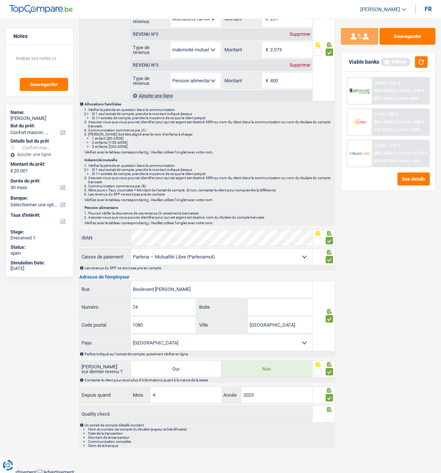
click at [0, 0] on input "radio" at bounding box center [0, 0] width 0 height 0
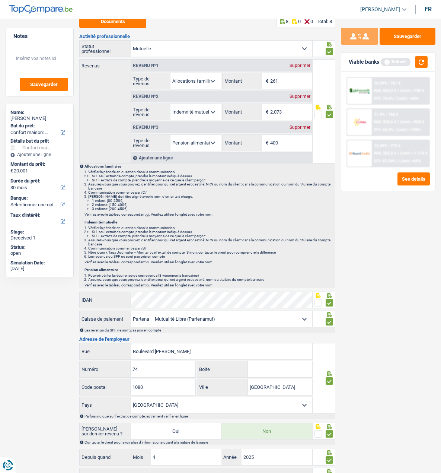
scroll to position [0, 0]
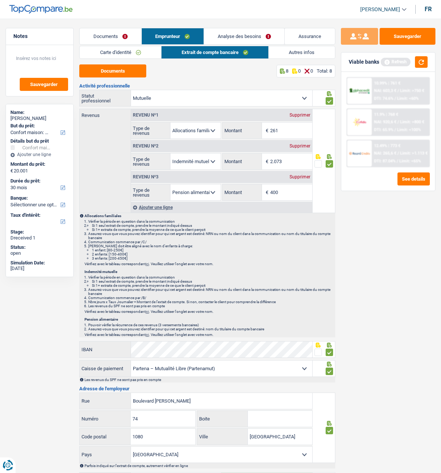
click at [254, 38] on link "Analyse des besoins" at bounding box center [244, 36] width 80 height 16
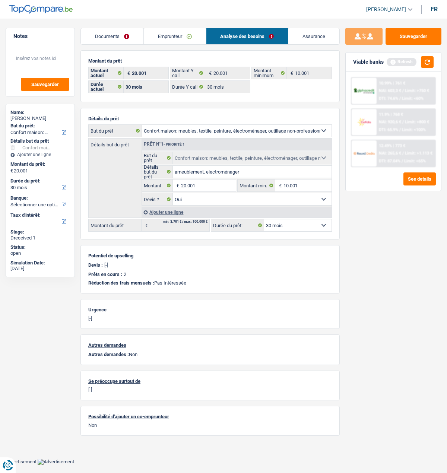
drag, startPoint x: 181, startPoint y: 36, endPoint x: 188, endPoint y: 38, distance: 7.3
click at [181, 36] on link "Emprunteur" at bounding box center [175, 36] width 62 height 16
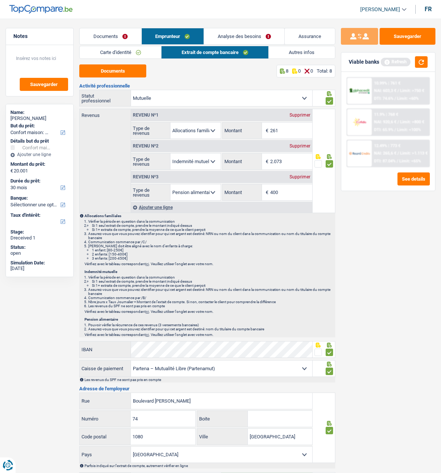
click at [293, 52] on link "Autres infos" at bounding box center [302, 52] width 66 height 12
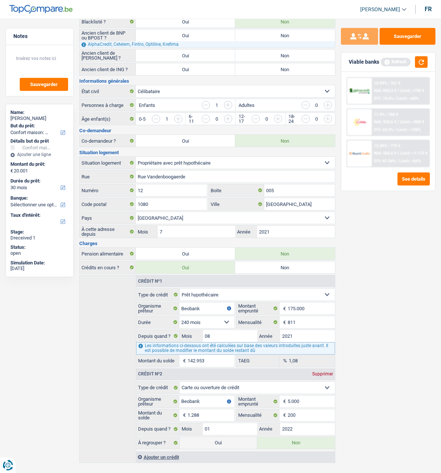
scroll to position [102, 0]
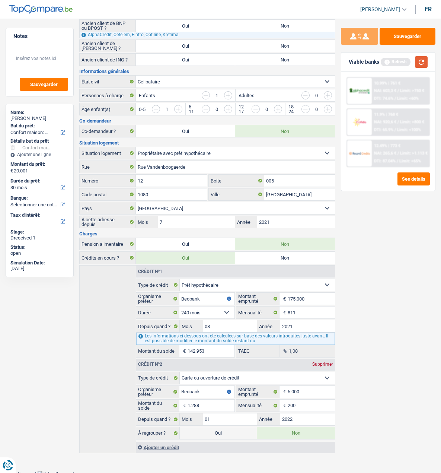
click at [420, 63] on button "button" at bounding box center [421, 62] width 13 height 12
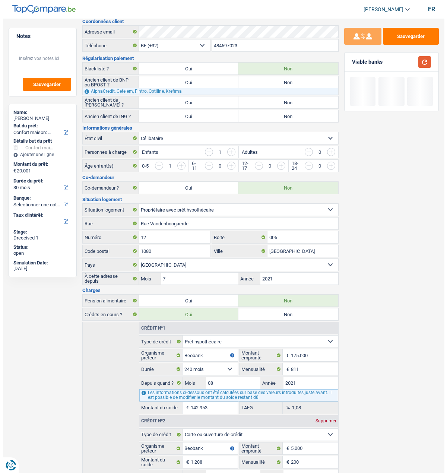
scroll to position [0, 0]
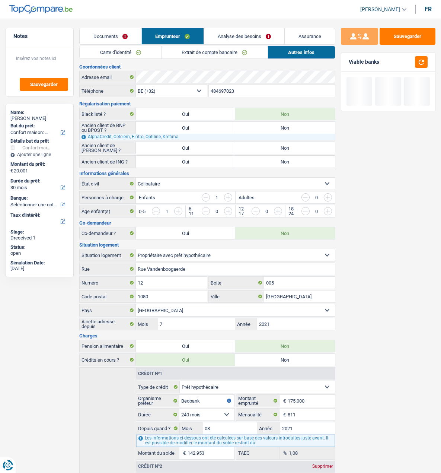
click at [240, 35] on link "Analyse des besoins" at bounding box center [244, 36] width 80 height 16
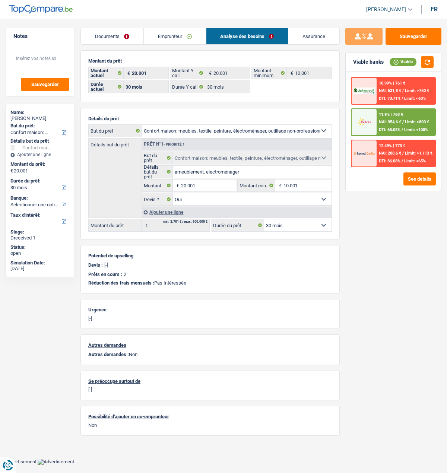
click at [393, 125] on div "11.9% | 768 € NAI: 954,6 € / Limit: >800 € DTI: 65.08% / Limit: <100%" at bounding box center [406, 122] width 58 height 26
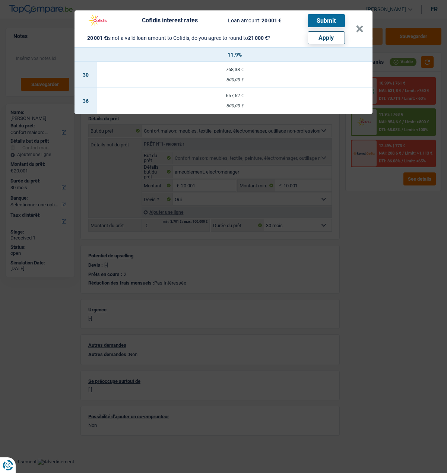
click at [349, 34] on div "Cofidis interest rates Loan amount: 20 001 € Submit 20 001 € is not a valid loa…" at bounding box center [219, 28] width 272 height 31
click at [337, 36] on button "Apply" at bounding box center [326, 37] width 37 height 13
type input "21.000"
select select "120"
type input "21.000"
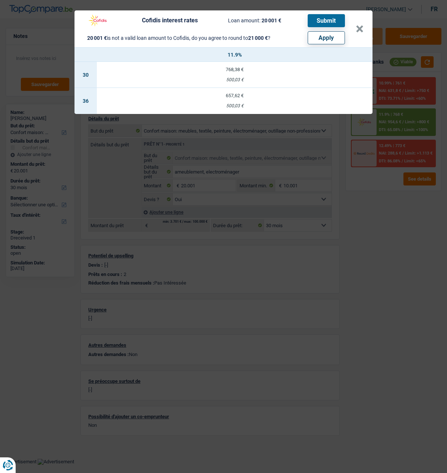
select select "120"
type input "21.000"
select select "120"
select select "other"
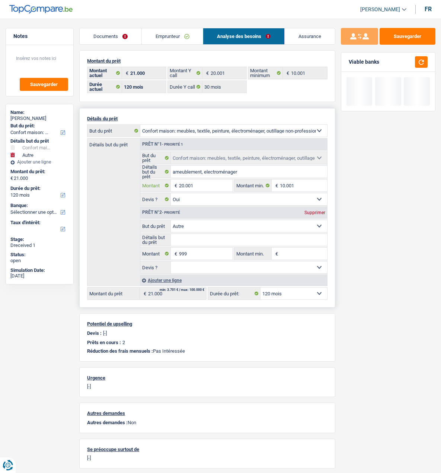
click at [197, 184] on input "20.001" at bounding box center [206, 186] width 54 height 12
type input "2.000"
select select
type input "200"
select select
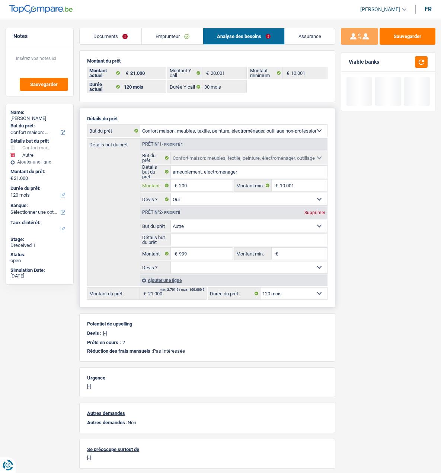
type input "20"
select select
type input "2"
select select
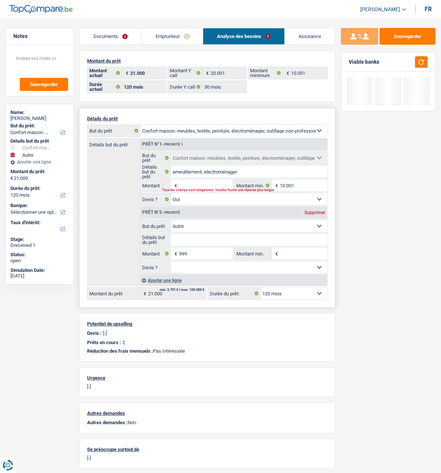
type input "1"
select select
type input "10"
select select
type input "100"
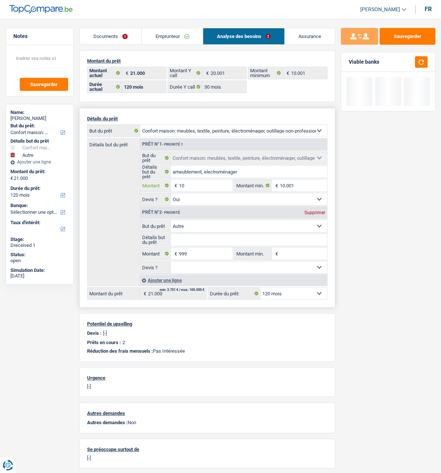
select select
type input "1.000"
select select
type input "10.001"
select select
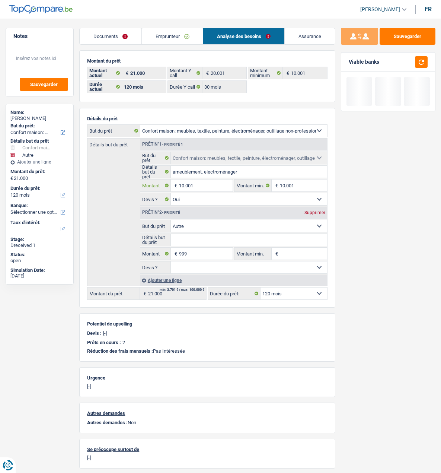
type input "10.001"
type input "11.000"
select select "60"
type input "11.000"
select select "60"
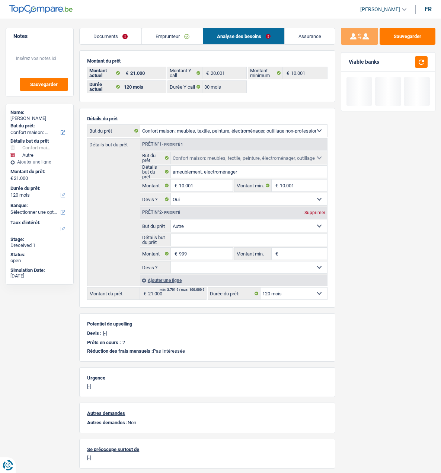
type input "11.000"
select select "60"
click at [414, 63] on div at bounding box center [419, 62] width 17 height 12
click at [416, 63] on button "button" at bounding box center [421, 62] width 13 height 12
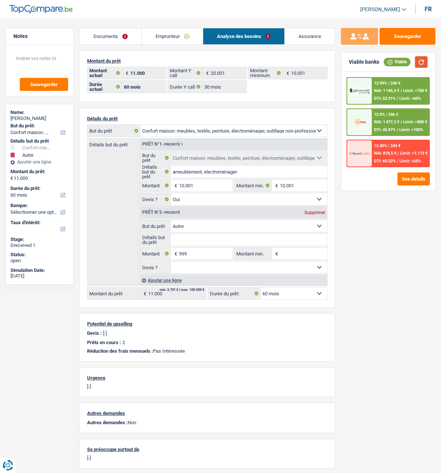
click at [421, 59] on button "button" at bounding box center [421, 62] width 13 height 12
click at [392, 124] on span "NAI: 1 477,2 €" at bounding box center [386, 122] width 25 height 5
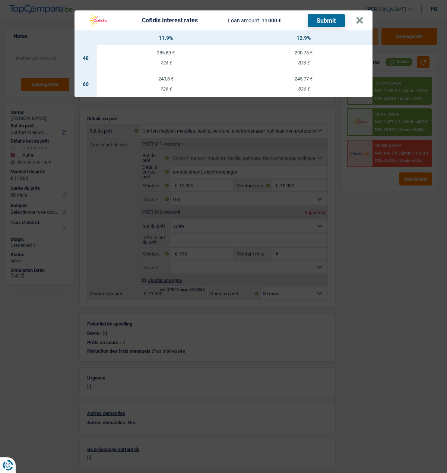
click at [176, 79] on td "240,8 € 726 €" at bounding box center [166, 84] width 138 height 26
select select "cofidis"
type input "11,90"
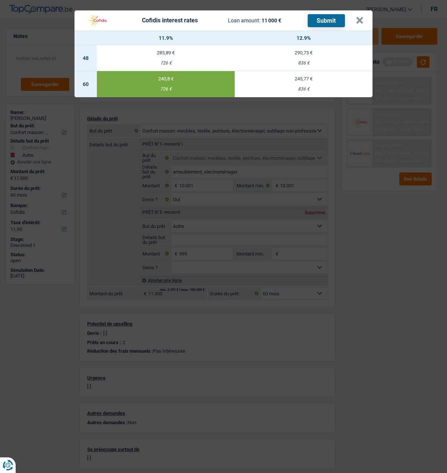
click at [327, 14] on button "Submit" at bounding box center [326, 20] width 37 height 13
click at [358, 17] on button "×" at bounding box center [360, 20] width 8 height 7
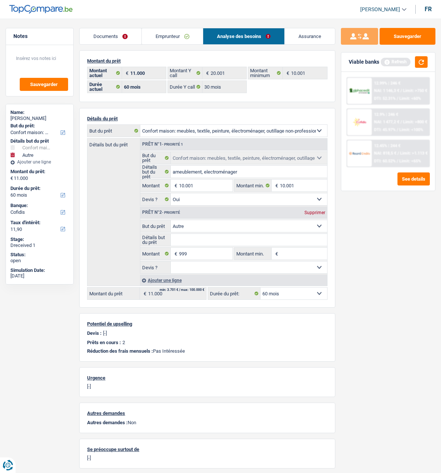
click at [118, 37] on link "Documents" at bounding box center [111, 36] width 62 height 16
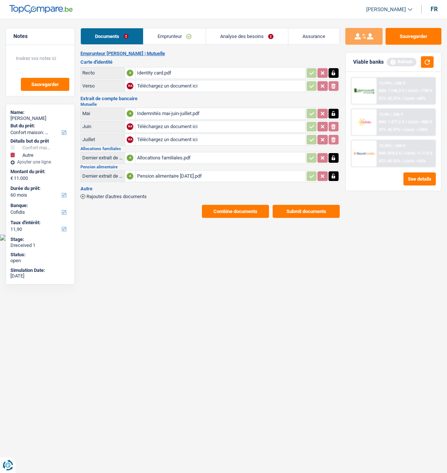
click at [304, 207] on button "Submit documents" at bounding box center [306, 211] width 67 height 13
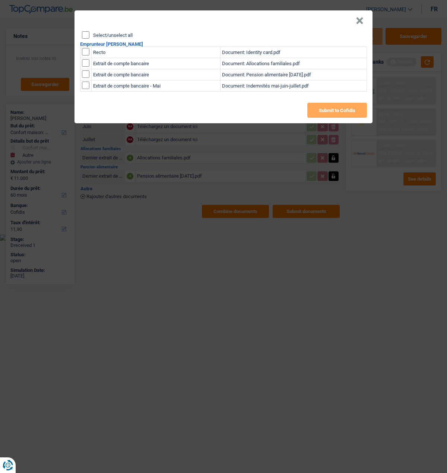
click at [88, 32] on input "Select/unselect all" at bounding box center [85, 34] width 7 height 7
checkbox input "true"
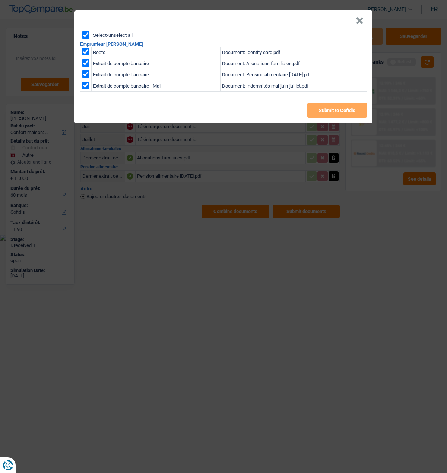
checkbox input "true"
click at [339, 107] on button "Submit to Cofidis" at bounding box center [337, 110] width 60 height 15
click at [362, 19] on button "×" at bounding box center [360, 20] width 8 height 7
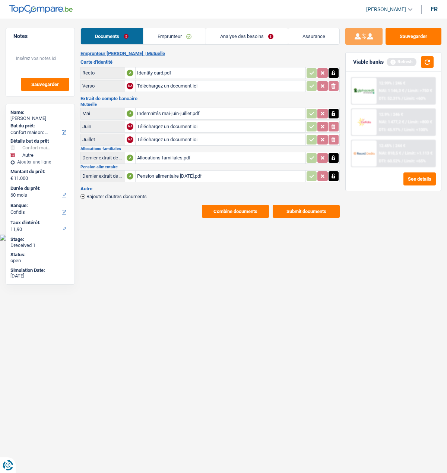
click at [249, 205] on button "Combine documents" at bounding box center [235, 211] width 67 height 13
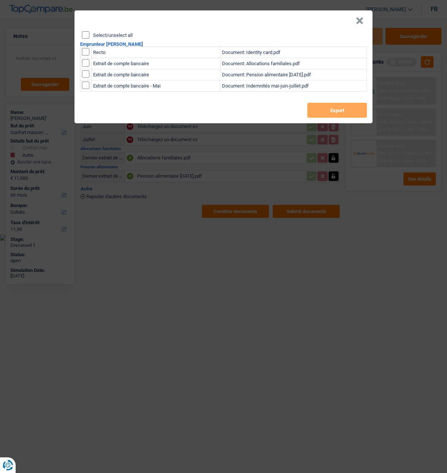
click at [88, 32] on input "Select/unselect all" at bounding box center [85, 34] width 7 height 7
checkbox input "true"
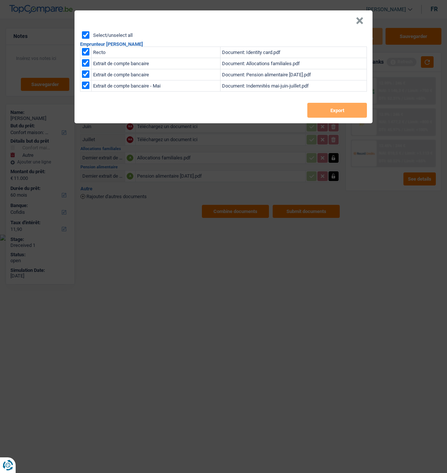
checkbox input "true"
click at [326, 103] on button "Export" at bounding box center [337, 110] width 60 height 15
click at [364, 17] on button "×" at bounding box center [360, 20] width 8 height 7
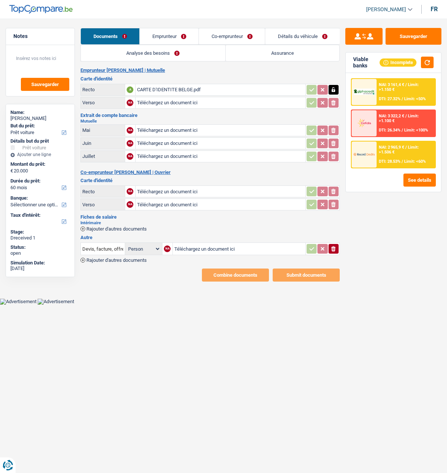
select select "car"
select select "60"
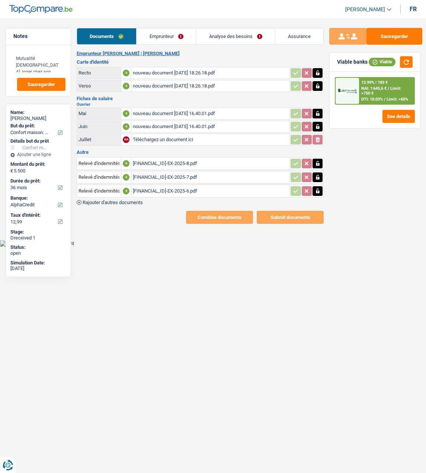
select select "household"
select select "36"
select select "alphacredit"
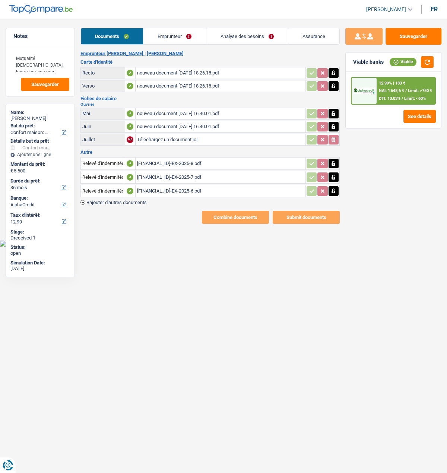
click at [106, 200] on span "Rajouter d'autres documents" at bounding box center [116, 202] width 60 height 5
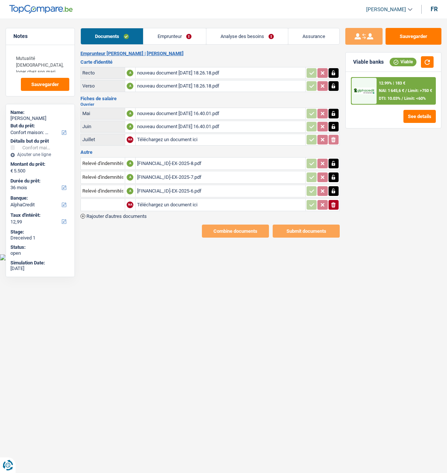
click at [115, 205] on input "text" at bounding box center [102, 205] width 41 height 12
click at [124, 215] on li "Attestation d'invalidité" at bounding box center [128, 219] width 86 height 9
type input "Attestation d'invalidité"
click at [162, 201] on input "Téléchargez un document ici" at bounding box center [220, 204] width 167 height 11
type input "C:\fakepath\nouveau document [DATE] 16.15.41.pdf"
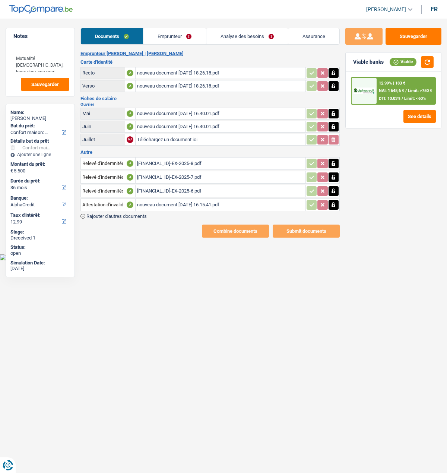
click at [175, 202] on div "nouveau document [DATE] 16.15.41.pdf" at bounding box center [220, 204] width 167 height 11
click at [187, 30] on link "Emprunteur" at bounding box center [174, 36] width 62 height 16
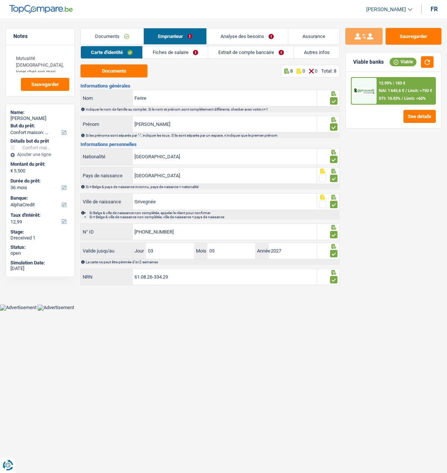
click at [184, 51] on link "Fiches de salaire" at bounding box center [175, 52] width 65 height 12
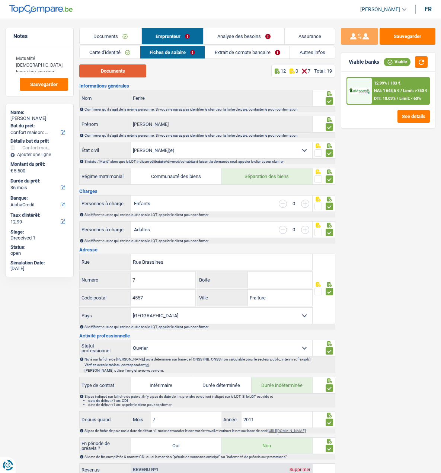
click at [128, 68] on button "Documents" at bounding box center [112, 70] width 67 height 13
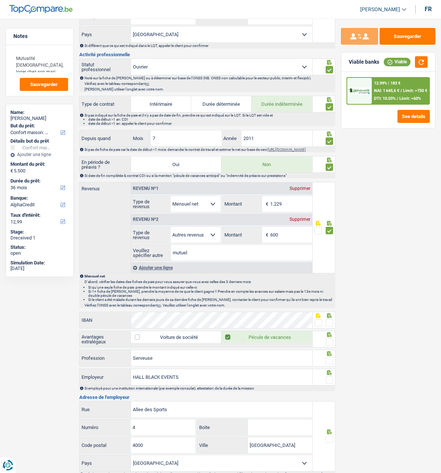
scroll to position [298, 0]
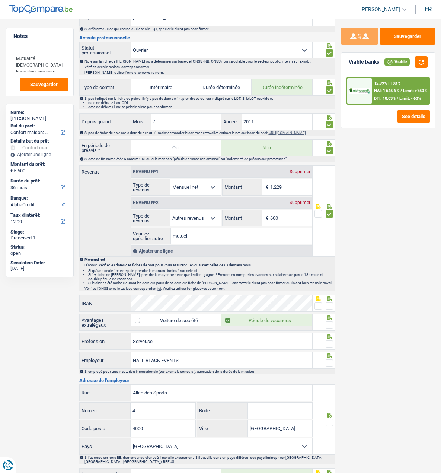
click at [207, 219] on select "Allocation d'handicap Allocations chômage Allocations familiales Chèques repas …" at bounding box center [196, 218] width 50 height 16
select select "mutualityIndemnity"
click at [171, 212] on select "Allocation d'handicap Allocations chômage Allocations familiales Chèques repas …" at bounding box center [196, 218] width 50 height 16
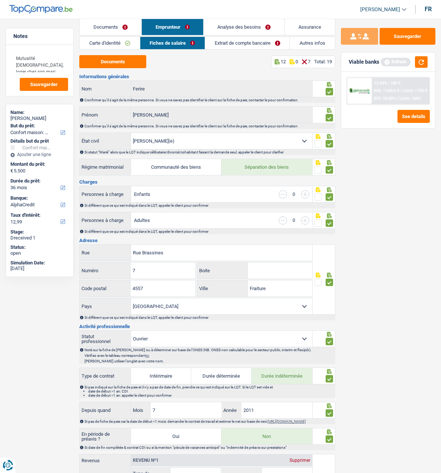
scroll to position [0, 0]
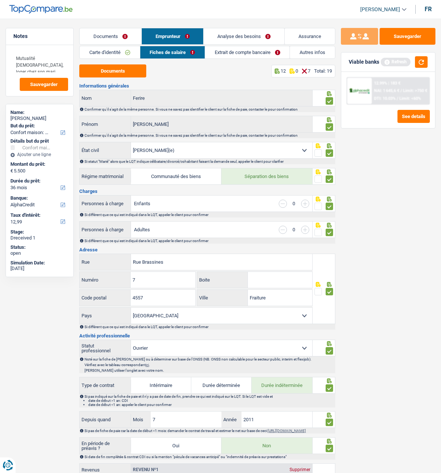
click at [231, 53] on link "Extrait de compte bancaire" at bounding box center [247, 52] width 85 height 12
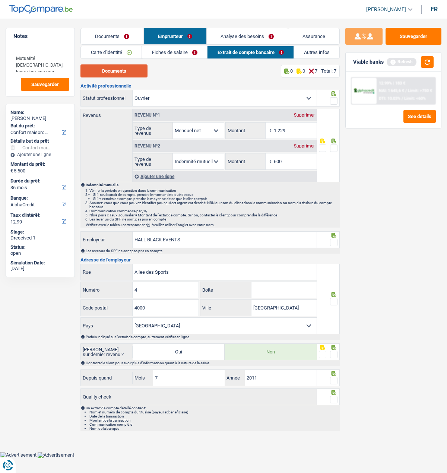
click at [128, 69] on button "Documents" at bounding box center [113, 70] width 67 height 13
click at [175, 55] on link "Fiches de salaire" at bounding box center [174, 52] width 65 height 12
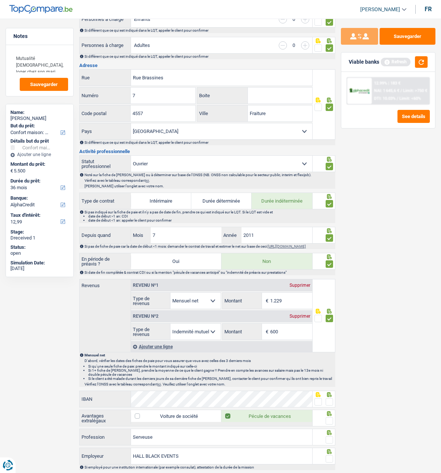
scroll to position [186, 0]
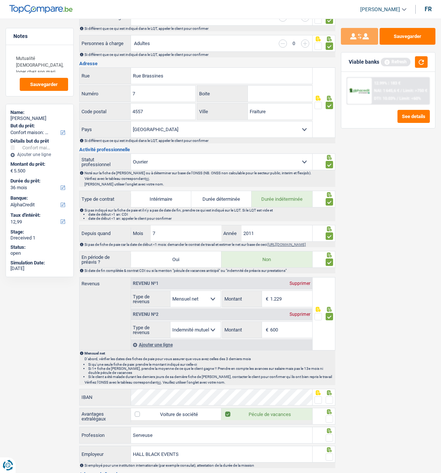
click at [329, 403] on span at bounding box center [329, 399] width 7 height 7
click at [0, 0] on input "radio" at bounding box center [0, 0] width 0 height 0
click at [332, 418] on span at bounding box center [329, 418] width 7 height 7
click at [0, 0] on input "radio" at bounding box center [0, 0] width 0 height 0
click at [331, 439] on span at bounding box center [329, 437] width 7 height 7
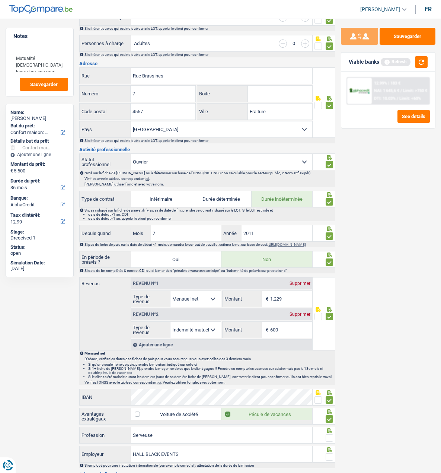
click at [0, 0] on input "radio" at bounding box center [0, 0] width 0 height 0
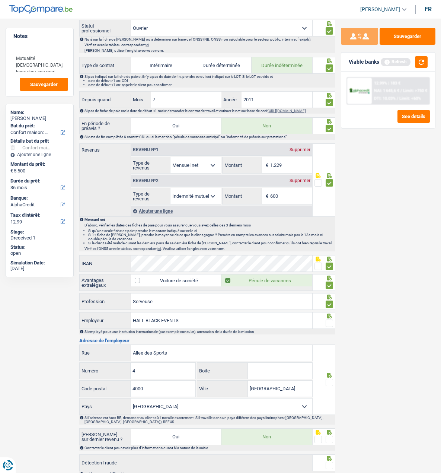
scroll to position [335, 0]
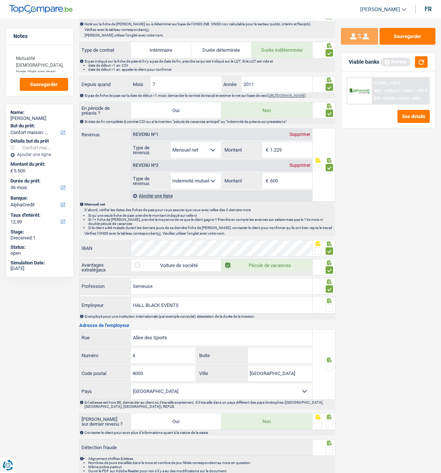
click at [328, 310] on span at bounding box center [329, 307] width 7 height 7
click at [0, 0] on input "radio" at bounding box center [0, 0] width 0 height 0
click at [330, 372] on div at bounding box center [329, 367] width 7 height 9
click at [330, 367] on span at bounding box center [329, 367] width 7 height 7
click at [0, 0] on input "radio" at bounding box center [0, 0] width 0 height 0
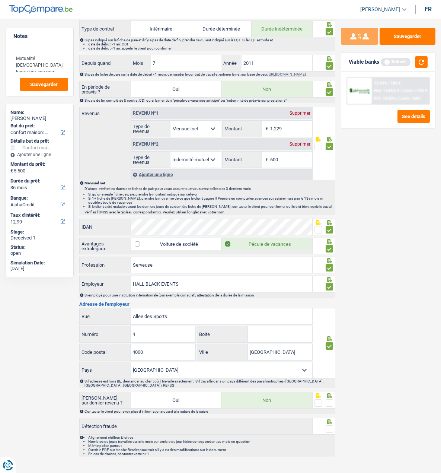
scroll to position [368, 0]
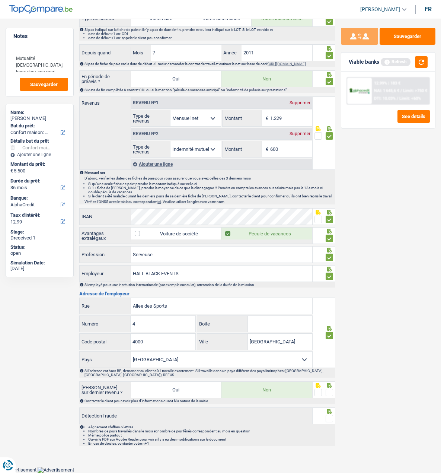
click at [328, 392] on span at bounding box center [329, 392] width 7 height 7
click at [0, 0] on input "radio" at bounding box center [0, 0] width 0 height 0
click at [330, 423] on div at bounding box center [329, 418] width 7 height 9
click at [330, 421] on span at bounding box center [329, 418] width 7 height 7
click at [0, 0] on input "radio" at bounding box center [0, 0] width 0 height 0
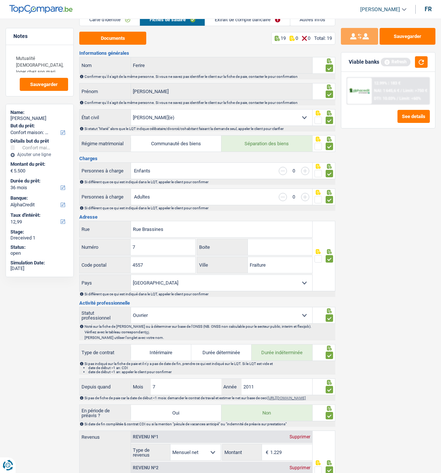
scroll to position [0, 0]
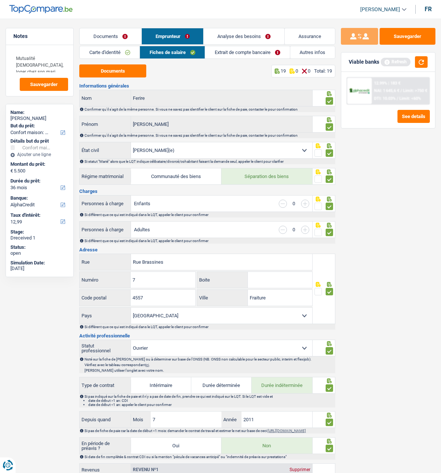
click at [257, 53] on link "Extrait de compte bancaire" at bounding box center [247, 52] width 85 height 12
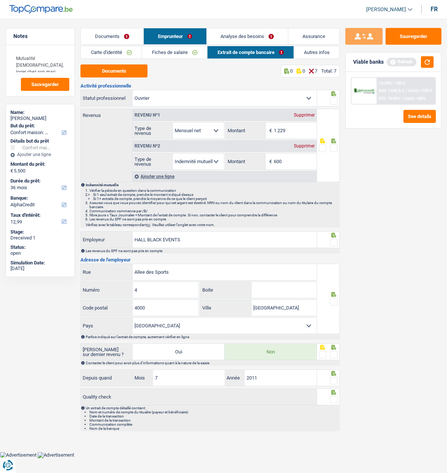
click at [336, 99] on span at bounding box center [333, 100] width 7 height 7
click at [0, 0] on input "radio" at bounding box center [0, 0] width 0 height 0
drag, startPoint x: 291, startPoint y: 161, endPoint x: 260, endPoint y: 158, distance: 31.1
click at [260, 158] on div "600 € Montant" at bounding box center [271, 161] width 91 height 16
type input "1.112"
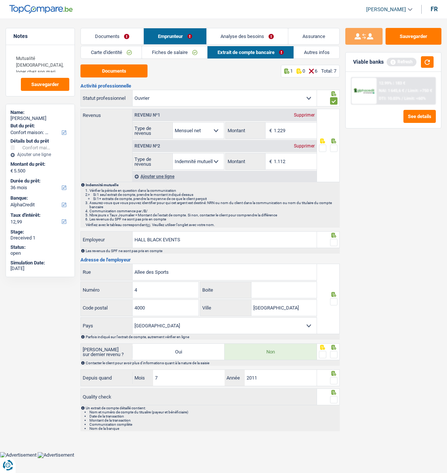
click at [331, 146] on span at bounding box center [333, 148] width 7 height 7
click at [0, 0] on input "radio" at bounding box center [0, 0] width 0 height 0
click at [331, 240] on span at bounding box center [333, 242] width 7 height 7
click at [0, 0] on input "radio" at bounding box center [0, 0] width 0 height 0
click at [332, 298] on span at bounding box center [333, 301] width 7 height 7
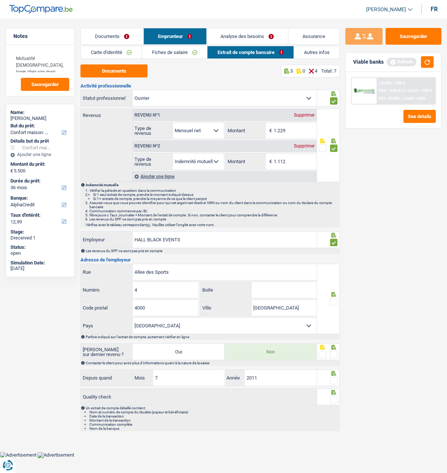
click at [0, 0] on input "radio" at bounding box center [0, 0] width 0 height 0
click at [334, 353] on span at bounding box center [333, 354] width 7 height 7
click at [0, 0] on input "radio" at bounding box center [0, 0] width 0 height 0
drag, startPoint x: 334, startPoint y: 377, endPoint x: 335, endPoint y: 394, distance: 16.8
click at [334, 379] on span at bounding box center [333, 380] width 7 height 7
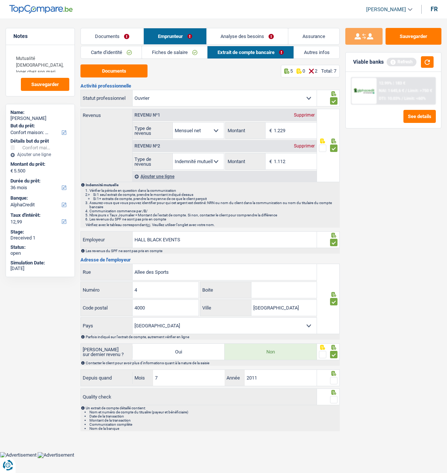
click at [0, 0] on input "radio" at bounding box center [0, 0] width 0 height 0
click at [334, 396] on span at bounding box center [333, 399] width 7 height 7
click at [0, 0] on input "radio" at bounding box center [0, 0] width 0 height 0
click at [181, 52] on link "Fiches de salaire" at bounding box center [174, 52] width 65 height 12
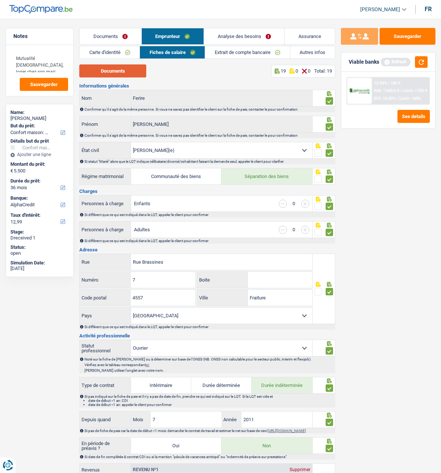
click at [123, 70] on button "Documents" at bounding box center [112, 70] width 67 height 13
click at [424, 62] on button "button" at bounding box center [421, 62] width 13 height 12
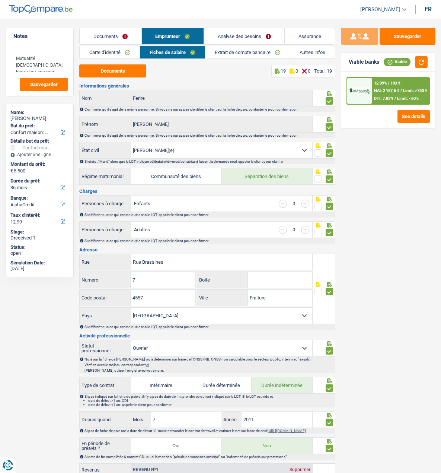
click at [228, 38] on link "Analyse des besoins" at bounding box center [244, 36] width 80 height 16
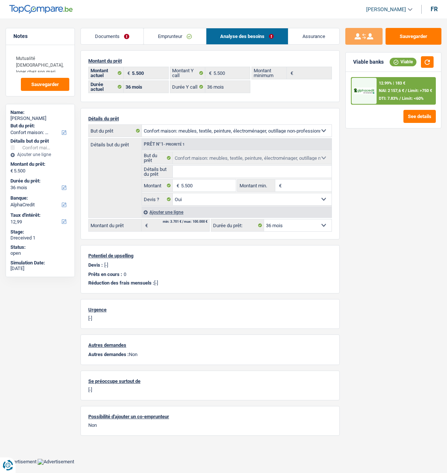
click at [164, 31] on link "Emprunteur" at bounding box center [175, 36] width 62 height 16
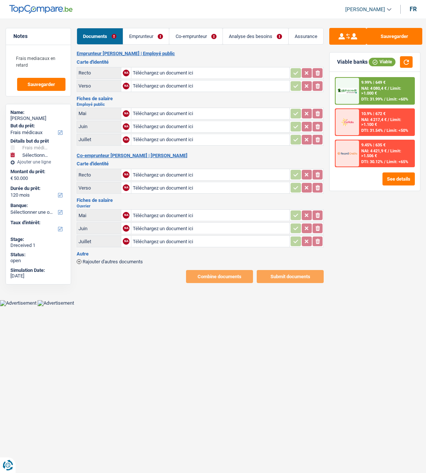
select select "medical"
select select "120"
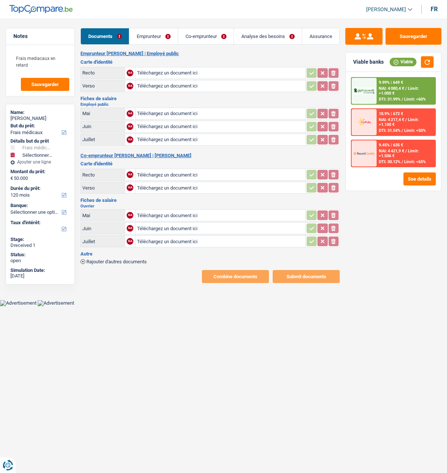
click at [152, 67] on input "Téléchargez un document ici" at bounding box center [220, 72] width 167 height 11
type input "C:\fakepath\ID Rec [PERSON_NAME].jpeg"
click at [161, 85] on input "Téléchargez un document ici" at bounding box center [220, 85] width 167 height 11
type input "C:\fakepath\ID Ver [PERSON_NAME].jpeg"
click at [162, 111] on input "Téléchargez un document ici" at bounding box center [220, 113] width 167 height 11
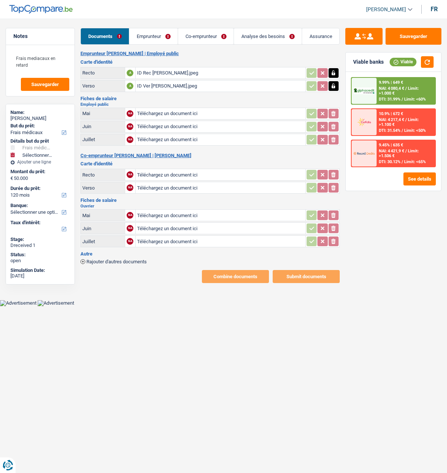
type input "C:\fakepath\FP05 [PERSON_NAME].jpeg"
click at [155, 123] on input "Téléchargez un document ici" at bounding box center [220, 126] width 167 height 11
type input "C:\fakepath\FP06 [PERSON_NAME].jpeg"
click at [159, 134] on input "Téléchargez un document ici" at bounding box center [220, 139] width 167 height 11
type input "C:\fakepath\FP07 jose.jpeg"
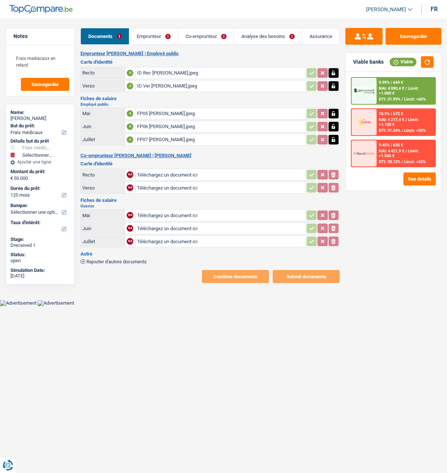
click at [155, 210] on input "Téléchargez un document ici" at bounding box center [220, 215] width 167 height 11
type input "C:\fakepath\FP05 Paula Alexandra.jpeg"
click at [167, 223] on input "Téléchargez un document ici" at bounding box center [220, 228] width 167 height 11
type input "C:\fakepath\FP06 Paula Alexandra.jpeg"
click at [175, 236] on input "Téléchargez un document ici" at bounding box center [220, 241] width 167 height 11
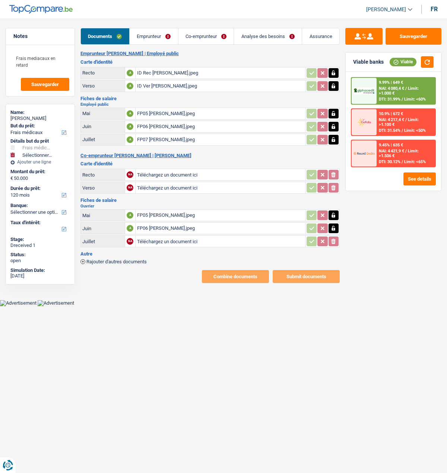
type input "C:\fakepath\FP07 Paula Alexandra.jpeg"
click at [412, 39] on button "Sauvegarder" at bounding box center [413, 36] width 56 height 17
click at [118, 259] on span "Rajouter d'autres documents" at bounding box center [116, 261] width 60 height 5
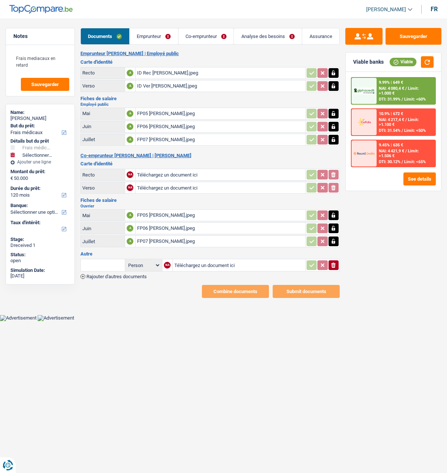
click at [94, 274] on span "Rajouter d'autres documents" at bounding box center [116, 276] width 60 height 5
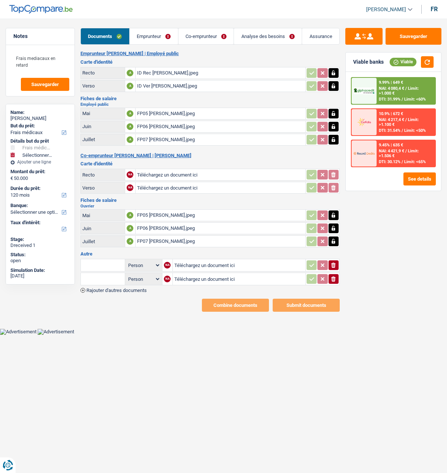
click at [109, 259] on input "text" at bounding box center [102, 265] width 41 height 12
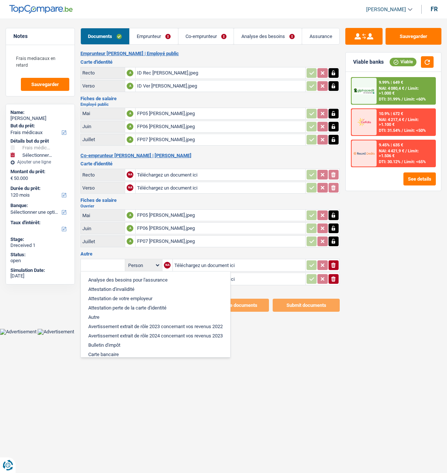
click at [118, 312] on li "Autre" at bounding box center [156, 316] width 142 height 9
type input "Autre"
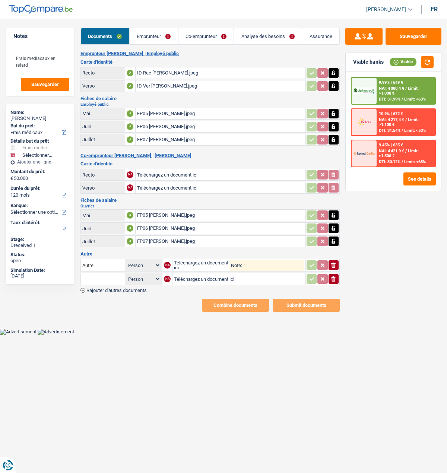
click at [96, 273] on input "text" at bounding box center [102, 279] width 41 height 12
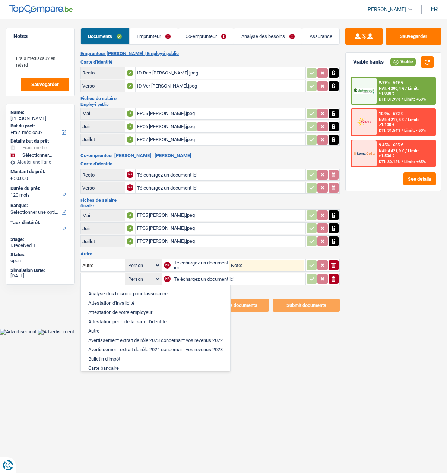
click at [101, 326] on li "Autre" at bounding box center [156, 330] width 142 height 9
type input "Autre"
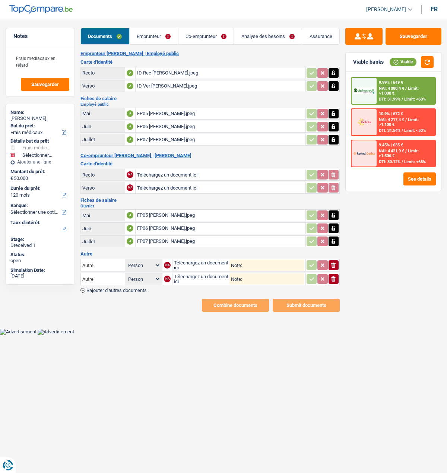
click at [247, 263] on input "Note:" at bounding box center [273, 265] width 62 height 11
click at [280, 260] on input "Certificat" at bounding box center [273, 265] width 62 height 11
type input "Certificat de résidence"
click at [273, 274] on input "Note:" at bounding box center [273, 278] width 62 height 11
type input "c"
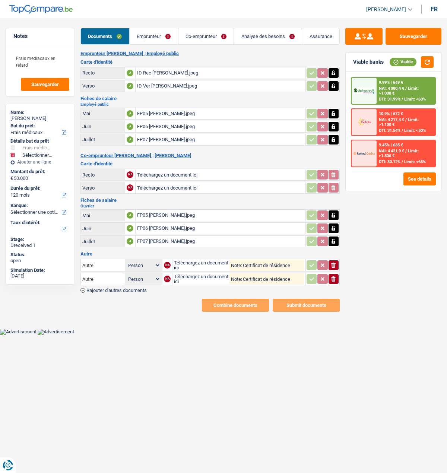
type input "Certificat de résidence"
click at [190, 260] on input "Téléchargez un document ici" at bounding box center [201, 265] width 55 height 11
type input "C:\fakepath\image0.jpeg"
click at [192, 273] on input "Téléchargez un document ici" at bounding box center [201, 278] width 55 height 11
type input "C:\fakepath\image1.jpeg"
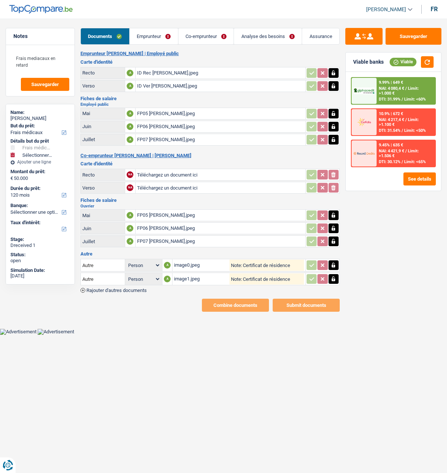
click at [139, 261] on select "Person Emprunteur Co-emprunteur" at bounding box center [144, 265] width 34 height 9
select select "applicant"
click at [127, 261] on select "Person Emprunteur Co-emprunteur" at bounding box center [144, 265] width 34 height 9
click at [149, 274] on select "Person Emprunteur Co-emprunteur" at bounding box center [144, 278] width 34 height 9
select select "coApplicant"
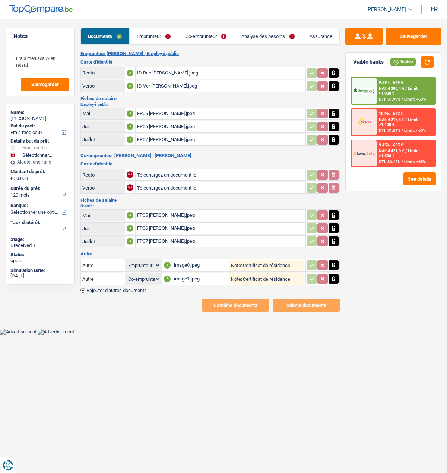
click at [127, 274] on select "Person Emprunteur Co-emprunteur" at bounding box center [144, 278] width 34 height 9
click at [96, 260] on input "Autre" at bounding box center [102, 265] width 41 height 12
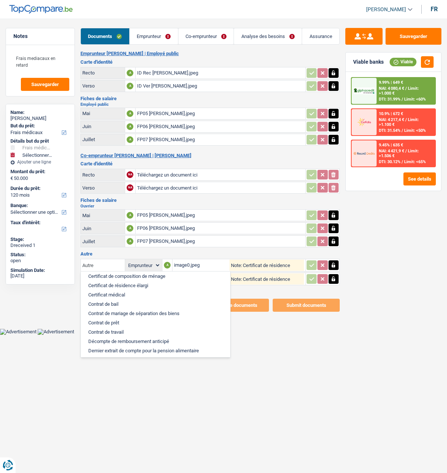
scroll to position [74, 0]
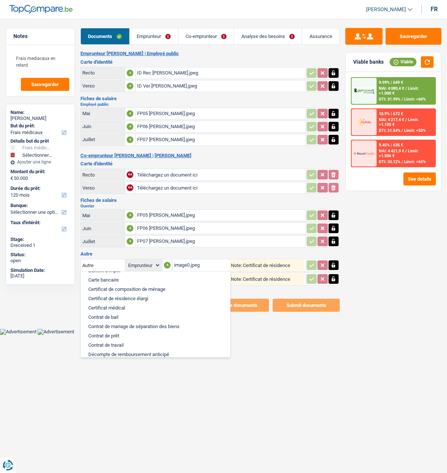
click at [153, 294] on li "Certificat de résidence élargi" at bounding box center [156, 298] width 142 height 9
type input "Certificat de résidence élargi"
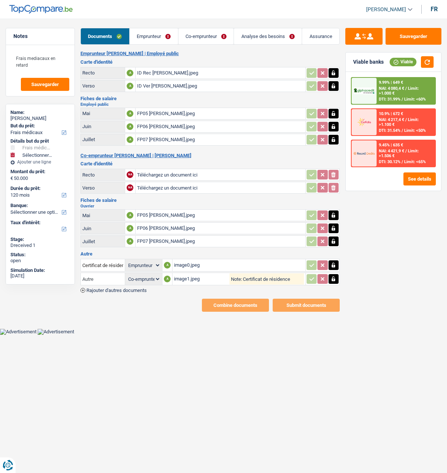
click at [105, 274] on input "Autre" at bounding box center [102, 279] width 41 height 12
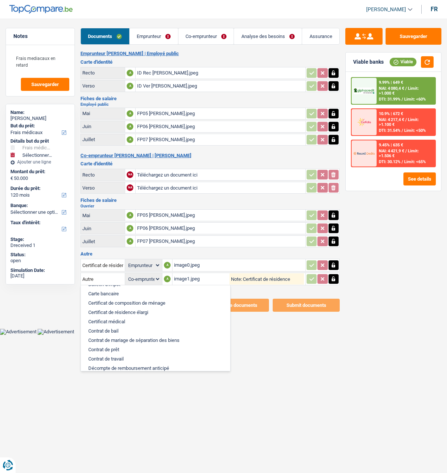
click at [146, 308] on li "Certificat de résidence élargi" at bounding box center [156, 312] width 142 height 9
type input "Certificat de résidence élargi"
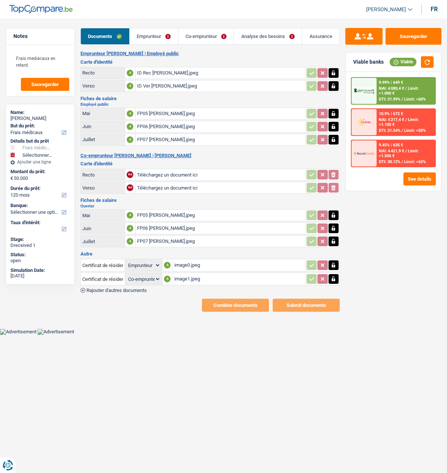
click at [168, 170] on input "Téléchargez un document ici" at bounding box center [220, 174] width 167 height 11
type input "C:\fakepath\image2.jpeg"
click at [167, 183] on input "Téléchargez un document ici" at bounding box center [220, 187] width 167 height 11
type input "C:\fakepath\image3.jpeg"
click at [156, 36] on link "Emprunteur" at bounding box center [154, 36] width 48 height 16
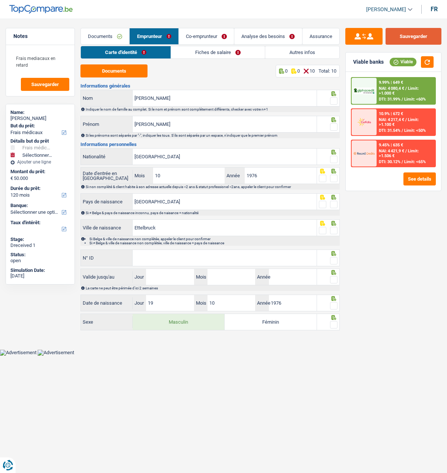
click at [417, 31] on button "Sauvegarder" at bounding box center [413, 36] width 56 height 17
click at [117, 72] on button "Documents" at bounding box center [113, 70] width 67 height 13
click at [334, 97] on span at bounding box center [333, 100] width 7 height 7
click at [0, 0] on input "radio" at bounding box center [0, 0] width 0 height 0
click at [186, 128] on input "Antonio jose" at bounding box center [225, 124] width 184 height 16
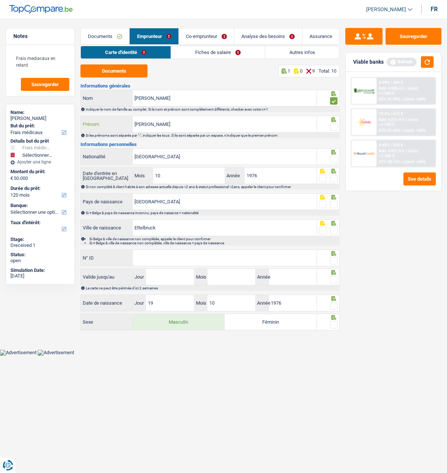
type input "[PERSON_NAME]"
click at [332, 123] on span at bounding box center [333, 126] width 7 height 7
click at [0, 0] on input "radio" at bounding box center [0, 0] width 0 height 0
click at [336, 158] on span at bounding box center [333, 159] width 7 height 7
click at [0, 0] on input "radio" at bounding box center [0, 0] width 0 height 0
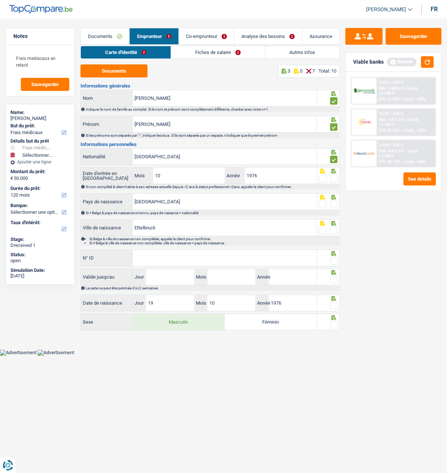
click at [333, 175] on span at bounding box center [333, 178] width 7 height 7
click at [0, 0] on input "radio" at bounding box center [0, 0] width 0 height 0
click at [274, 175] on input "1976" at bounding box center [281, 176] width 72 height 16
type input "1"
type input "2018"
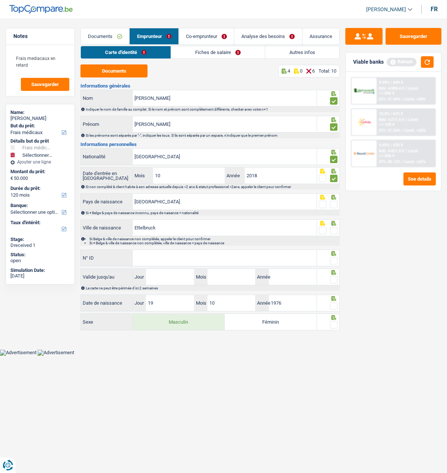
click at [331, 204] on span at bounding box center [333, 204] width 7 height 7
click at [0, 0] on input "radio" at bounding box center [0, 0] width 0 height 0
click at [336, 232] on span at bounding box center [333, 230] width 7 height 7
click at [0, 0] on input "radio" at bounding box center [0, 0] width 0 height 0
click at [171, 258] on input "N° ID" at bounding box center [225, 258] width 184 height 16
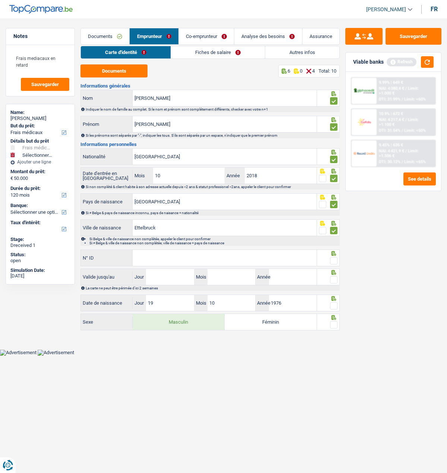
click at [164, 258] on input "N° ID" at bounding box center [225, 258] width 184 height 16
type input "124332099ZY5"
click at [336, 257] on span at bounding box center [333, 260] width 7 height 7
click at [0, 0] on input "radio" at bounding box center [0, 0] width 0 height 0
click at [170, 280] on input "Jour" at bounding box center [170, 277] width 48 height 16
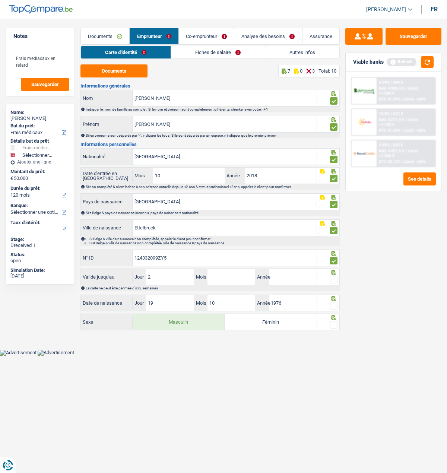
type input "24"
type input "07"
type input "2029"
click at [329, 277] on fieldset at bounding box center [328, 279] width 19 height 9
click at [333, 276] on span at bounding box center [333, 279] width 7 height 7
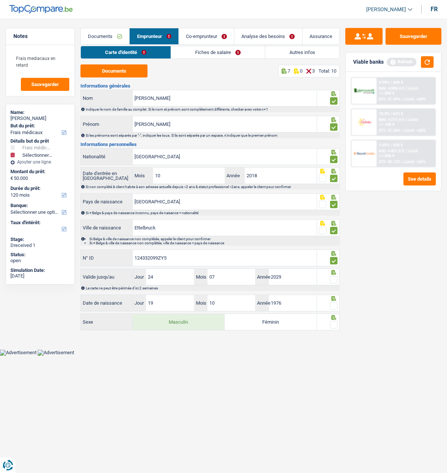
click at [0, 0] on input "radio" at bounding box center [0, 0] width 0 height 0
click at [334, 303] on span at bounding box center [333, 305] width 7 height 7
click at [0, 0] on input "radio" at bounding box center [0, 0] width 0 height 0
click at [334, 321] on span at bounding box center [333, 324] width 7 height 7
click at [0, 0] on input "radio" at bounding box center [0, 0] width 0 height 0
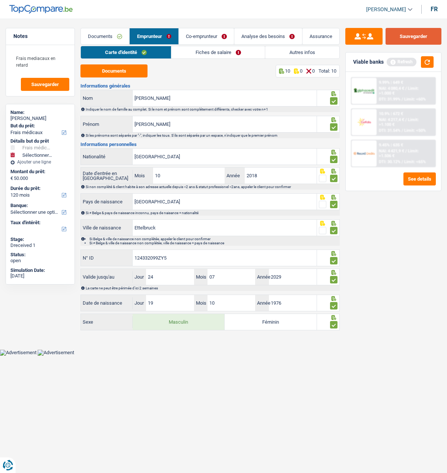
click at [423, 39] on button "Sauvegarder" at bounding box center [413, 36] width 56 height 17
click at [214, 54] on link "Fiches de salaire" at bounding box center [218, 52] width 94 height 12
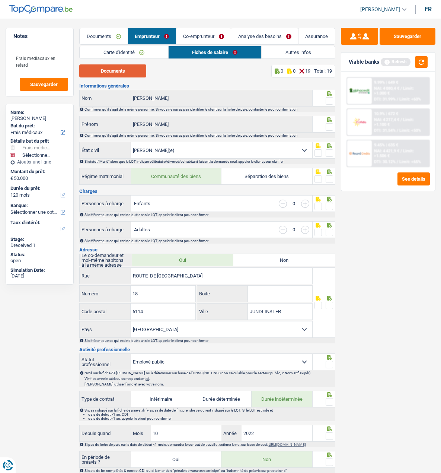
click at [119, 73] on button "Documents" at bounding box center [112, 70] width 67 height 13
click at [331, 98] on span at bounding box center [329, 100] width 7 height 7
click at [0, 0] on input "radio" at bounding box center [0, 0] width 0 height 0
drag, startPoint x: 329, startPoint y: 125, endPoint x: 324, endPoint y: 146, distance: 21.3
click at [329, 125] on span at bounding box center [329, 126] width 7 height 7
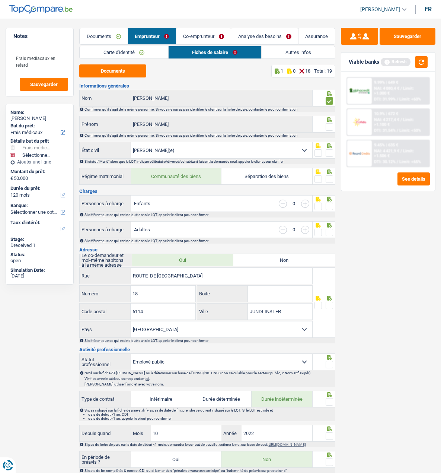
click at [0, 0] on input "radio" at bounding box center [0, 0] width 0 height 0
click at [331, 151] on span at bounding box center [329, 152] width 7 height 7
click at [0, 0] on input "radio" at bounding box center [0, 0] width 0 height 0
click at [329, 176] on span at bounding box center [329, 178] width 7 height 7
click at [0, 0] on input "radio" at bounding box center [0, 0] width 0 height 0
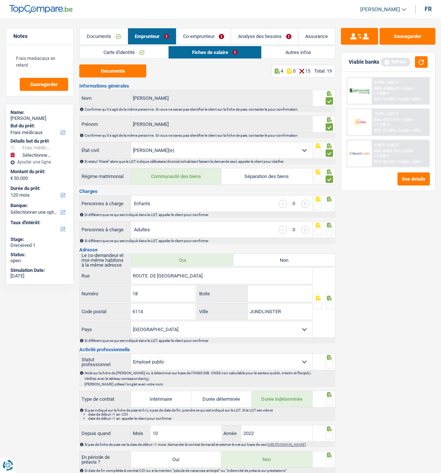
click at [329, 203] on span at bounding box center [329, 206] width 7 height 7
click at [0, 0] on input "radio" at bounding box center [0, 0] width 0 height 0
click at [326, 231] on span at bounding box center [329, 232] width 7 height 7
click at [0, 0] on input "radio" at bounding box center [0, 0] width 0 height 0
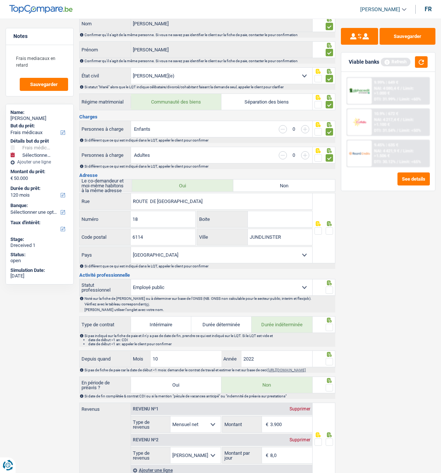
click at [333, 229] on span at bounding box center [329, 230] width 7 height 7
click at [0, 0] on input "radio" at bounding box center [0, 0] width 0 height 0
click at [331, 287] on span at bounding box center [329, 289] width 7 height 7
click at [0, 0] on input "radio" at bounding box center [0, 0] width 0 height 0
click at [245, 284] on select "Ouvrier Employé privé Employé public Invalide Indépendant Pensionné Chômeur Mut…" at bounding box center [221, 287] width 181 height 16
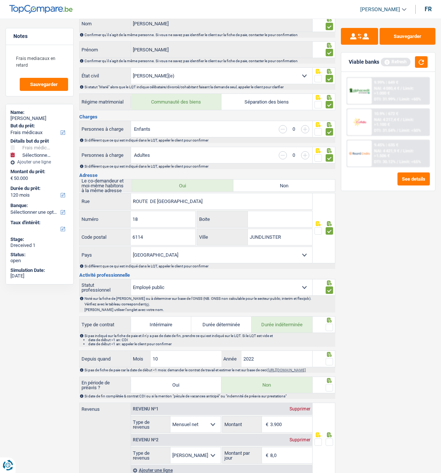
select select "privateEmployee"
click at [131, 279] on select "Ouvrier Employé privé Employé public Invalide Indépendant Pensionné Chômeur Mut…" at bounding box center [221, 287] width 181 height 16
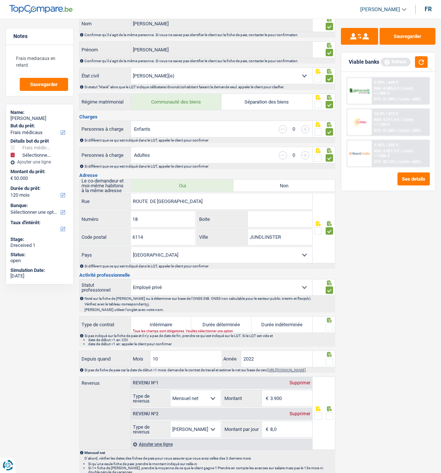
click at [289, 325] on label "Durée indéterminée" at bounding box center [282, 325] width 60 height 16
click at [289, 325] on input "Durée indéterminée" at bounding box center [282, 325] width 60 height 16
radio input "true"
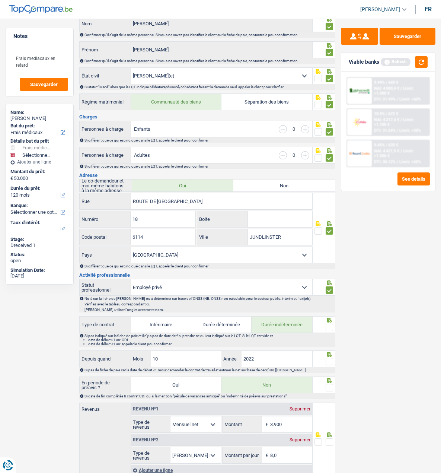
drag, startPoint x: 329, startPoint y: 324, endPoint x: 336, endPoint y: 343, distance: 20.9
click at [329, 325] on span at bounding box center [329, 327] width 7 height 7
click at [0, 0] on input "radio" at bounding box center [0, 0] width 0 height 0
click at [328, 358] on span at bounding box center [329, 361] width 7 height 7
click at [0, 0] on input "radio" at bounding box center [0, 0] width 0 height 0
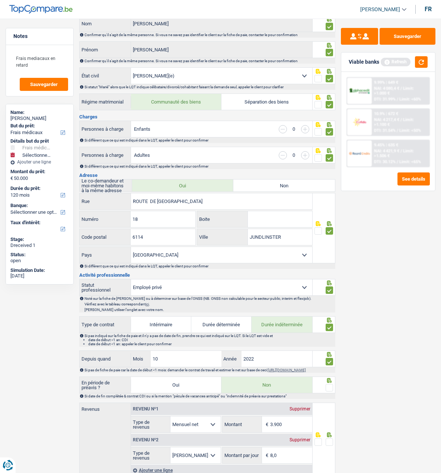
click at [328, 388] on span at bounding box center [329, 387] width 7 height 7
click at [0, 0] on input "radio" at bounding box center [0, 0] width 0 height 0
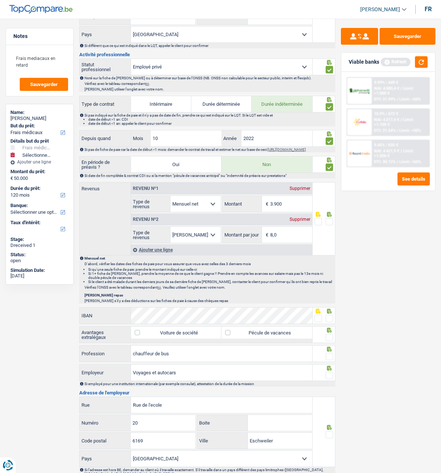
scroll to position [298, 0]
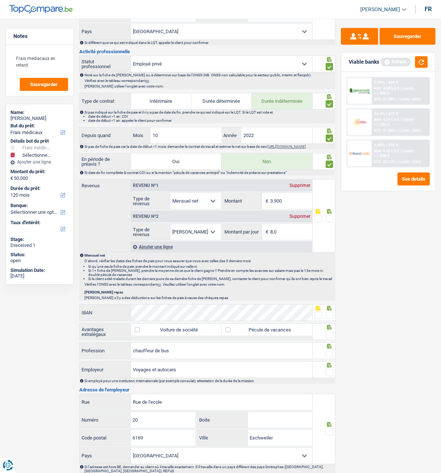
drag, startPoint x: 292, startPoint y: 200, endPoint x: 241, endPoint y: 194, distance: 51.8
click at [241, 194] on div "Revenu nº1 Supprimer Allocation d'handicap Allocations chômage Allocations fami…" at bounding box center [221, 195] width 181 height 30
type input "4.040"
click at [332, 222] on span at bounding box center [329, 218] width 7 height 7
click at [0, 0] on input "radio" at bounding box center [0, 0] width 0 height 0
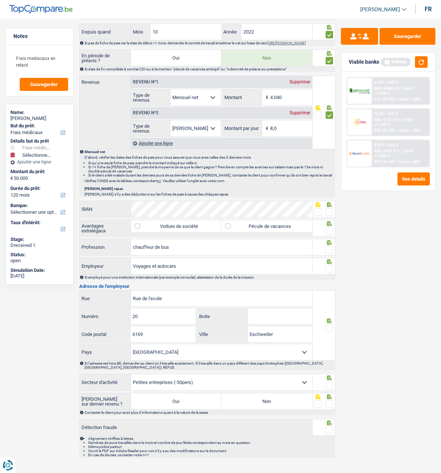
scroll to position [414, 0]
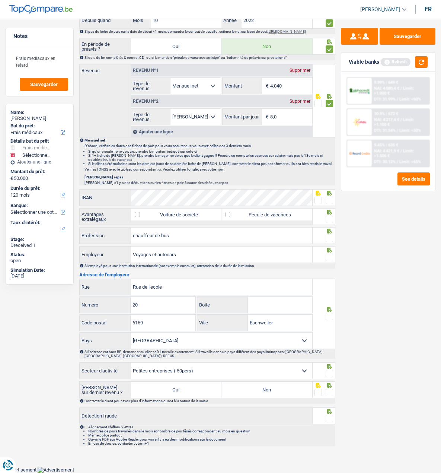
click at [321, 200] on span at bounding box center [318, 200] width 7 height 7
click at [0, 0] on input "radio" at bounding box center [0, 0] width 0 height 0
click at [331, 220] on span at bounding box center [329, 219] width 7 height 7
click at [0, 0] on input "radio" at bounding box center [0, 0] width 0 height 0
click at [329, 237] on span at bounding box center [329, 238] width 7 height 7
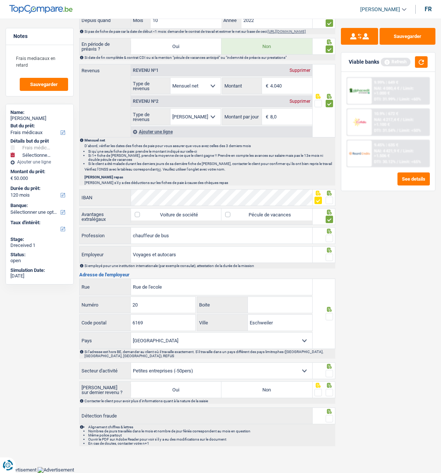
click at [0, 0] on input "radio" at bounding box center [0, 0] width 0 height 0
click at [328, 254] on span at bounding box center [329, 257] width 7 height 7
click at [0, 0] on input "radio" at bounding box center [0, 0] width 0 height 0
click at [228, 254] on input "Voyages et autocars" at bounding box center [221, 255] width 181 height 16
type input "Voyages et autocars Erny Wewer"
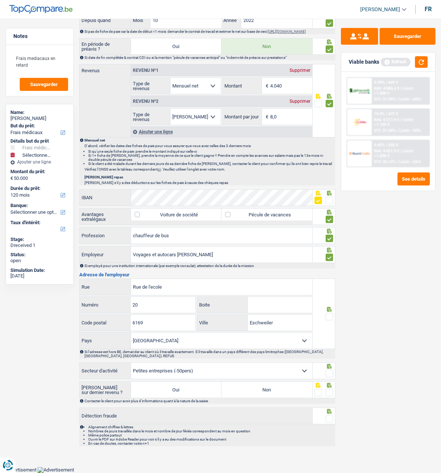
click at [333, 315] on span at bounding box center [329, 316] width 7 height 7
click at [0, 0] on input "radio" at bounding box center [0, 0] width 0 height 0
click at [330, 372] on span at bounding box center [329, 373] width 7 height 7
click at [0, 0] on input "radio" at bounding box center [0, 0] width 0 height 0
click at [329, 392] on span at bounding box center [329, 392] width 7 height 7
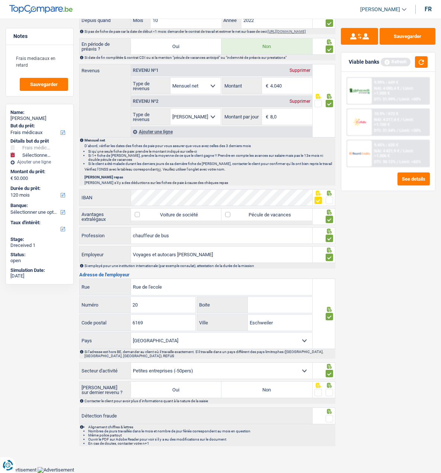
click at [0, 0] on input "radio" at bounding box center [0, 0] width 0 height 0
click at [326, 418] on span at bounding box center [329, 418] width 7 height 7
click at [0, 0] on input "radio" at bounding box center [0, 0] width 0 height 0
click at [281, 385] on label "Non" at bounding box center [267, 390] width 91 height 16
click at [281, 385] on input "Non" at bounding box center [267, 390] width 91 height 16
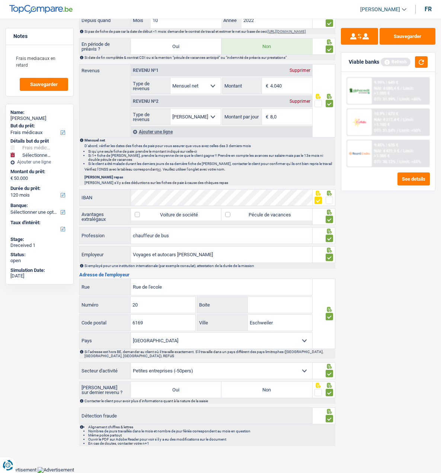
radio input "true"
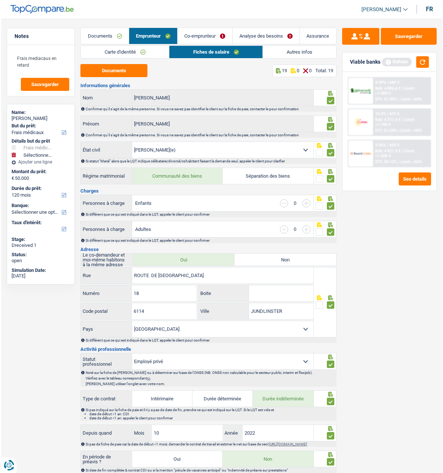
scroll to position [0, 0]
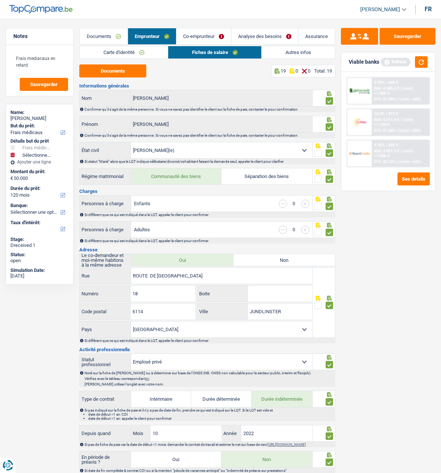
click at [292, 53] on link "Autres infos" at bounding box center [298, 52] width 73 height 12
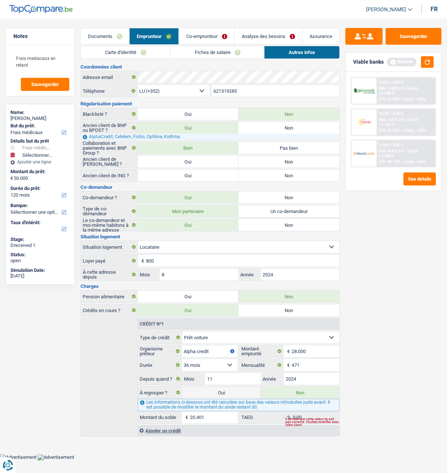
click at [212, 34] on link "Co-emprunteur" at bounding box center [206, 36] width 55 height 16
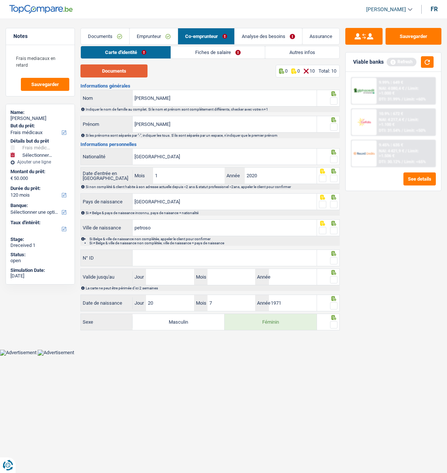
click at [133, 67] on button "Documents" at bounding box center [113, 70] width 67 height 13
click at [218, 52] on link "Fiches de salaire" at bounding box center [218, 52] width 94 height 12
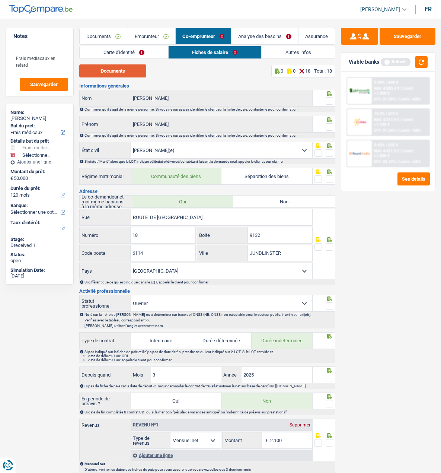
click at [132, 72] on button "Documents" at bounding box center [112, 70] width 67 height 13
click at [131, 50] on link "Carte d'identité" at bounding box center [124, 52] width 88 height 12
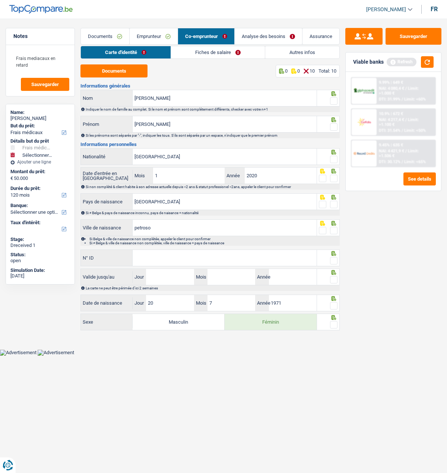
click at [103, 34] on link "Documents" at bounding box center [105, 36] width 48 height 16
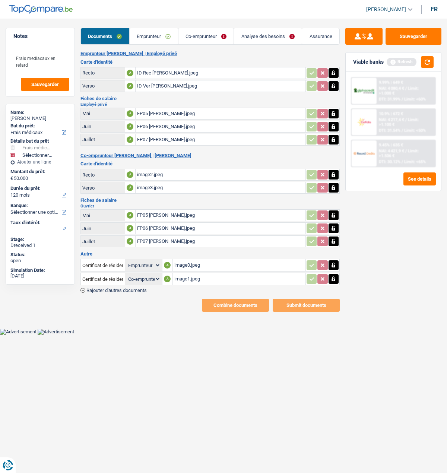
click at [190, 273] on div "image1.jpeg" at bounding box center [239, 278] width 130 height 11
click at [148, 169] on div "image2.jpeg" at bounding box center [220, 174] width 167 height 11
click at [413, 40] on button "Sauvegarder" at bounding box center [413, 36] width 56 height 17
click at [214, 38] on link "Co-emprunteur" at bounding box center [205, 36] width 55 height 16
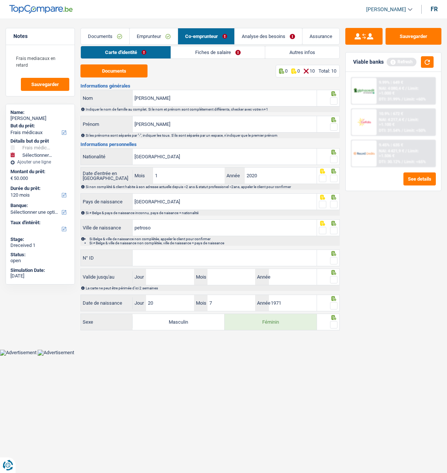
click at [218, 52] on link "Fiches de salaire" at bounding box center [218, 52] width 94 height 12
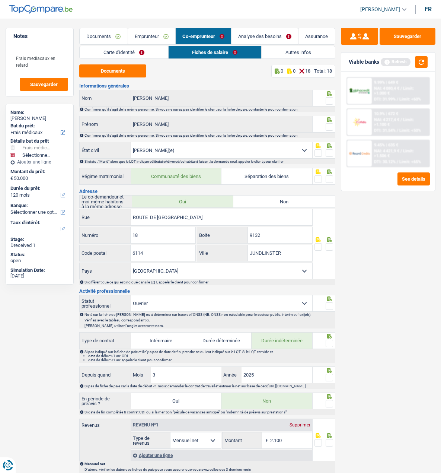
click at [147, 35] on link "Emprunteur" at bounding box center [151, 36] width 47 height 16
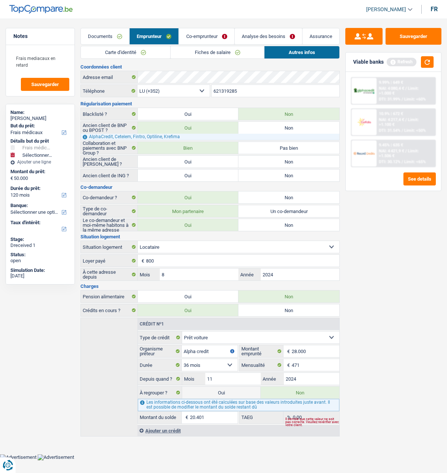
click at [231, 51] on link "Fiches de salaire" at bounding box center [218, 52] width 94 height 12
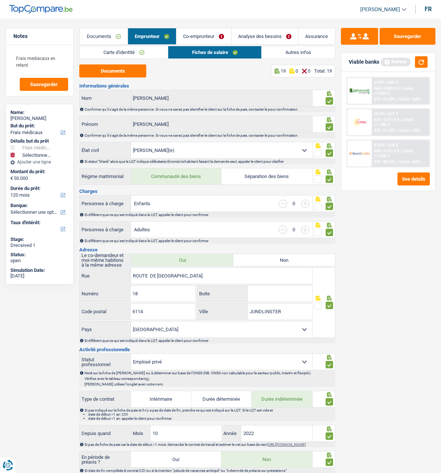
click at [154, 54] on link "Carte d'identité" at bounding box center [124, 52] width 88 height 12
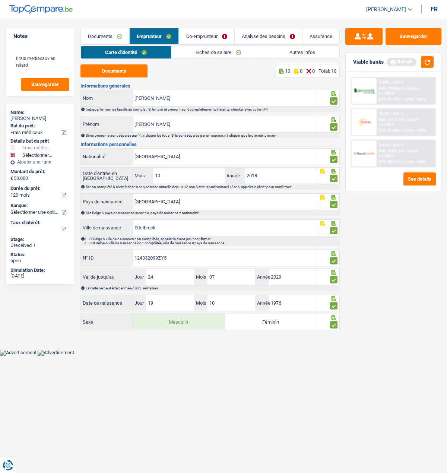
click at [274, 36] on link "Analyse des besoins" at bounding box center [268, 36] width 67 height 16
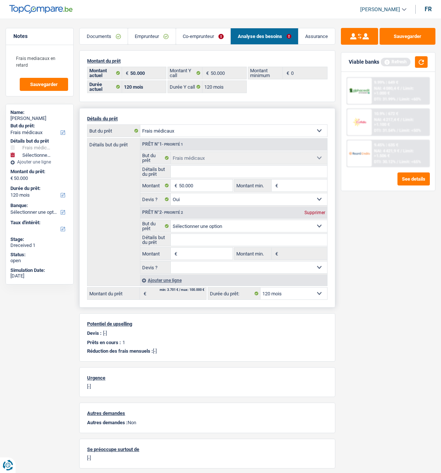
click at [320, 210] on div "Supprimer" at bounding box center [315, 212] width 25 height 4
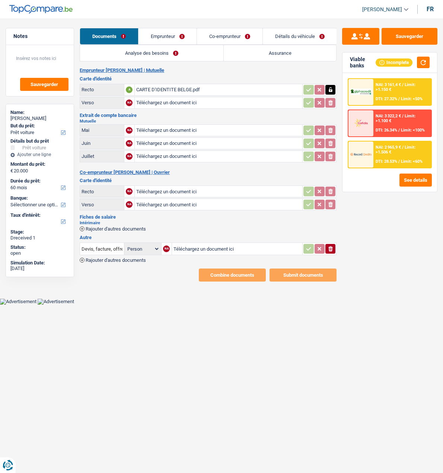
select select "car"
select select "60"
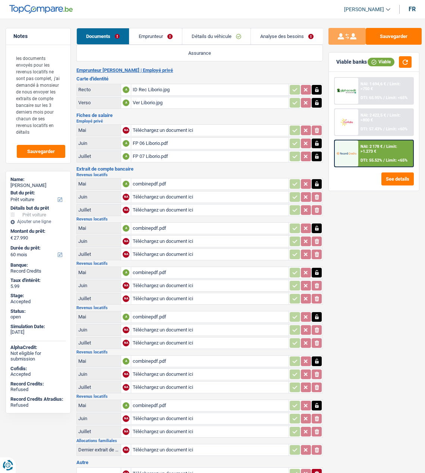
select select "car"
select select "60"
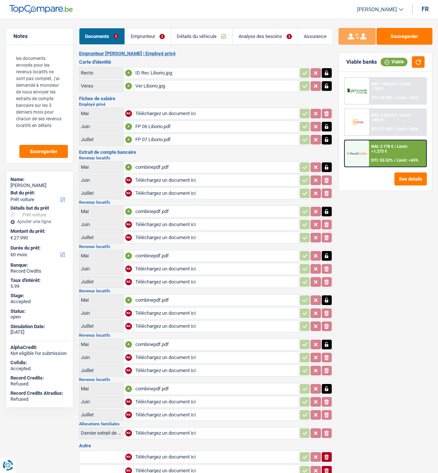
click at [141, 37] on link "Emprunteur" at bounding box center [148, 36] width 46 height 16
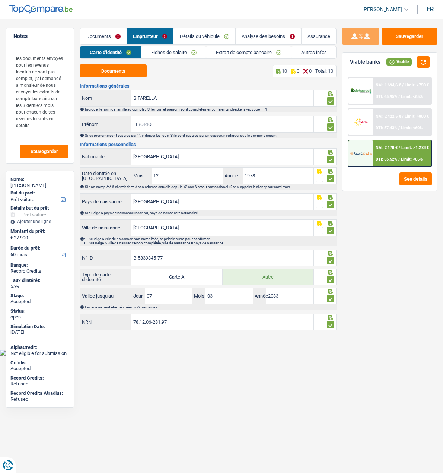
click at [185, 54] on link "Fiches de salaire" at bounding box center [174, 52] width 65 height 12
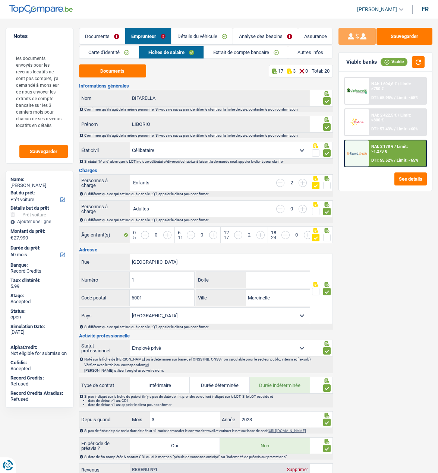
click at [244, 53] on link "Extrait de compte bancaire" at bounding box center [246, 52] width 84 height 12
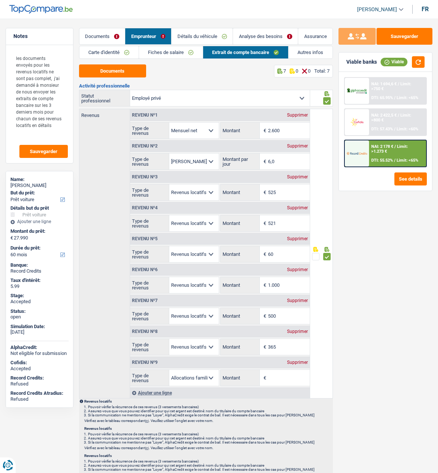
click at [179, 53] on link "Fiches de salaire" at bounding box center [171, 52] width 64 height 12
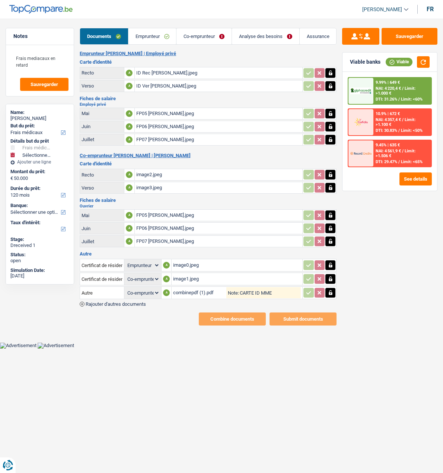
select select "medical"
select select "120"
select select "applicant"
select select "coApplicant"
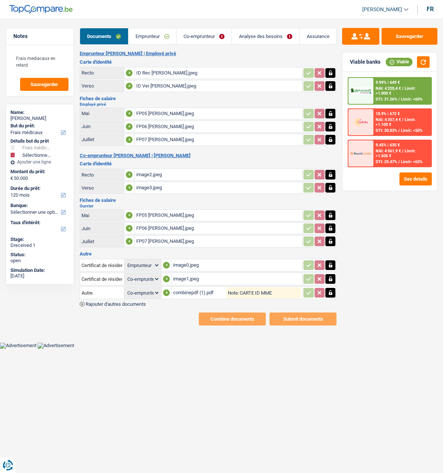
select select "coApplicant"
click at [185, 287] on div "combinepdf (1).pdf" at bounding box center [199, 292] width 53 height 11
click at [108, 288] on input "Autre" at bounding box center [102, 293] width 41 height 12
type input "A"
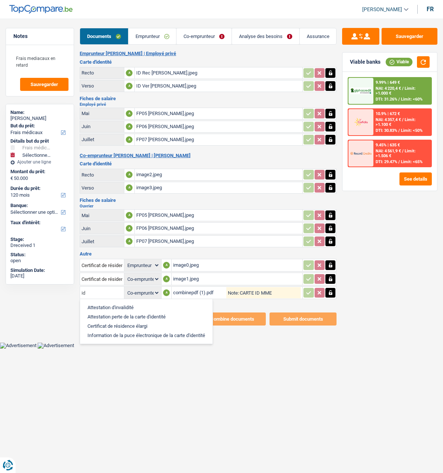
type input "id"
click at [191, 287] on div "combinepdf (1).pdf" at bounding box center [199, 292] width 53 height 11
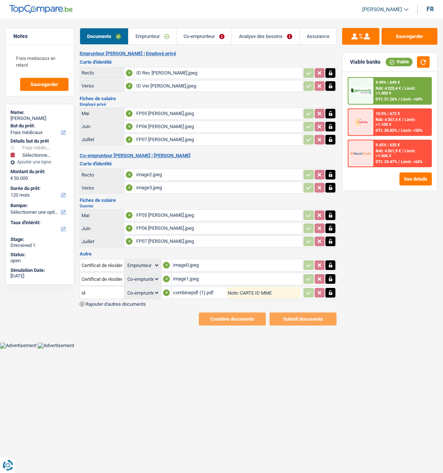
click at [331, 171] on icon "button" at bounding box center [331, 174] width 6 height 7
drag, startPoint x: 330, startPoint y: 180, endPoint x: 330, endPoint y: 176, distance: 4.5
click at [330, 176] on table "Recto A image2.jpeg ionicons-v5-e Verso A image3.jpeg" at bounding box center [208, 181] width 257 height 27
click at [331, 185] on icon "button" at bounding box center [330, 187] width 3 height 5
click at [330, 171] on icon "ionicons-v5-e" at bounding box center [331, 174] width 6 height 7
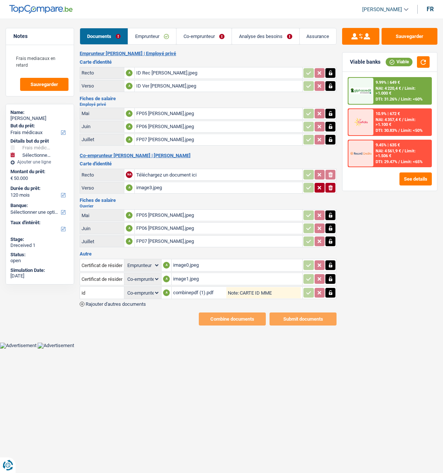
click at [331, 184] on icon "ionicons-v5-e" at bounding box center [331, 187] width 6 height 7
click at [225, 169] on input "Téléchargez un document ici" at bounding box center [218, 174] width 165 height 11
type input "C:\fakepath\ID [PERSON_NAME].pdf"
click at [183, 182] on input "Téléchargez un document ici" at bounding box center [218, 187] width 165 height 11
type input "C:\fakepath\ID [PERSON_NAME].pdf"
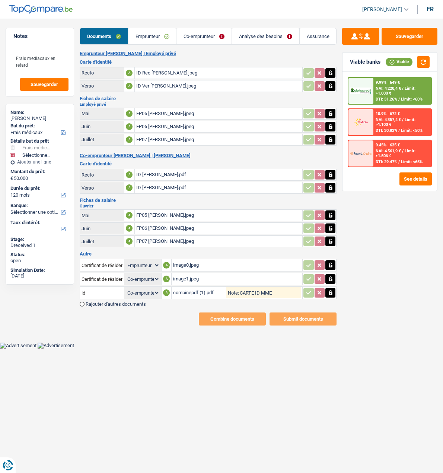
click at [333, 289] on icon "button" at bounding box center [331, 292] width 6 height 7
click at [328, 289] on icon "ionicons-v5-e" at bounding box center [331, 292] width 6 height 7
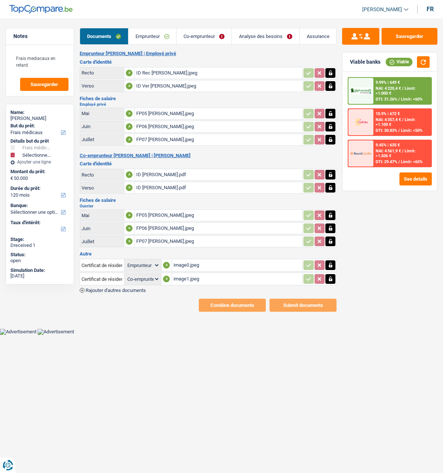
click at [112, 288] on span "Rajouter d'autres documents" at bounding box center [116, 290] width 60 height 5
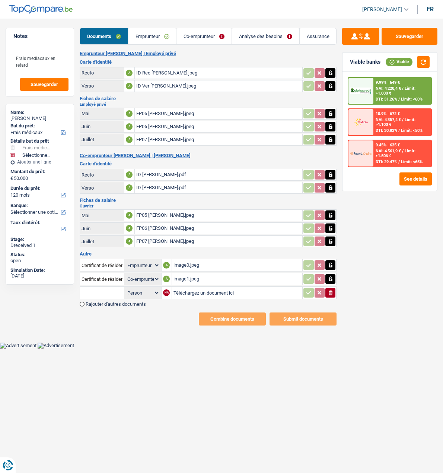
click at [108, 302] on span "Rajouter d'autres documents" at bounding box center [116, 304] width 60 height 5
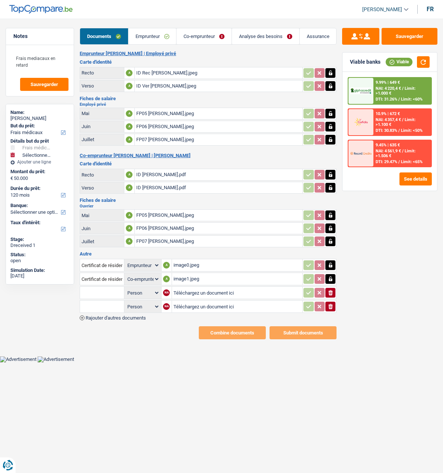
click at [108, 289] on input "text" at bounding box center [102, 293] width 41 height 12
click at [131, 312] on li "Certificat de résidence élargi" at bounding box center [126, 316] width 85 height 9
type input "Certificat de résidence élargi"
click at [104, 301] on input "text" at bounding box center [102, 307] width 41 height 12
type input "a"
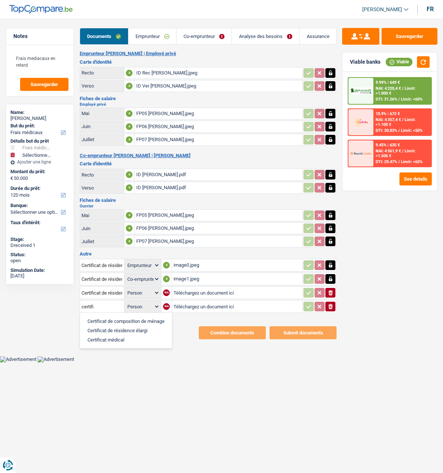
click at [117, 326] on li "Certificat de résidence élargi" at bounding box center [126, 330] width 85 height 9
type input "Certificat de résidence élargi"
click at [209, 287] on input "Téléchargez un document ici" at bounding box center [238, 292] width 128 height 11
type input "C:\fakepath\image2.jpeg"
click at [200, 301] on input "Téléchargez un document ici" at bounding box center [238, 306] width 128 height 11
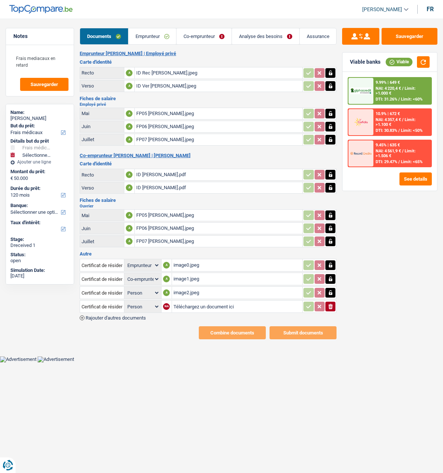
type input "C:\fakepath\image3.jpeg"
click at [406, 34] on button "Sauvegarder" at bounding box center [410, 36] width 56 height 17
click at [206, 39] on link "Co-emprunteur" at bounding box center [204, 36] width 55 height 16
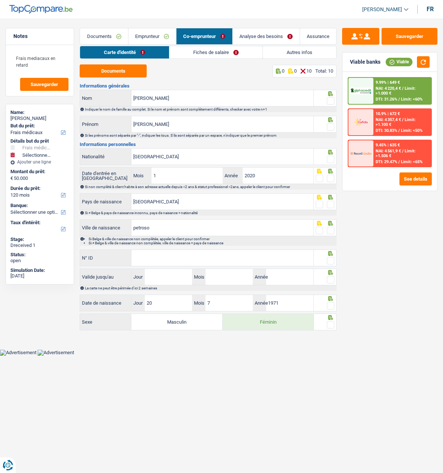
click at [171, 37] on link "Emprunteur" at bounding box center [152, 36] width 48 height 16
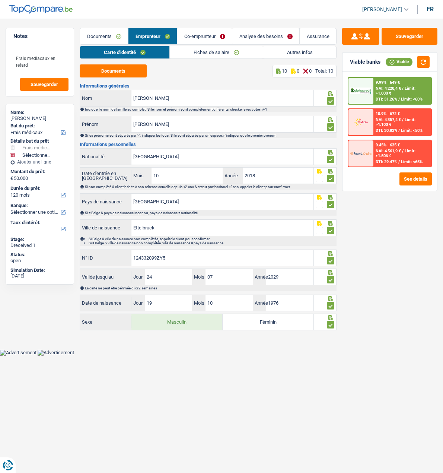
click at [203, 39] on link "Co-emprunteur" at bounding box center [204, 36] width 55 height 16
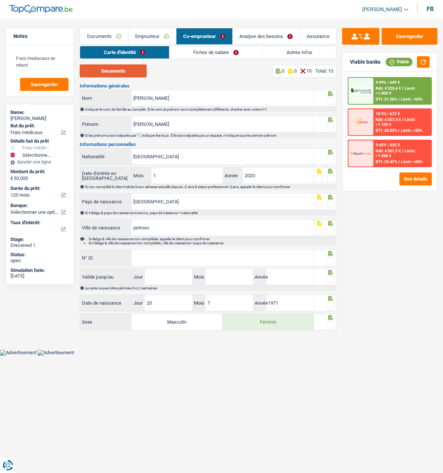
click at [134, 70] on button "Documents" at bounding box center [113, 70] width 67 height 13
click at [177, 97] on input "[PERSON_NAME]" at bounding box center [222, 98] width 182 height 16
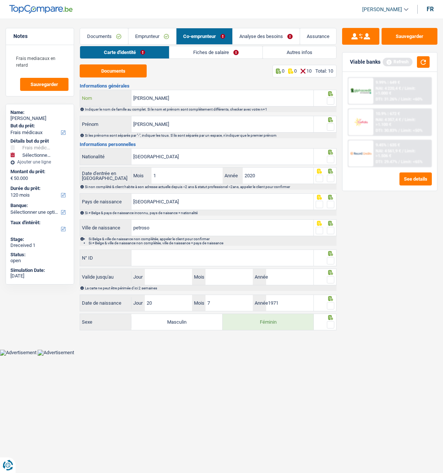
type input "[PERSON_NAME]"
click at [331, 97] on span at bounding box center [330, 100] width 7 height 7
click at [0, 0] on input "radio" at bounding box center [0, 0] width 0 height 0
drag, startPoint x: 333, startPoint y: 125, endPoint x: 330, endPoint y: 130, distance: 5.8
click at [333, 126] on span at bounding box center [330, 126] width 7 height 7
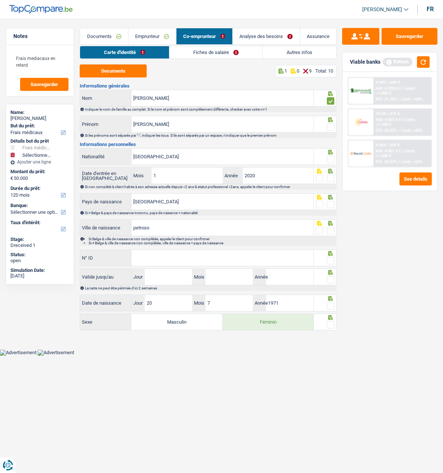
click at [0, 0] on input "radio" at bounding box center [0, 0] width 0 height 0
click at [331, 157] on span at bounding box center [330, 159] width 7 height 7
click at [0, 0] on input "radio" at bounding box center [0, 0] width 0 height 0
click at [329, 177] on span at bounding box center [330, 178] width 7 height 7
click at [0, 0] on input "radio" at bounding box center [0, 0] width 0 height 0
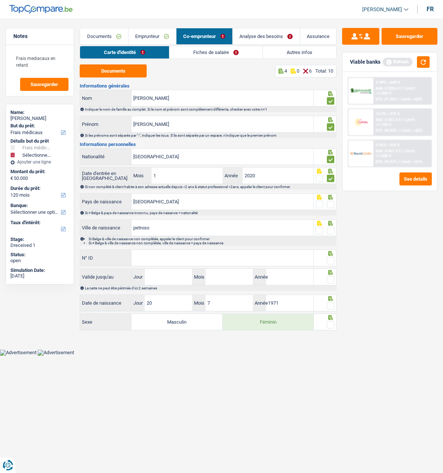
click at [329, 201] on span at bounding box center [330, 204] width 7 height 7
click at [0, 0] on input "radio" at bounding box center [0, 0] width 0 height 0
click at [331, 227] on span at bounding box center [330, 230] width 7 height 7
click at [0, 0] on input "radio" at bounding box center [0, 0] width 0 height 0
click at [278, 262] on input "N° ID" at bounding box center [222, 258] width 182 height 16
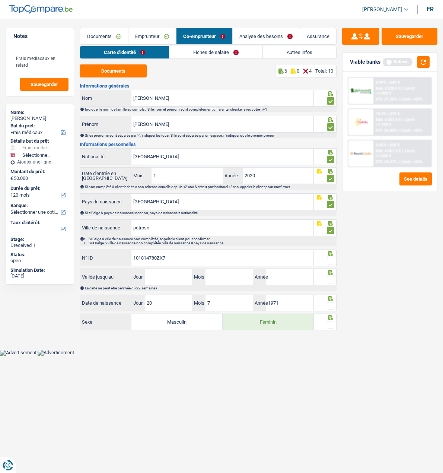
type input "101814780ZX7"
click at [330, 259] on span at bounding box center [330, 260] width 7 height 7
click at [0, 0] on input "radio" at bounding box center [0, 0] width 0 height 0
click at [171, 280] on input "Jour" at bounding box center [168, 277] width 47 height 16
type input "03"
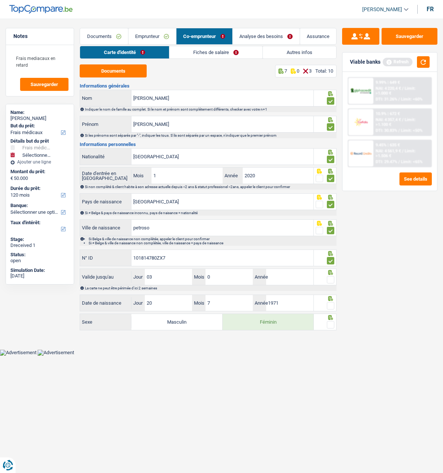
type input "08"
type input "2031"
drag, startPoint x: 329, startPoint y: 277, endPoint x: 326, endPoint y: 289, distance: 11.9
click at [329, 278] on span at bounding box center [330, 279] width 7 height 7
click at [0, 0] on input "radio" at bounding box center [0, 0] width 0 height 0
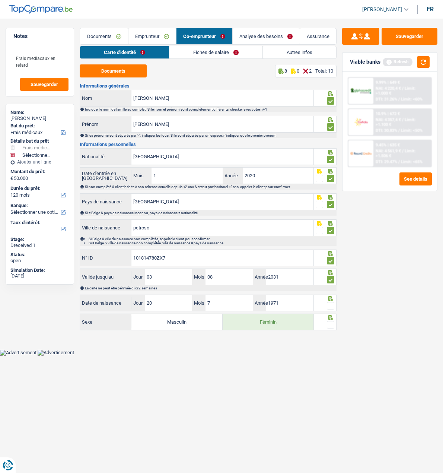
click at [329, 302] on span at bounding box center [330, 305] width 7 height 7
click at [0, 0] on input "radio" at bounding box center [0, 0] width 0 height 0
click at [329, 321] on span at bounding box center [330, 324] width 7 height 7
click at [0, 0] on input "radio" at bounding box center [0, 0] width 0 height 0
click at [204, 51] on link "Fiches de salaire" at bounding box center [216, 52] width 93 height 12
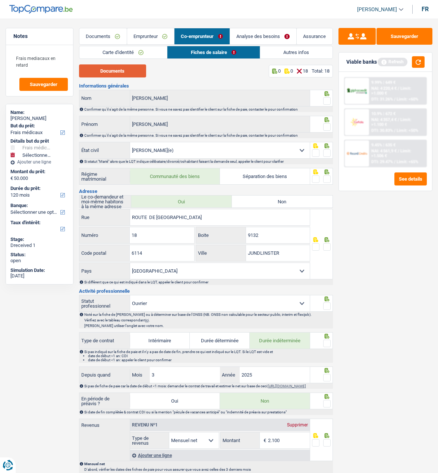
click at [126, 70] on button "Documents" at bounding box center [112, 70] width 67 height 13
click at [325, 99] on span at bounding box center [326, 100] width 7 height 7
click at [0, 0] on input "radio" at bounding box center [0, 0] width 0 height 0
click at [326, 126] on span at bounding box center [326, 126] width 7 height 7
click at [0, 0] on input "radio" at bounding box center [0, 0] width 0 height 0
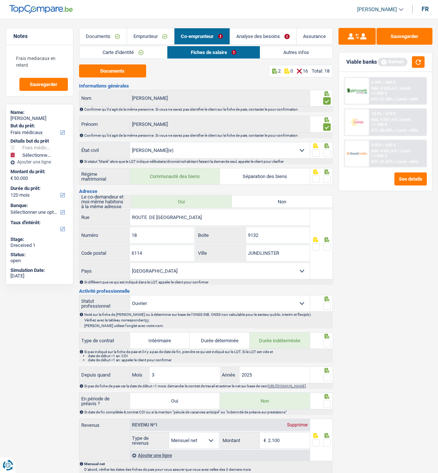
click at [325, 152] on span at bounding box center [326, 152] width 7 height 7
click at [0, 0] on input "radio" at bounding box center [0, 0] width 0 height 0
click at [324, 178] on span at bounding box center [326, 178] width 7 height 7
click at [0, 0] on input "radio" at bounding box center [0, 0] width 0 height 0
click at [329, 304] on span at bounding box center [326, 305] width 7 height 7
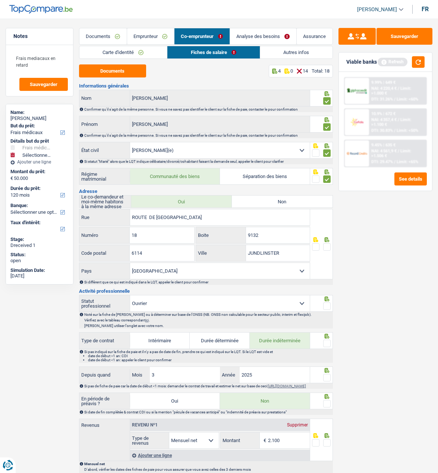
click at [0, 0] on input "radio" at bounding box center [0, 0] width 0 height 0
click at [326, 342] on span at bounding box center [326, 343] width 7 height 7
click at [0, 0] on input "radio" at bounding box center [0, 0] width 0 height 0
click at [324, 375] on span at bounding box center [326, 377] width 7 height 7
click at [0, 0] on input "radio" at bounding box center [0, 0] width 0 height 0
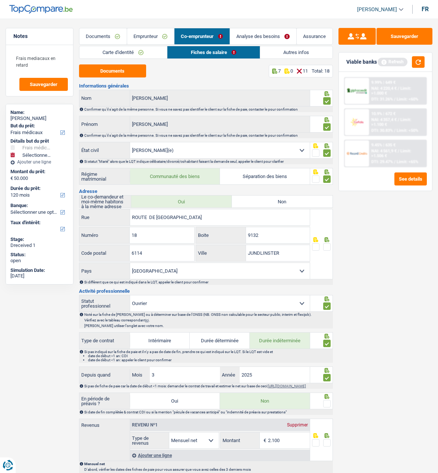
click at [325, 404] on span at bounding box center [326, 403] width 7 height 7
click at [0, 0] on input "radio" at bounding box center [0, 0] width 0 height 0
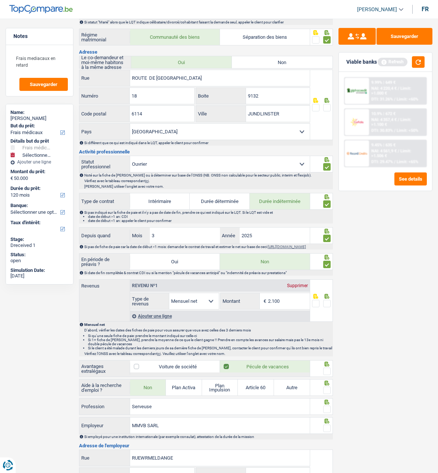
scroll to position [149, 0]
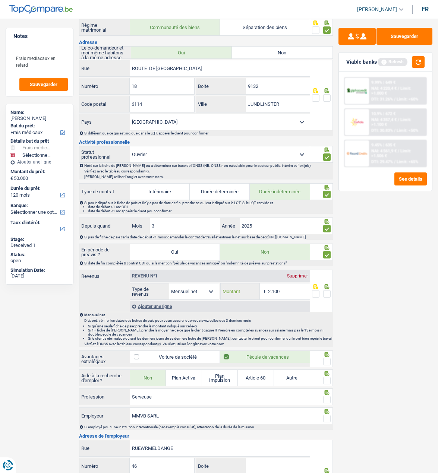
drag, startPoint x: 282, startPoint y: 291, endPoint x: 251, endPoint y: 291, distance: 31.7
click at [251, 291] on div "2.100 € Montant" at bounding box center [264, 291] width 89 height 16
type input "2.246"
click at [330, 296] on div at bounding box center [321, 291] width 23 height 42
click at [330, 295] on span at bounding box center [326, 293] width 7 height 7
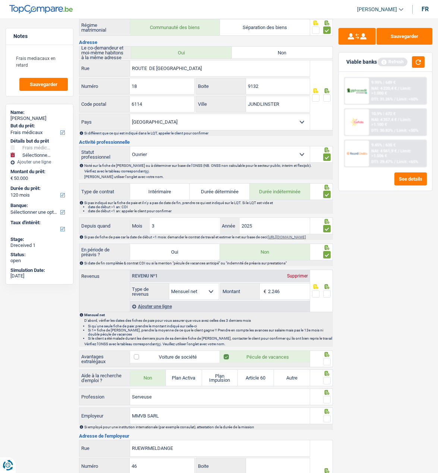
click at [0, 0] on input "radio" at bounding box center [0, 0] width 0 height 0
click at [325, 361] on span at bounding box center [326, 361] width 7 height 7
click at [0, 0] on input "radio" at bounding box center [0, 0] width 0 height 0
click at [327, 383] on span at bounding box center [326, 380] width 7 height 7
click at [0, 0] on input "radio" at bounding box center [0, 0] width 0 height 0
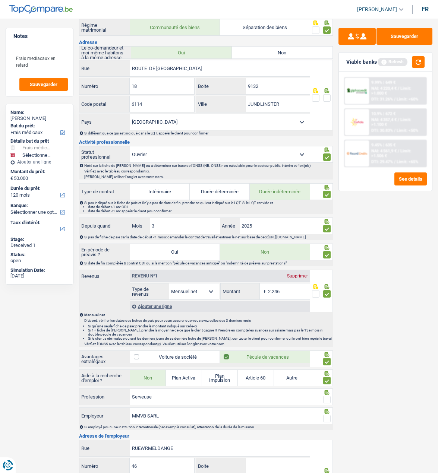
click at [326, 400] on span at bounding box center [326, 399] width 7 height 7
click at [0, 0] on input "radio" at bounding box center [0, 0] width 0 height 0
click at [228, 424] on input "MMVB SARL" at bounding box center [220, 416] width 180 height 16
type input "MMVB"
click at [326, 421] on span at bounding box center [326, 418] width 7 height 7
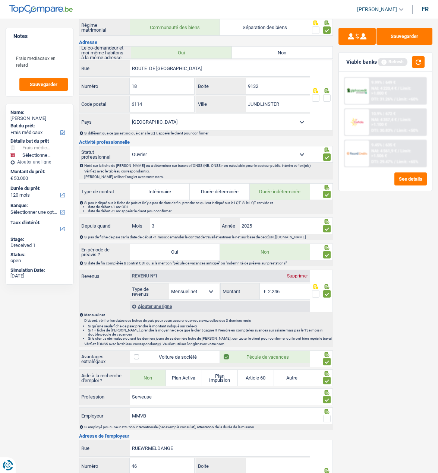
click at [0, 0] on input "radio" at bounding box center [0, 0] width 0 height 0
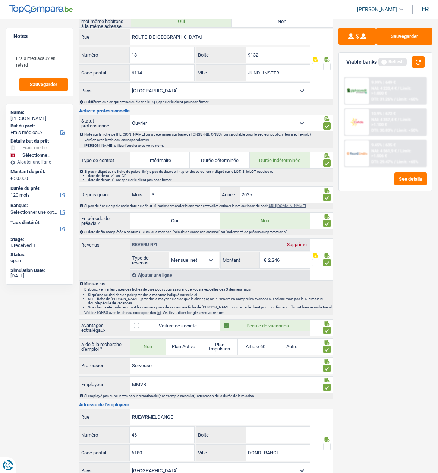
scroll to position [223, 0]
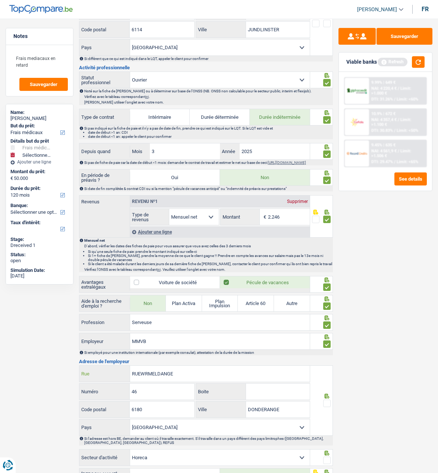
click at [142, 377] on input "RUEWRMELDANGE" at bounding box center [220, 374] width 180 height 16
type input "RUE DE WORMELDANGE"
click at [328, 407] on span at bounding box center [326, 403] width 7 height 7
click at [0, 0] on input "radio" at bounding box center [0, 0] width 0 height 0
click at [251, 412] on input "DONDERANGE" at bounding box center [278, 410] width 64 height 16
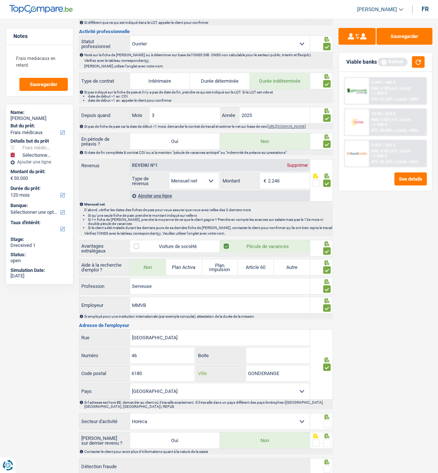
scroll to position [311, 0]
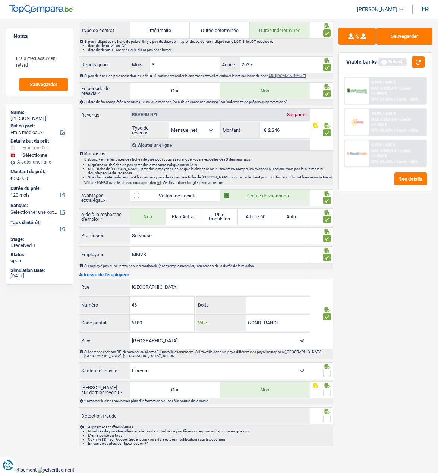
type input "GONDERANGE"
click at [326, 372] on span at bounding box center [326, 373] width 7 height 7
click at [0, 0] on input "radio" at bounding box center [0, 0] width 0 height 0
click at [328, 392] on span at bounding box center [326, 392] width 7 height 7
click at [0, 0] on input "radio" at bounding box center [0, 0] width 0 height 0
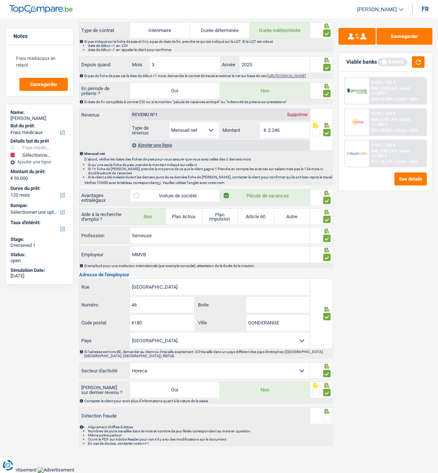
click at [327, 425] on div "Alignement chiffres & lettres Nombres de jours travaillés dans le mois et nombr…" at bounding box center [206, 435] width 254 height 22
click at [328, 421] on span at bounding box center [326, 418] width 7 height 7
click at [0, 0] on input "radio" at bounding box center [0, 0] width 0 height 0
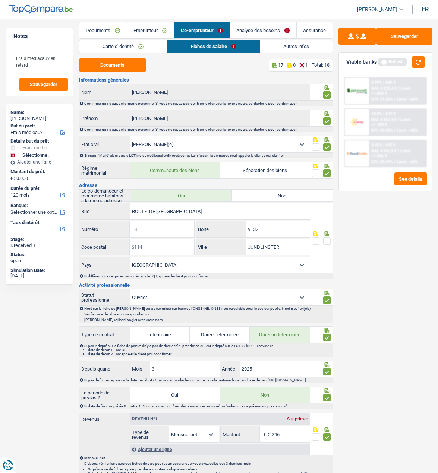
scroll to position [0, 0]
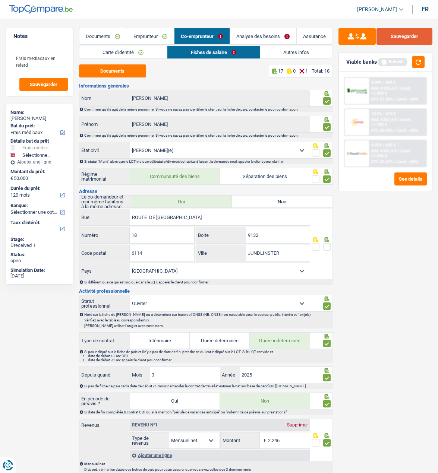
click at [415, 37] on button "Sauvegarder" at bounding box center [404, 36] width 56 height 17
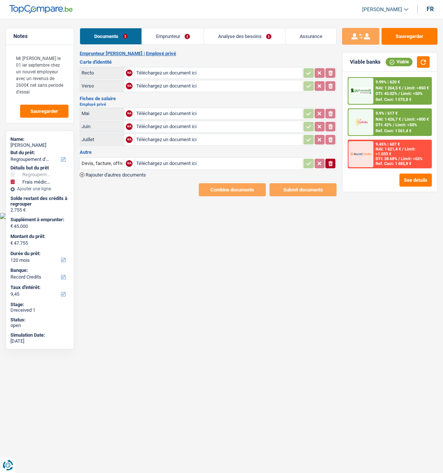
select select "refinancing"
select select "medical"
select select "120"
select select "record credits"
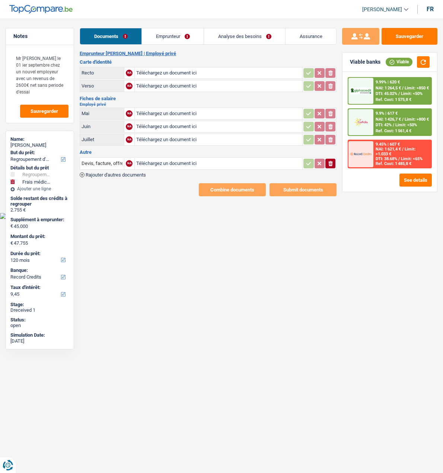
click at [159, 69] on input "Téléchargez un document ici" at bounding box center [218, 72] width 165 height 11
type input "C:\fakepath\ID Rec Manzi.jpg"
click at [160, 83] on input "Téléchargez un document ici" at bounding box center [218, 85] width 165 height 11
type input "C:\fakepath\ID Ver Manzi.jpg"
click at [168, 111] on input "Téléchargez un document ici" at bounding box center [218, 113] width 165 height 11
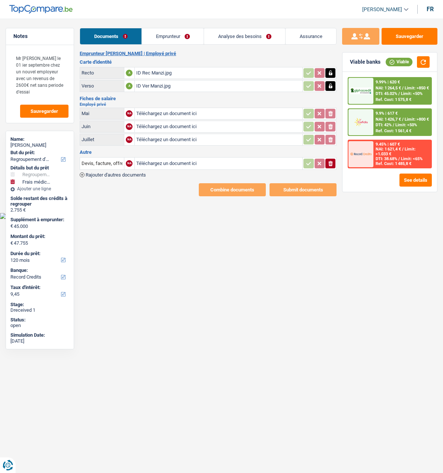
type input "C:\fakepath\07e9a004cd5e0e6c004980bdf9ec423300029eb3.pdf"
click at [177, 121] on input "Téléchargez un document ici" at bounding box center [218, 126] width 165 height 11
type input "C:\fakepath\07e92005d59c782001f9268de5cfa51b00343391.pdf"
click at [190, 138] on input "Téléchargez un document ici" at bounding box center [218, 139] width 165 height 11
type input "C:\fakepath\07e96006cda9641303b92299de2fd43e00037216.pdf"
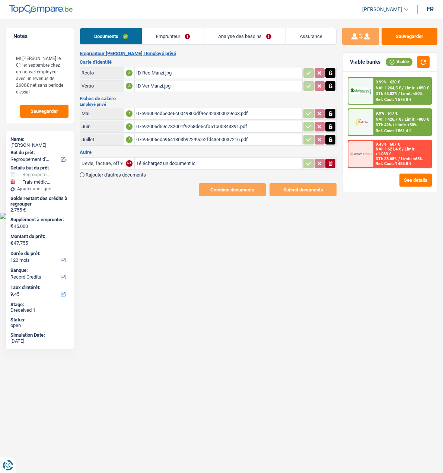
click at [105, 163] on input "Devis, facture, offre, bon de commande" at bounding box center [102, 164] width 41 height 12
click at [108, 162] on input "Devis, factcontrature, offre, bon de commande" at bounding box center [102, 164] width 41 height 12
type input "ntrature, offre, bon de commande"
click at [155, 150] on h3 "Autre" at bounding box center [208, 152] width 257 height 5
click at [104, 161] on input "Devis, facture, offre, bon de commande" at bounding box center [102, 164] width 41 height 12
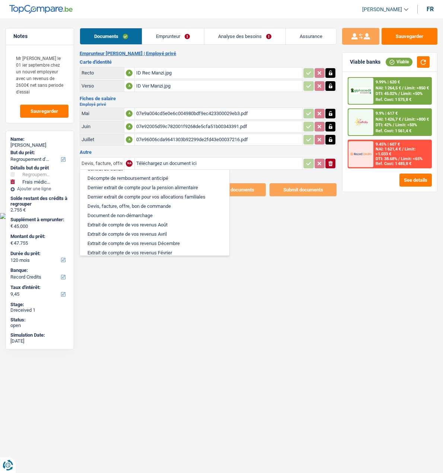
scroll to position [112, 0]
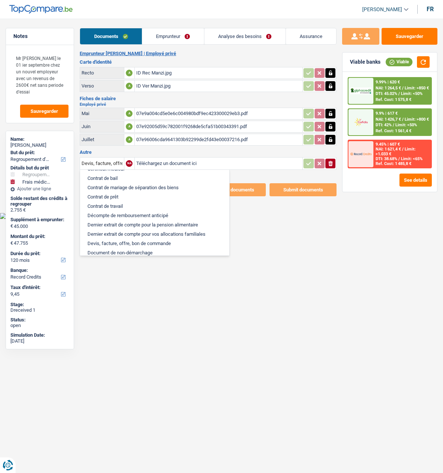
click at [118, 202] on li "Contrat de travail" at bounding box center [155, 205] width 142 height 9
type input "Contrat de travail"
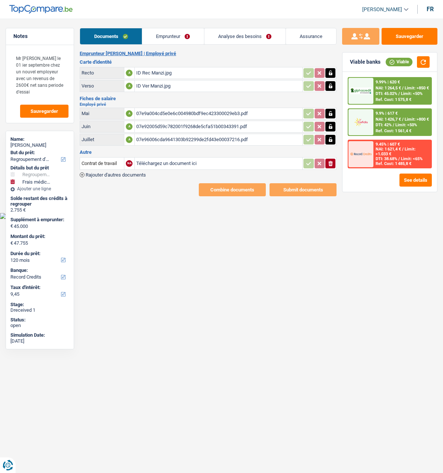
click at [196, 159] on input "Téléchargez un document ici" at bounding box center [218, 163] width 165 height 11
type input "C:\fakepath\Contrat TaxConsult CM.pdf"
click at [408, 38] on button "Sauvegarder" at bounding box center [410, 36] width 56 height 17
